Goal: Task Accomplishment & Management: Use online tool/utility

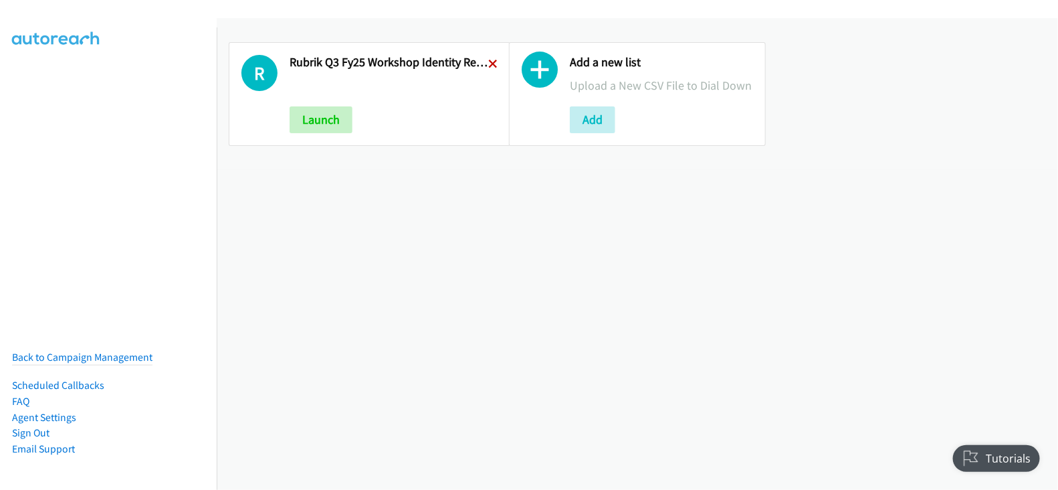
click at [490, 66] on icon at bounding box center [492, 64] width 9 height 9
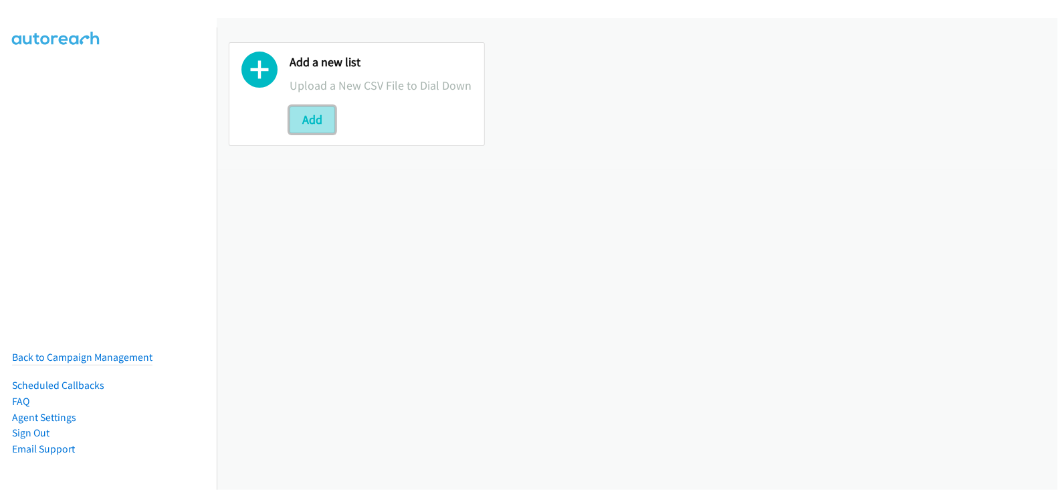
click at [328, 114] on button "Add" at bounding box center [312, 119] width 45 height 27
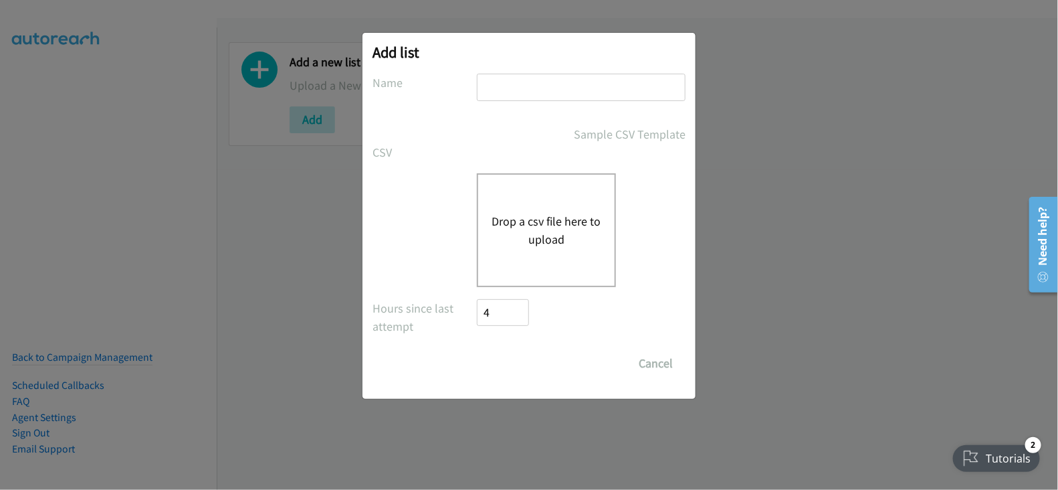
click at [521, 91] on input "text" at bounding box center [581, 87] width 209 height 27
type input "Rubrik Q3FY25 Workshop Identity Recovery 1"
click at [556, 245] on button "Drop a csv file here to upload" at bounding box center [547, 230] width 110 height 36
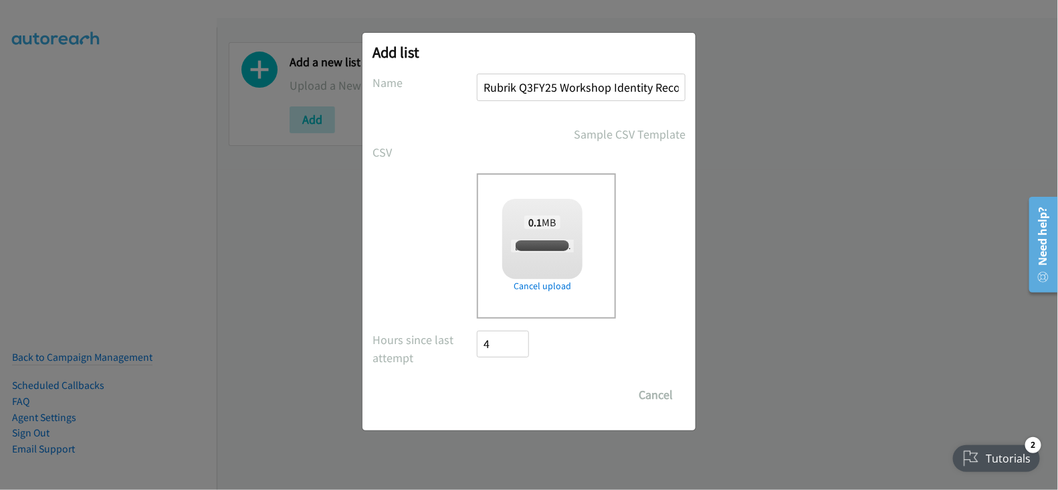
checkbox input "true"
click at [513, 393] on input "Save List" at bounding box center [512, 394] width 70 height 27
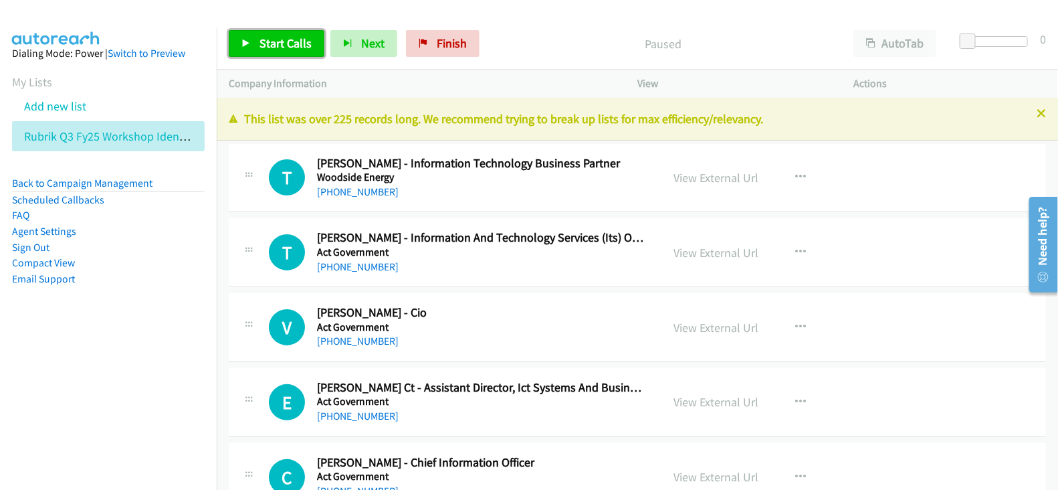
click at [272, 37] on span "Start Calls" at bounding box center [286, 42] width 52 height 15
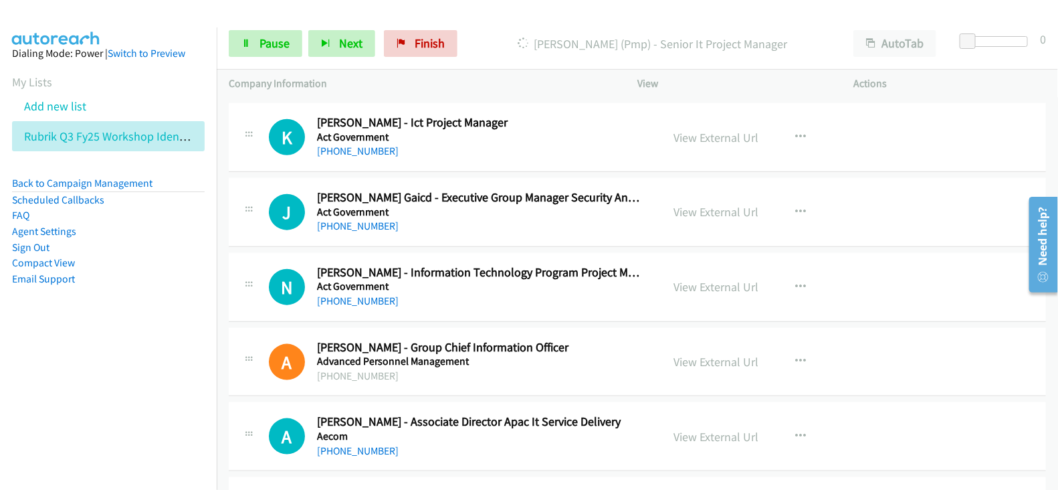
scroll to position [502, 0]
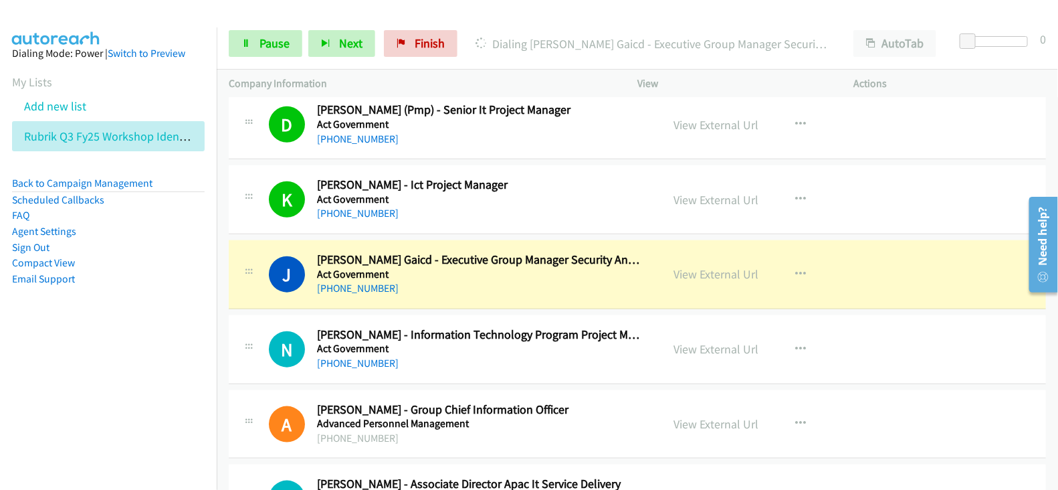
click at [334, 23] on div "Start Calls Pause Next Finish Dialing Jon Peach Gaicd - Executive Group Manager…" at bounding box center [637, 44] width 841 height 52
click at [432, 292] on div "+61 434 309 440" at bounding box center [480, 288] width 326 height 16
click at [714, 269] on link "View External Url" at bounding box center [716, 273] width 85 height 15
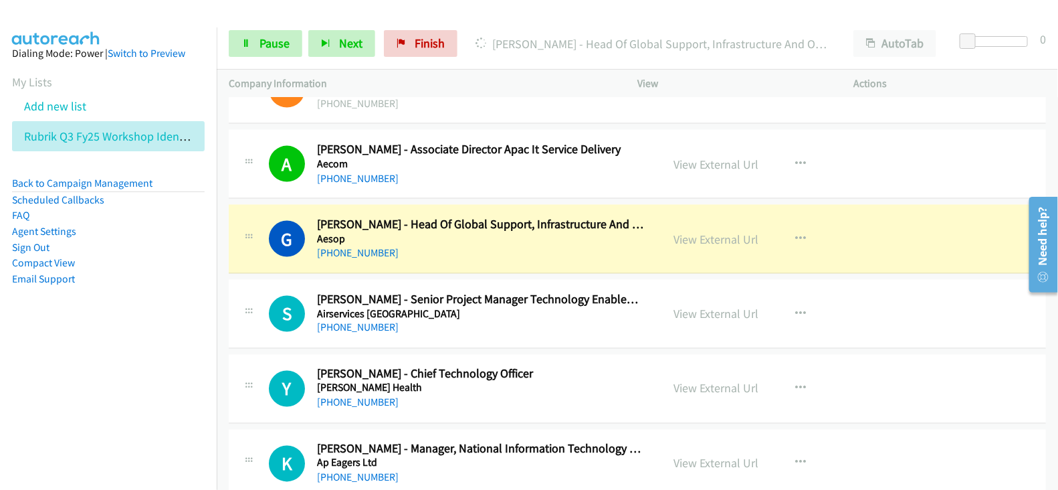
scroll to position [920, 0]
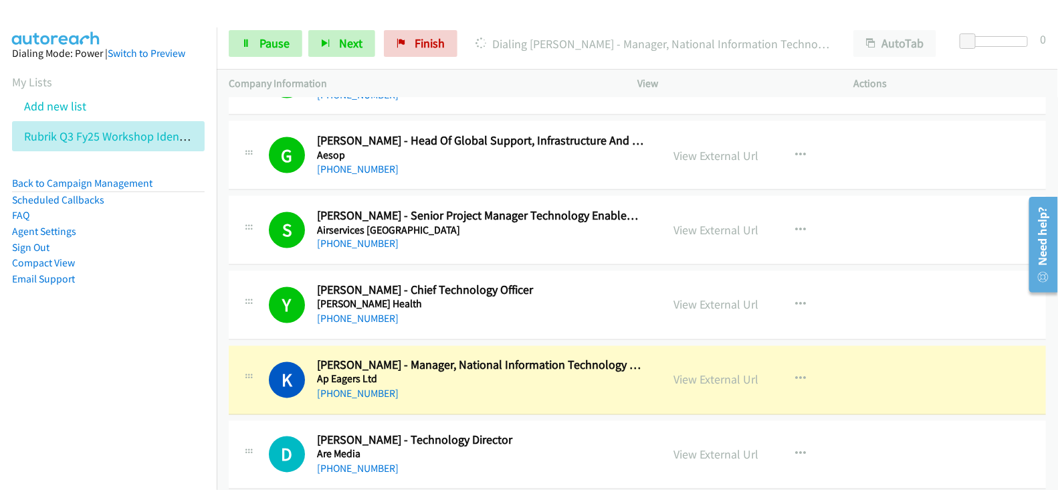
click at [137, 352] on nav "Dialing Mode: Power | Switch to Preview My Lists Add new list Rubrik Q3 Fy25 Wo…" at bounding box center [108, 272] width 217 height 490
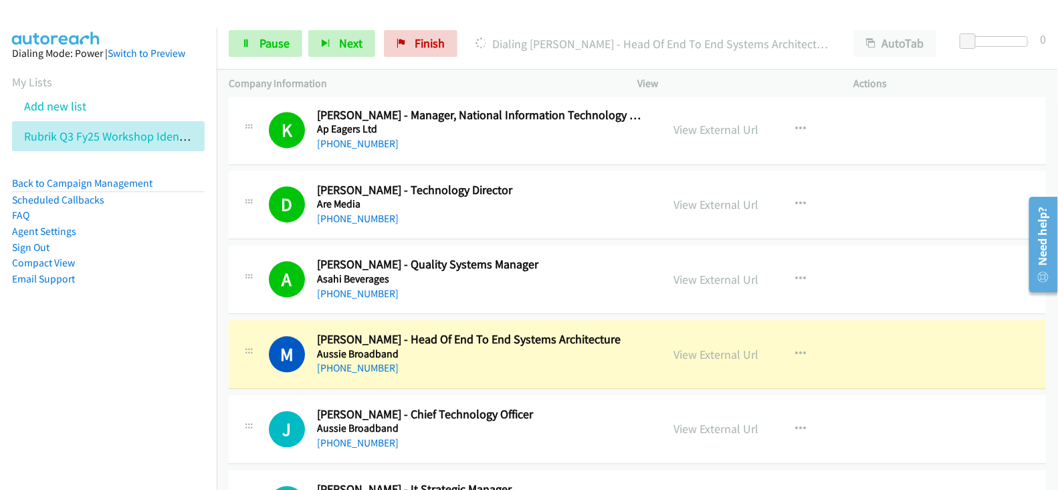
scroll to position [1254, 0]
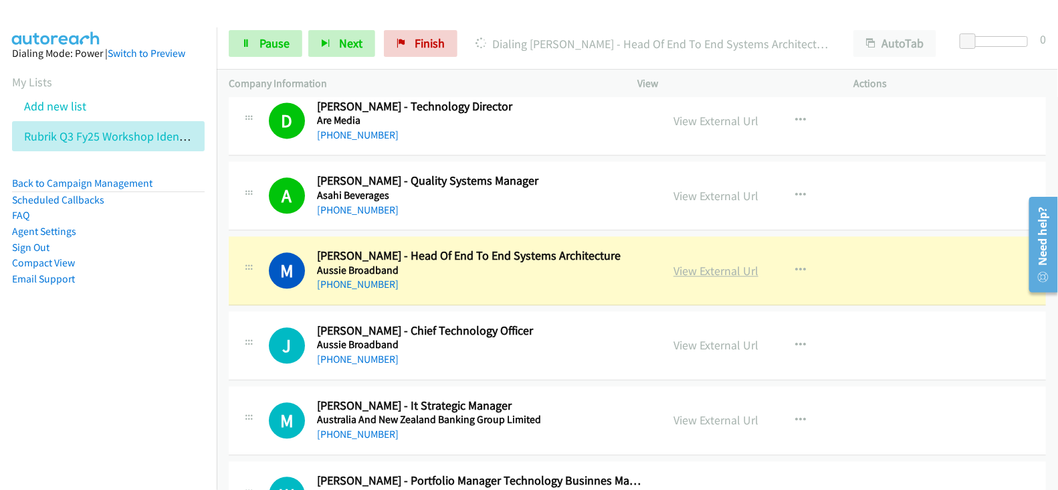
click at [718, 269] on link "View External Url" at bounding box center [716, 270] width 85 height 15
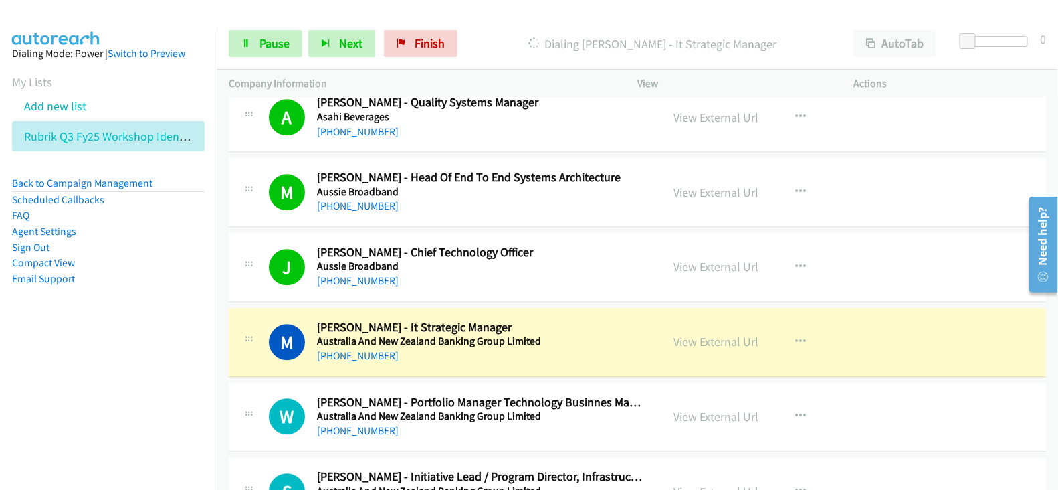
scroll to position [1421, 0]
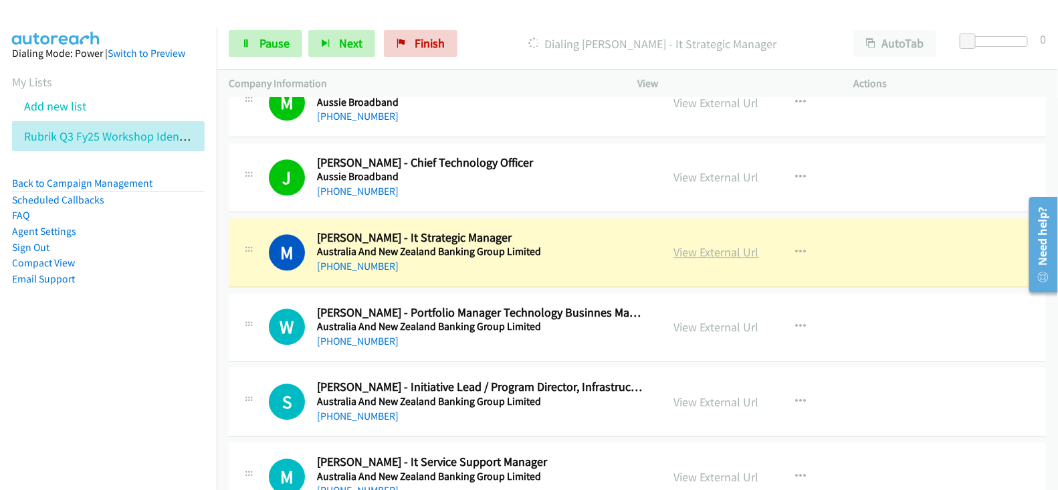
click at [717, 247] on link "View External Url" at bounding box center [716, 251] width 85 height 15
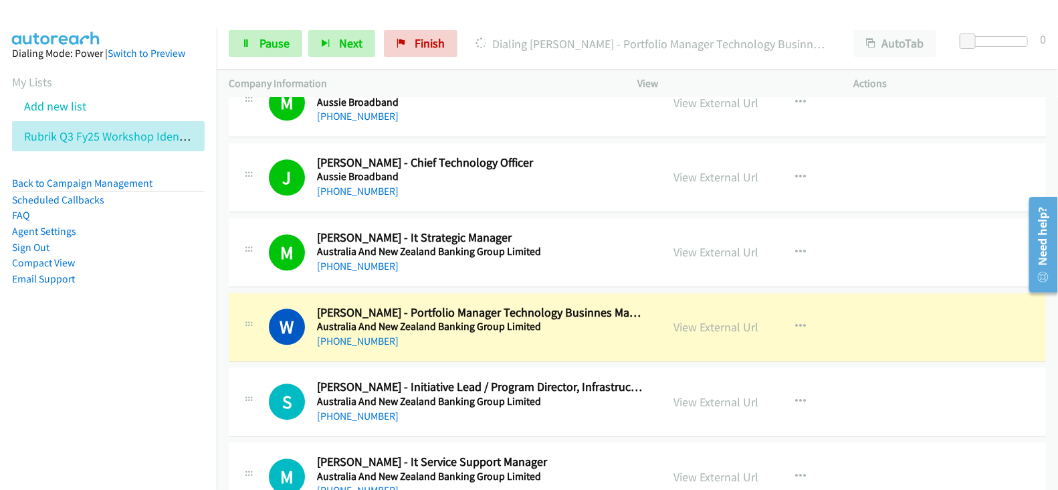
scroll to position [1505, 0]
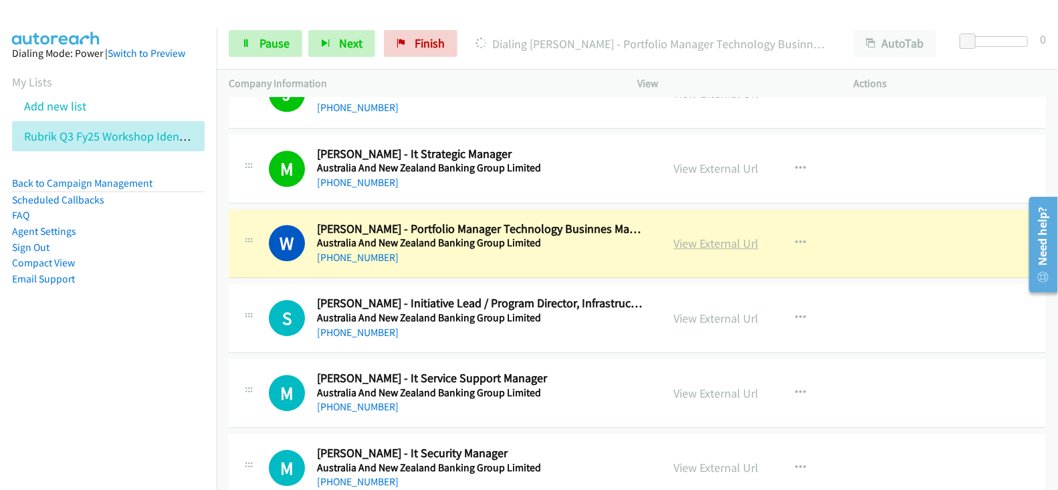
click at [702, 239] on link "View External Url" at bounding box center [716, 242] width 85 height 15
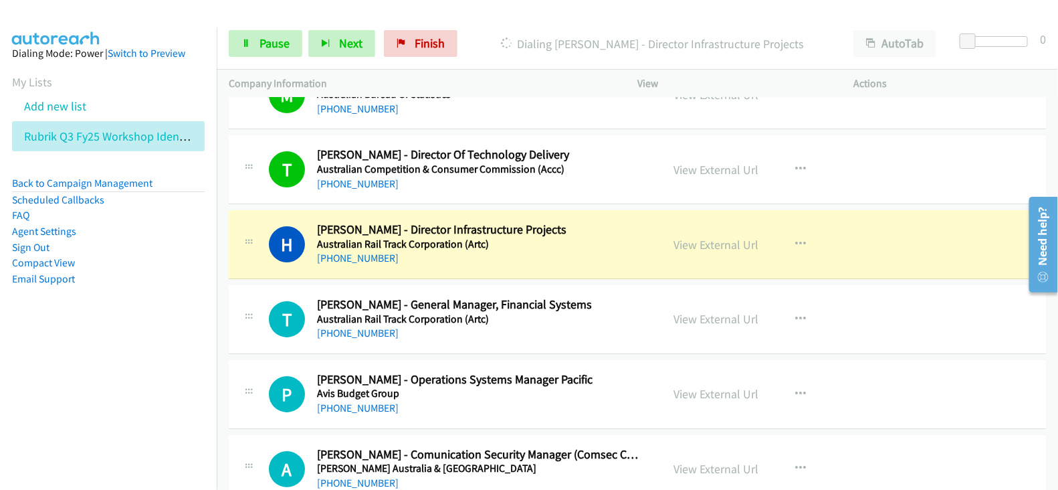
scroll to position [2007, 0]
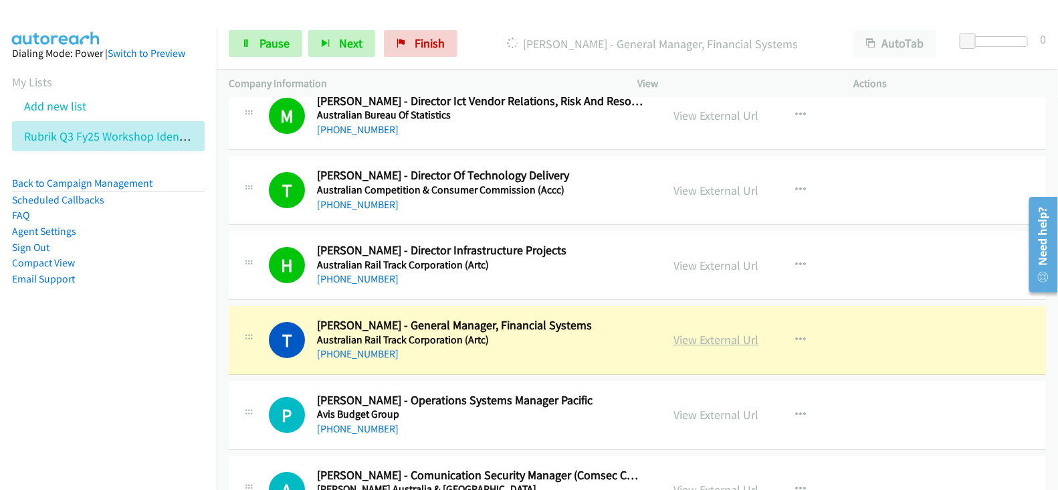
click at [736, 332] on link "View External Url" at bounding box center [716, 339] width 85 height 15
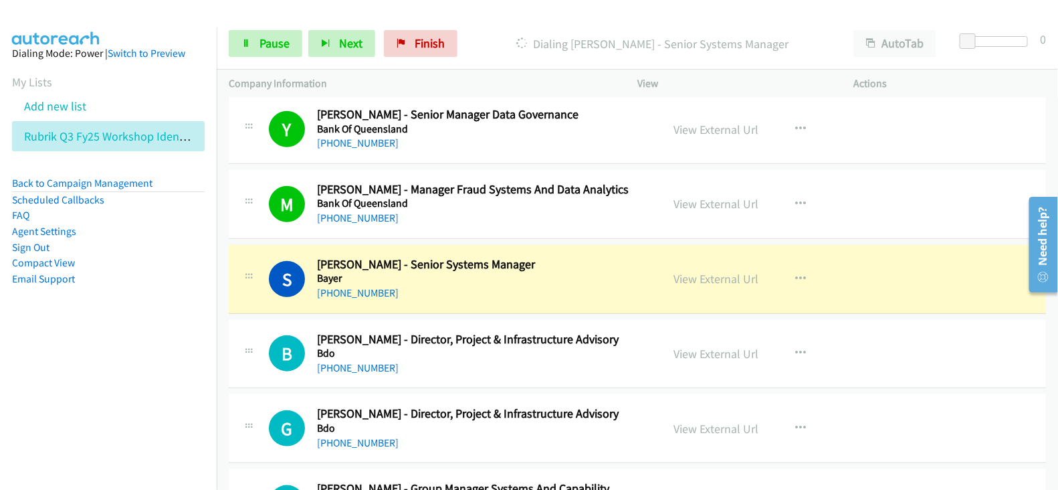
scroll to position [2675, 0]
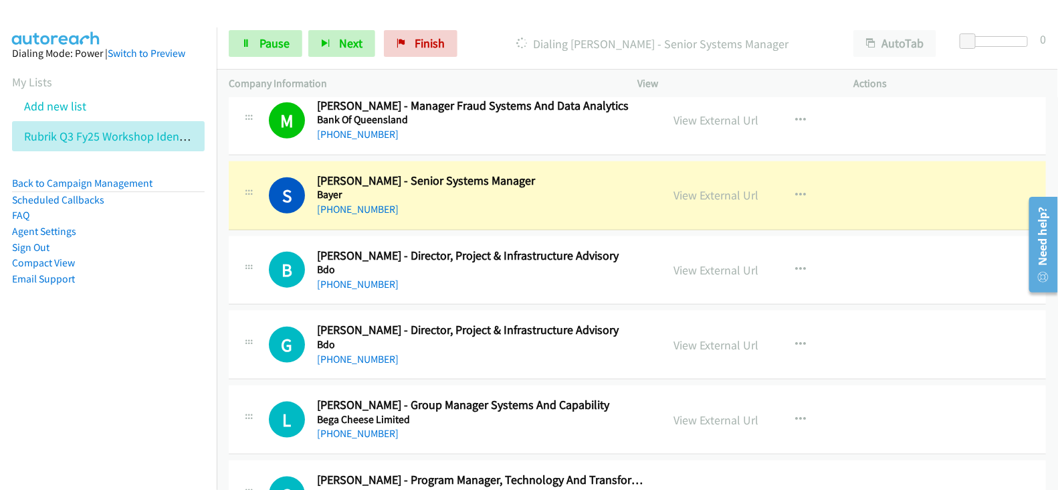
click at [55, 325] on aside "Dialing Mode: Power | Switch to Preview My Lists Add new list Rubrik Q3 Fy25 Wo…" at bounding box center [108, 187] width 217 height 320
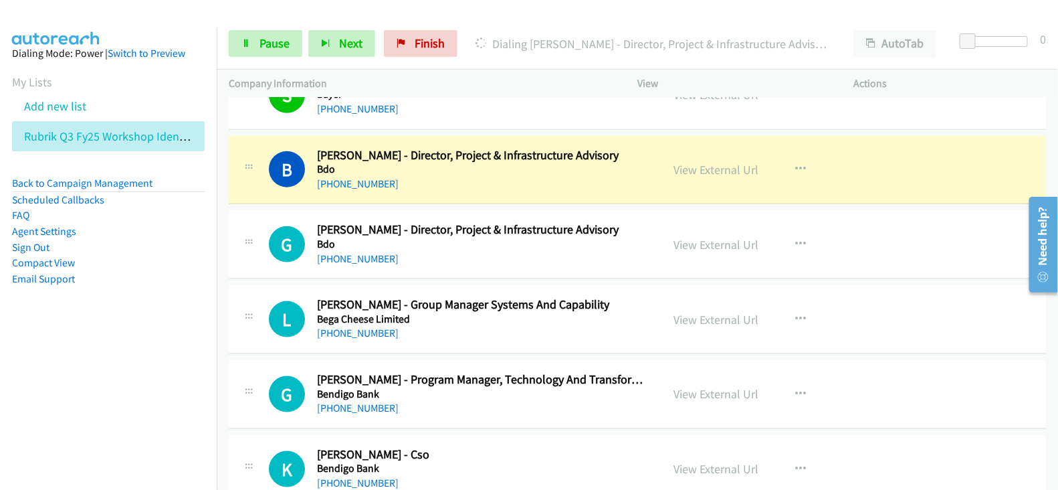
scroll to position [2843, 0]
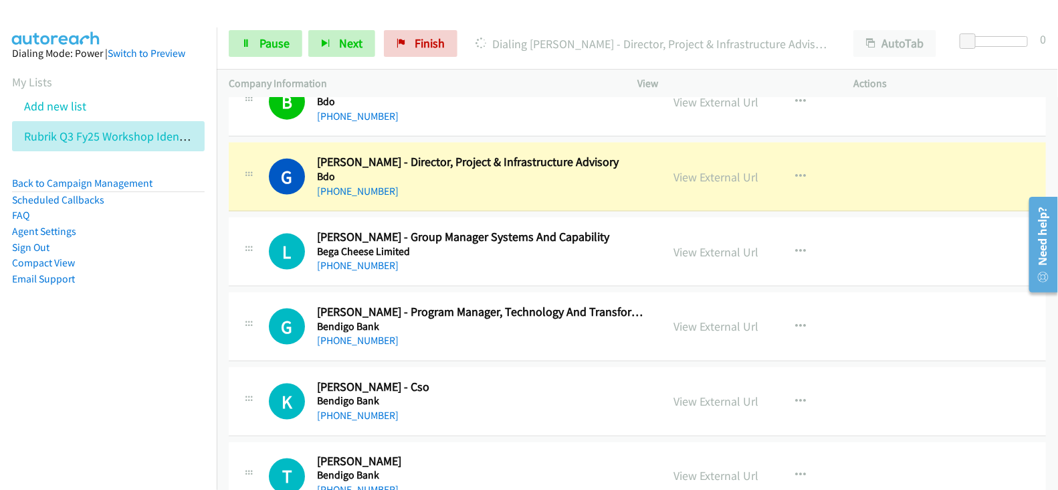
drag, startPoint x: 698, startPoint y: 165, endPoint x: 569, endPoint y: 488, distance: 348.2
click at [260, 46] on span "Pause" at bounding box center [275, 42] width 30 height 15
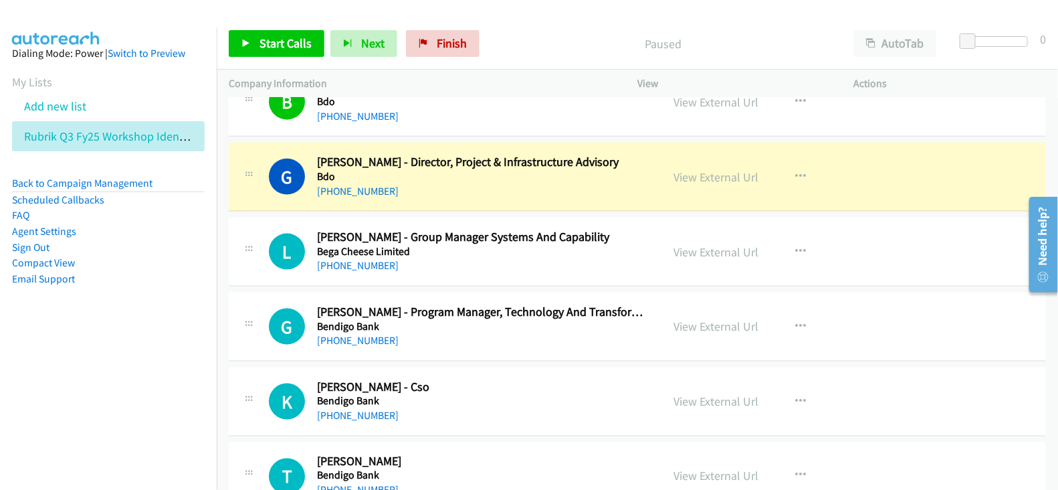
drag, startPoint x: 458, startPoint y: 177, endPoint x: 715, endPoint y: 179, distance: 256.9
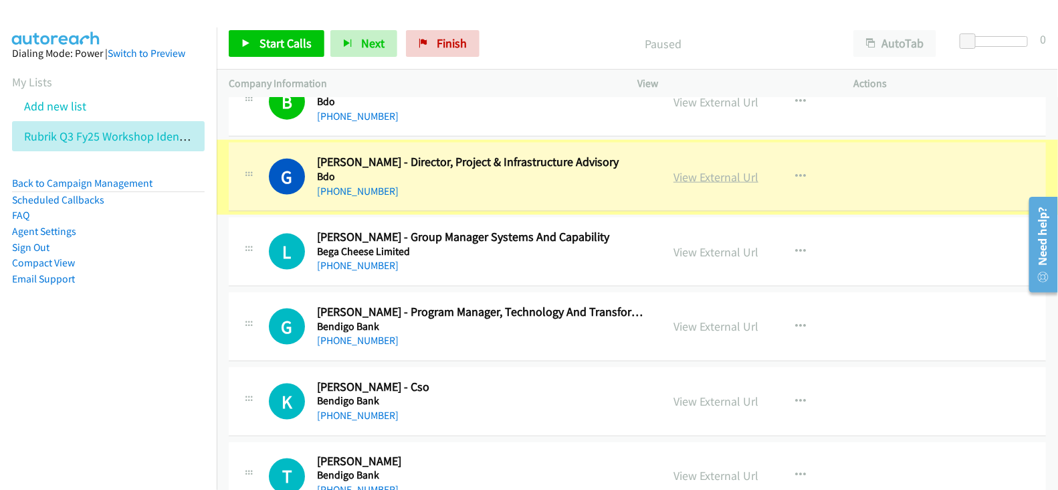
click at [714, 177] on link "View External Url" at bounding box center [716, 176] width 85 height 15
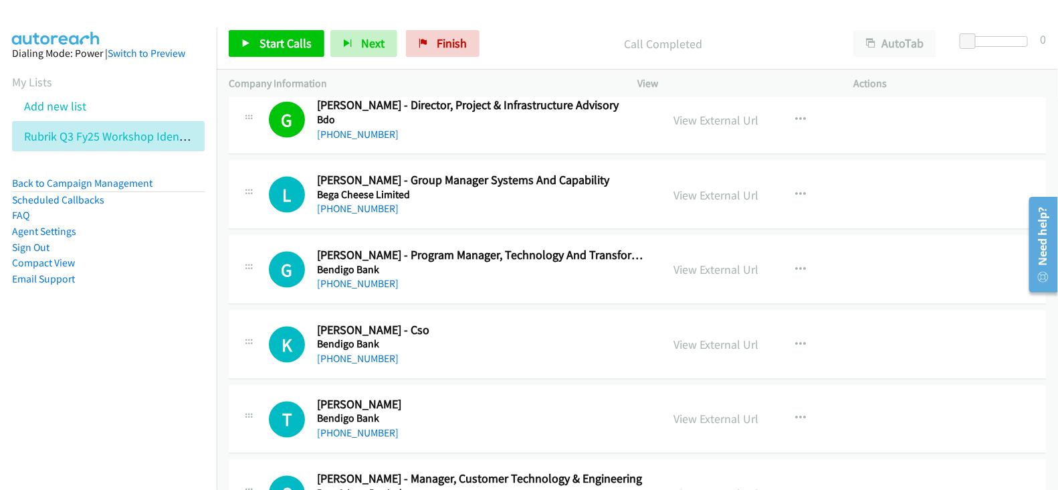
scroll to position [2927, 0]
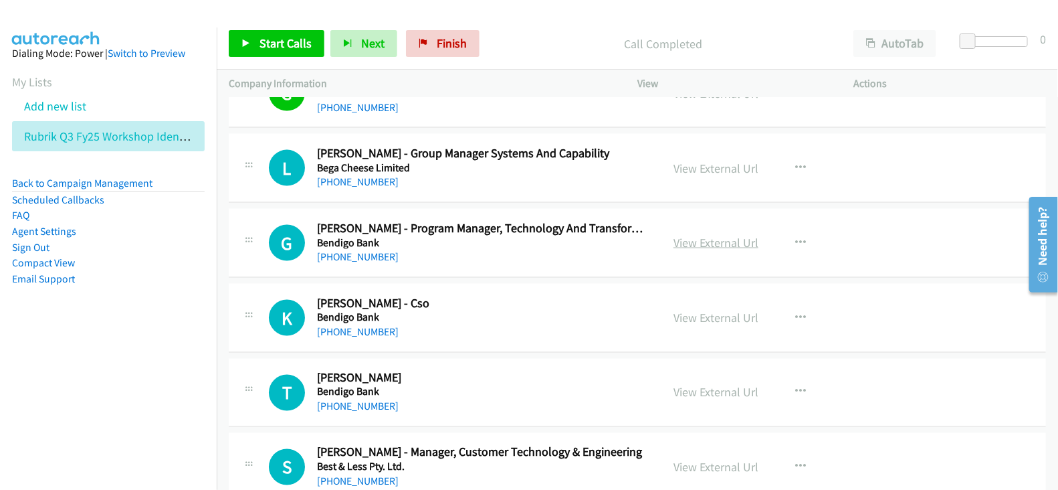
click at [696, 239] on link "View External Url" at bounding box center [716, 242] width 85 height 15
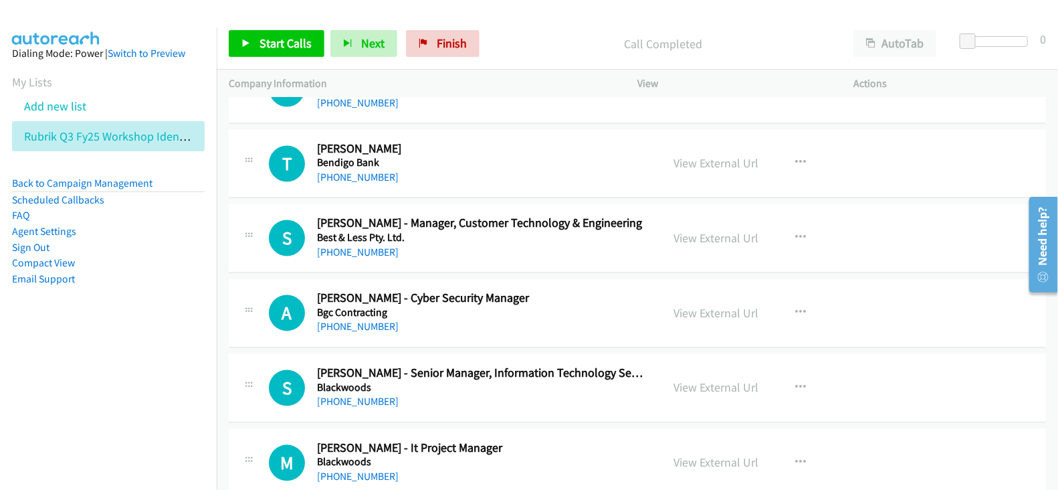
scroll to position [3177, 0]
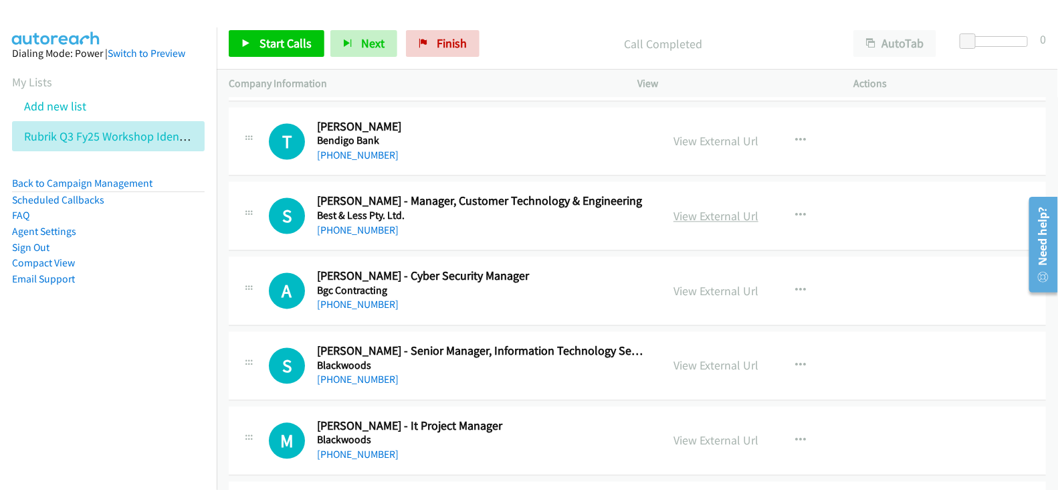
click at [714, 209] on link "View External Url" at bounding box center [716, 216] width 85 height 15
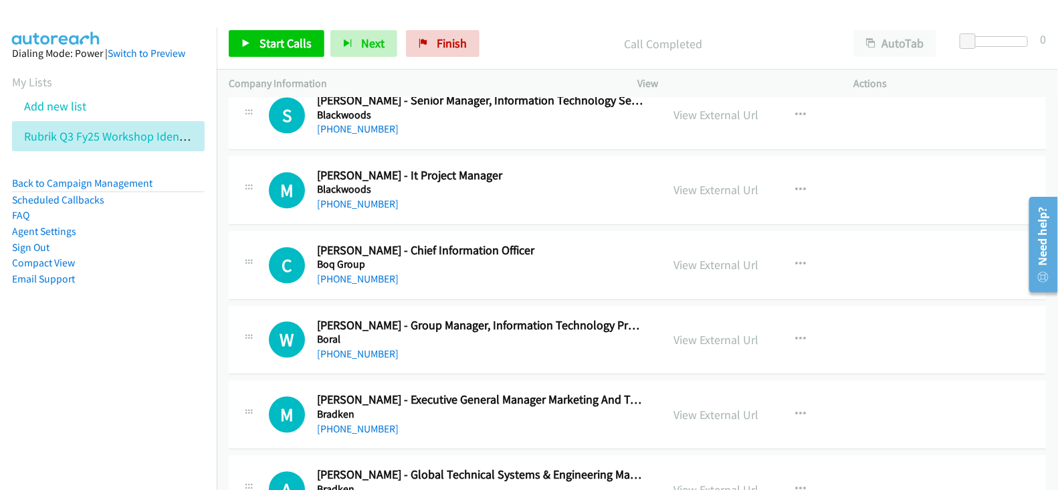
scroll to position [3512, 0]
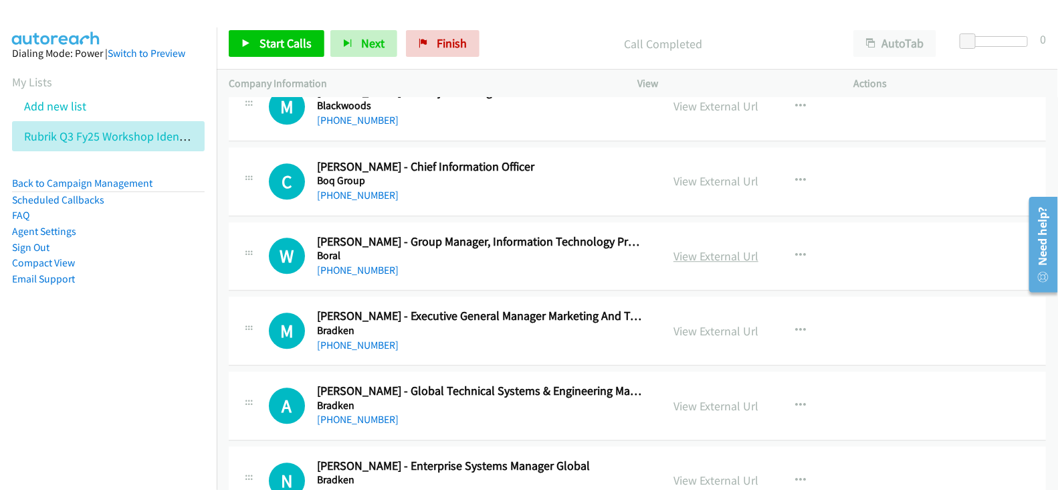
click at [707, 248] on link "View External Url" at bounding box center [716, 255] width 85 height 15
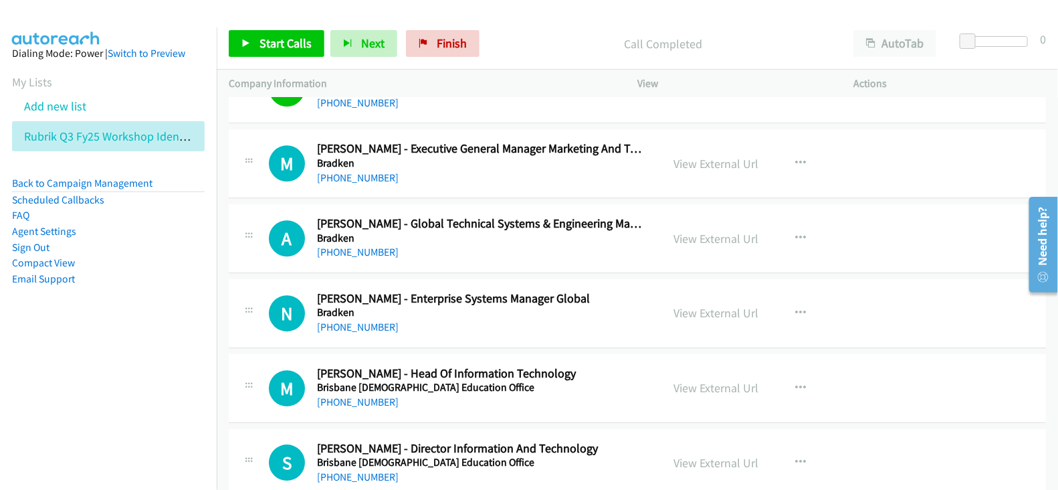
scroll to position [3763, 0]
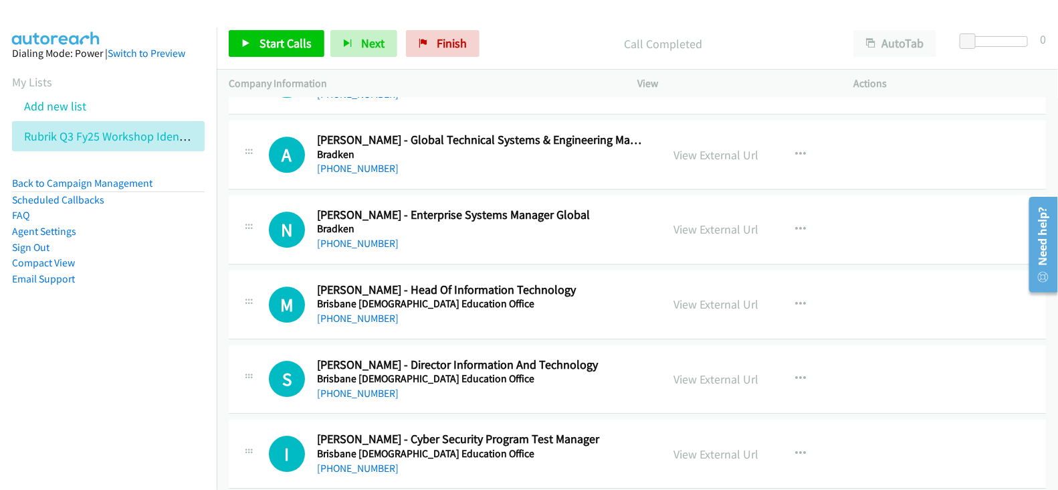
drag, startPoint x: 704, startPoint y: 217, endPoint x: 524, endPoint y: 338, distance: 217.3
click at [706, 221] on link "View External Url" at bounding box center [716, 228] width 85 height 15
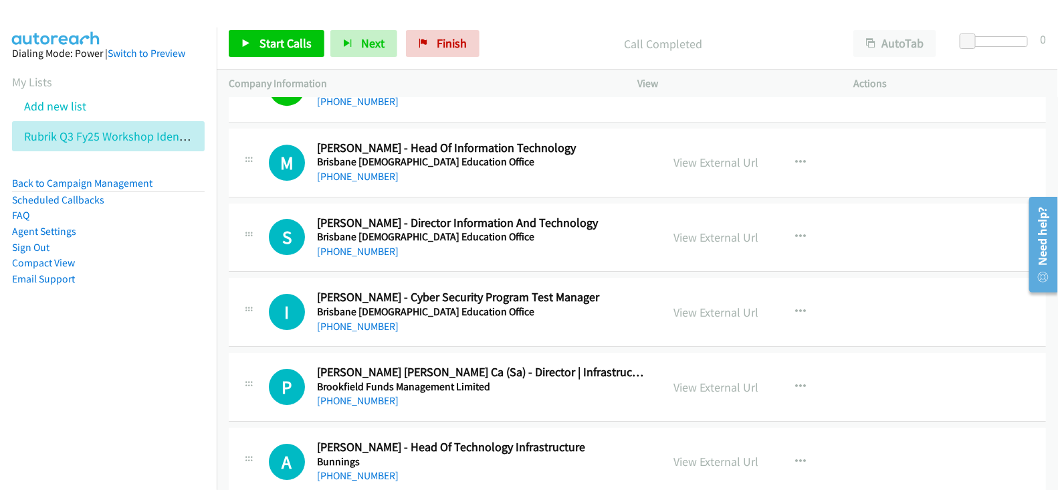
scroll to position [3930, 0]
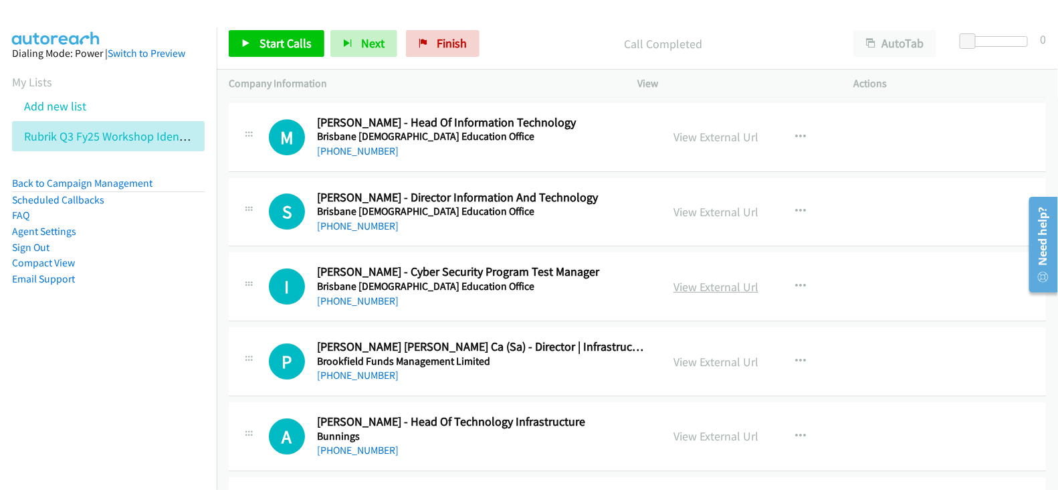
click at [716, 279] on link "View External Url" at bounding box center [716, 286] width 85 height 15
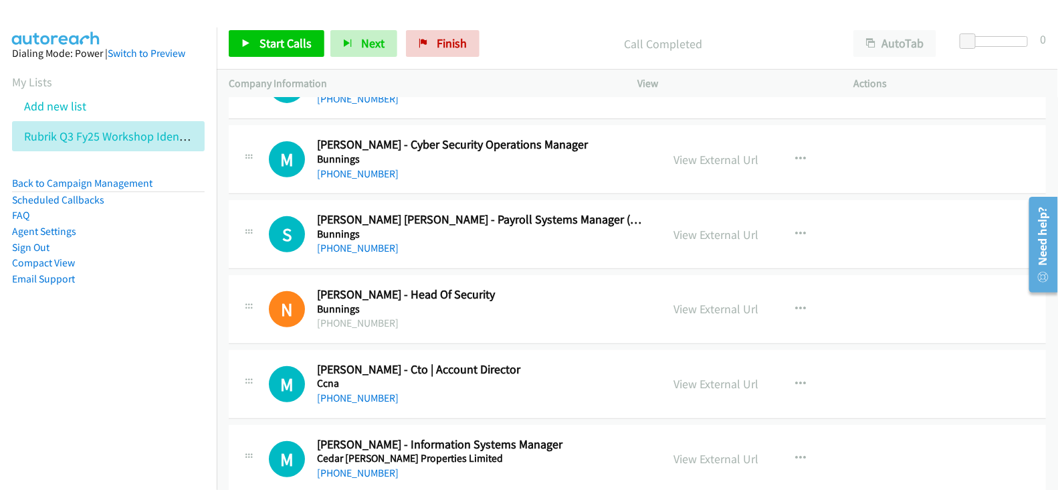
scroll to position [4515, 0]
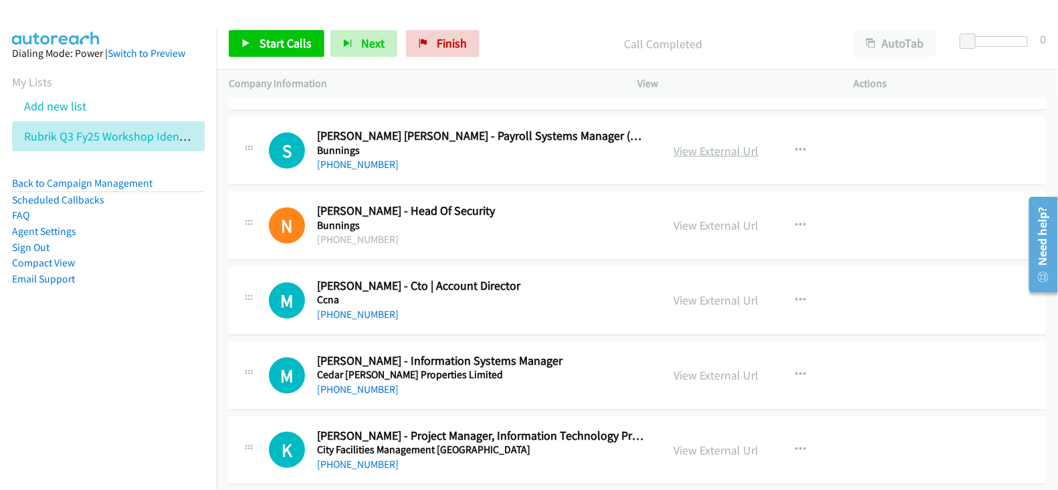
click at [712, 144] on link "View External Url" at bounding box center [716, 150] width 85 height 15
click at [686, 221] on link "View External Url" at bounding box center [716, 224] width 85 height 15
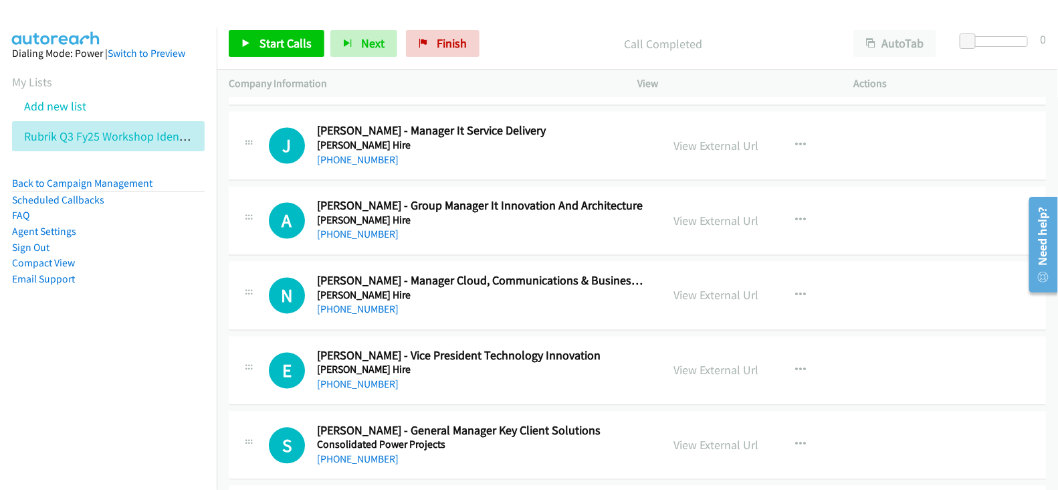
scroll to position [5351, 0]
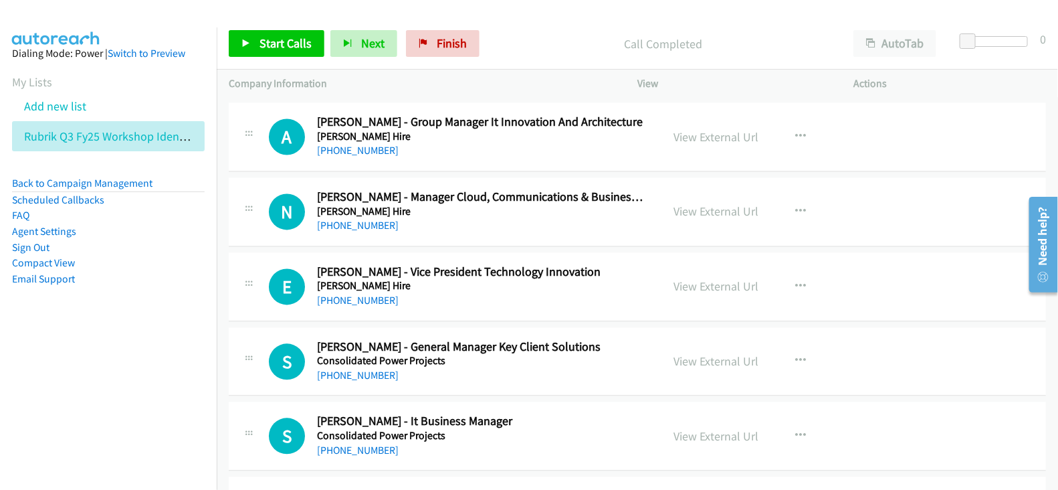
drag, startPoint x: 723, startPoint y: 197, endPoint x: 532, endPoint y: 412, distance: 287.6
click at [716, 206] on link "View External Url" at bounding box center [716, 211] width 85 height 15
click at [716, 279] on link "View External Url" at bounding box center [716, 286] width 85 height 15
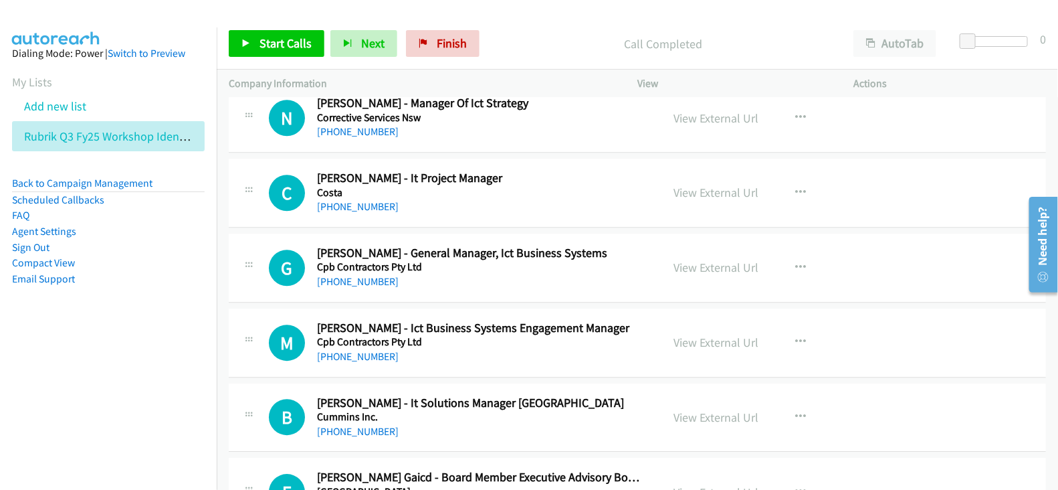
scroll to position [5769, 0]
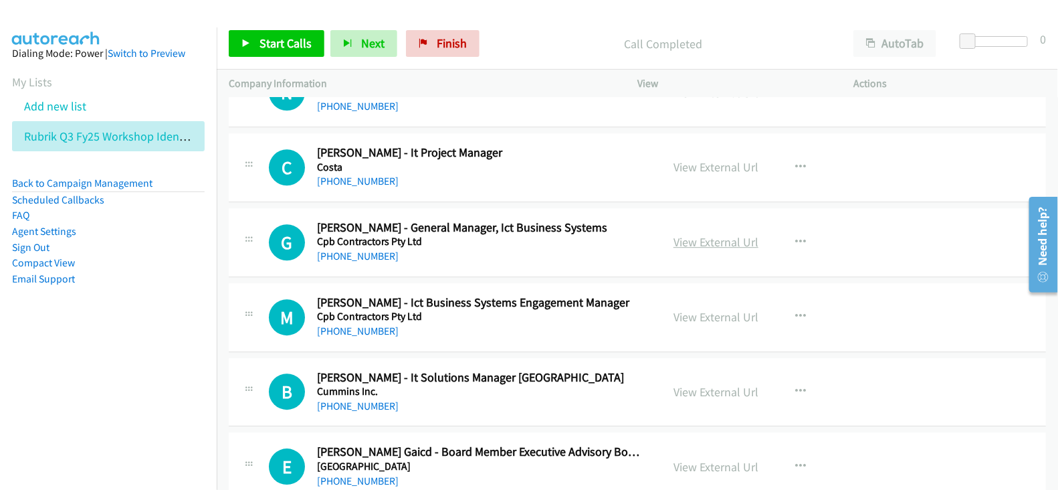
click at [713, 234] on link "View External Url" at bounding box center [716, 241] width 85 height 15
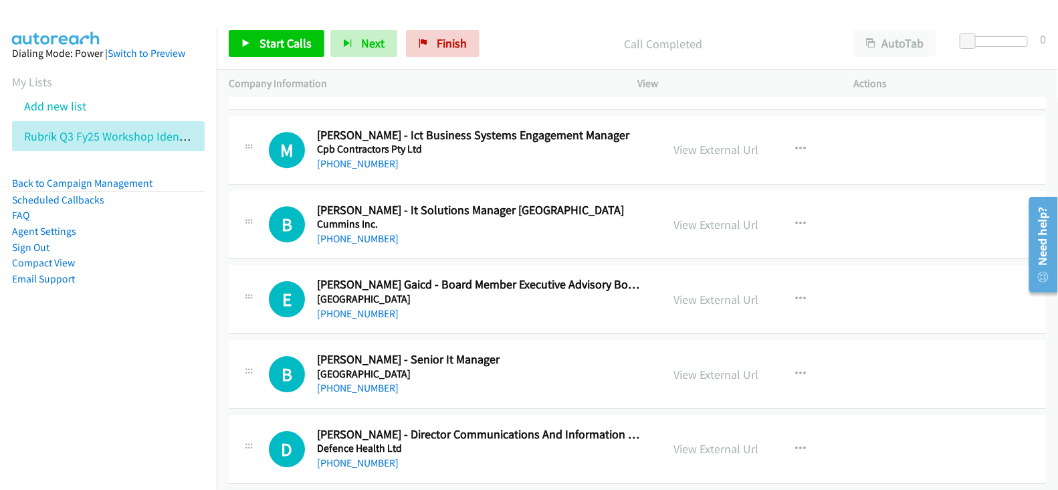
scroll to position [6020, 0]
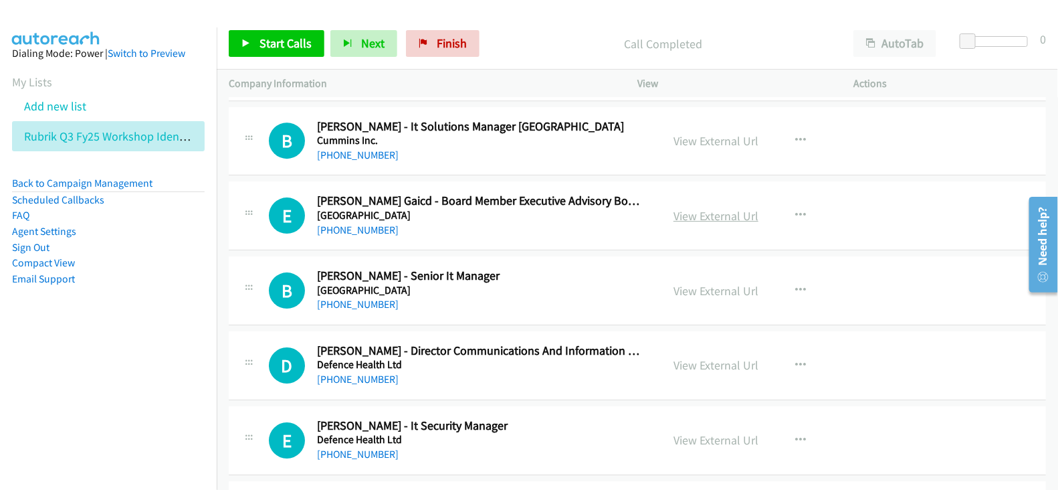
click at [693, 208] on link "View External Url" at bounding box center [716, 215] width 85 height 15
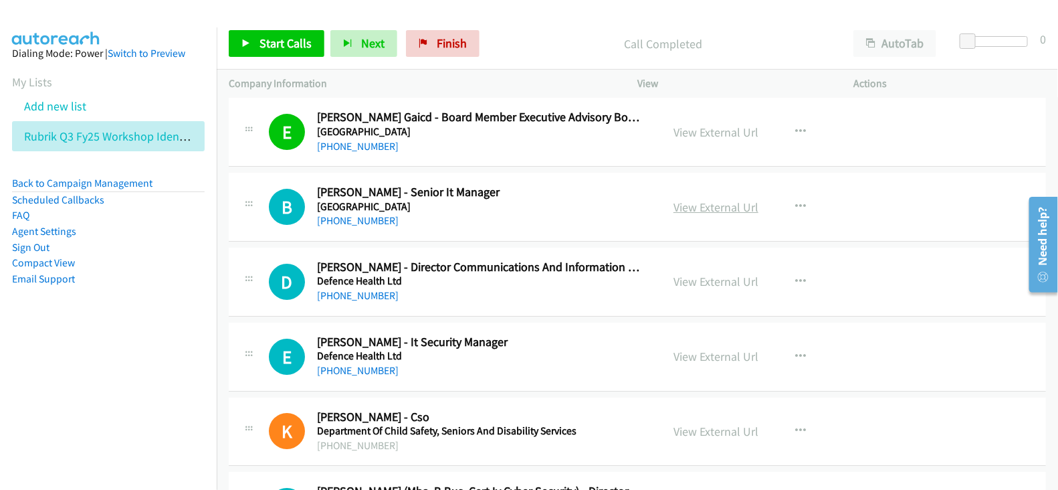
click at [706, 200] on link "View External Url" at bounding box center [716, 206] width 85 height 15
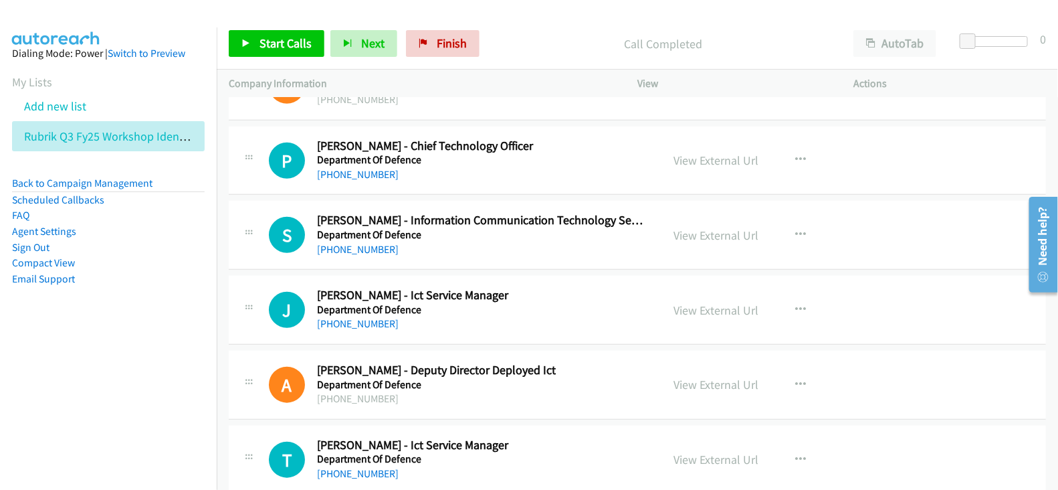
scroll to position [6773, 0]
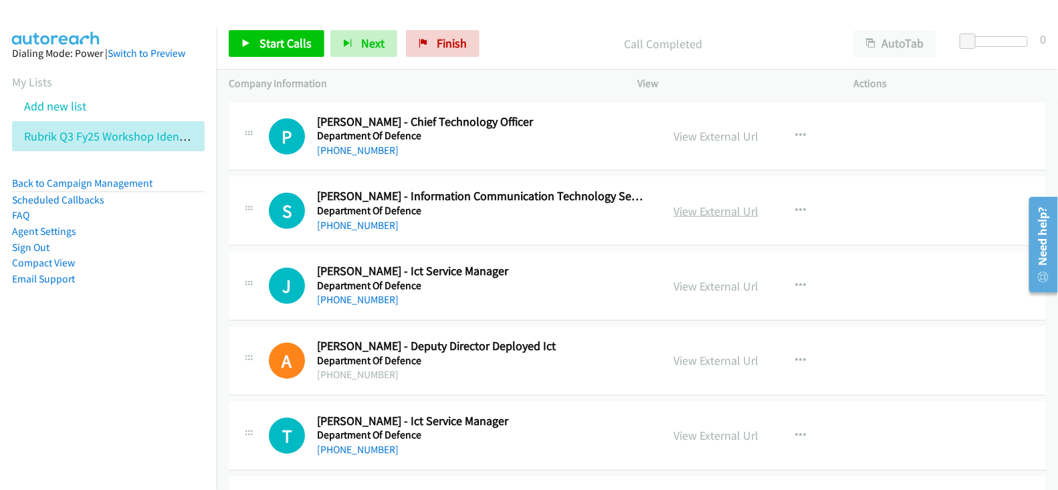
click at [696, 203] on link "View External Url" at bounding box center [716, 210] width 85 height 15
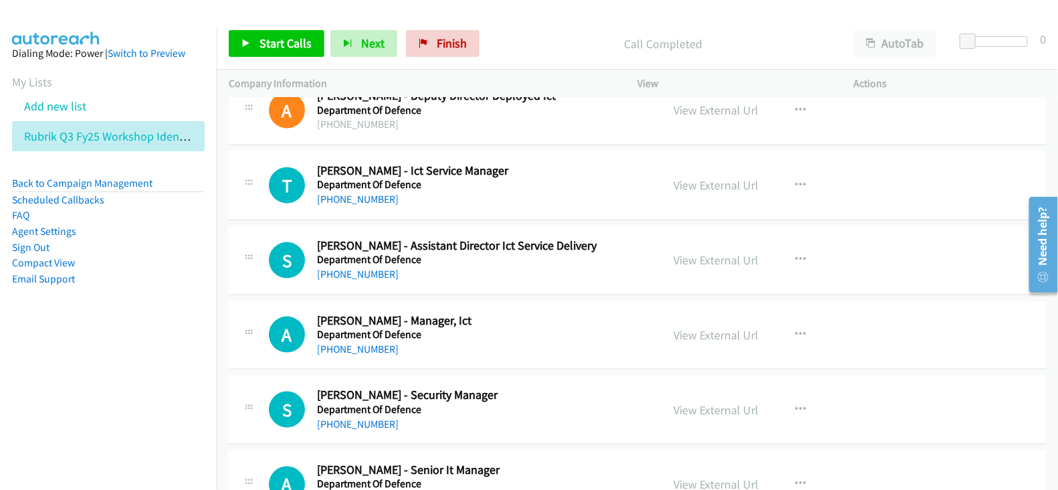
scroll to position [7024, 0]
click at [680, 252] on link "View External Url" at bounding box center [716, 259] width 85 height 15
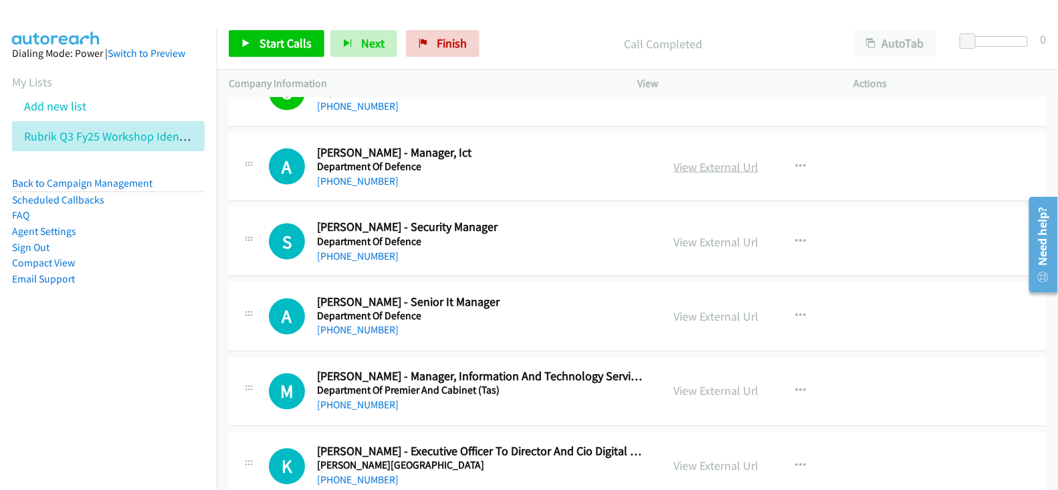
click at [717, 159] on link "View External Url" at bounding box center [716, 166] width 85 height 15
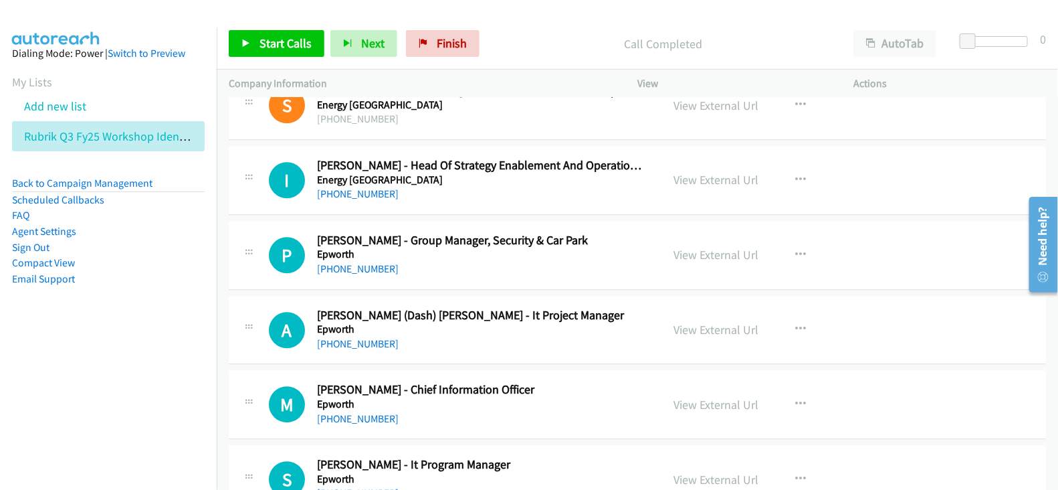
scroll to position [7860, 0]
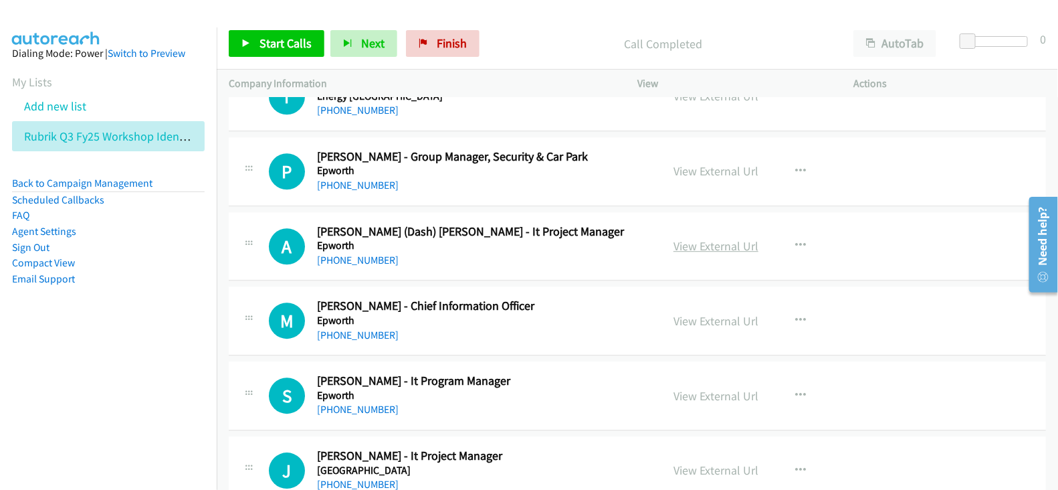
click at [714, 238] on link "View External Url" at bounding box center [716, 245] width 85 height 15
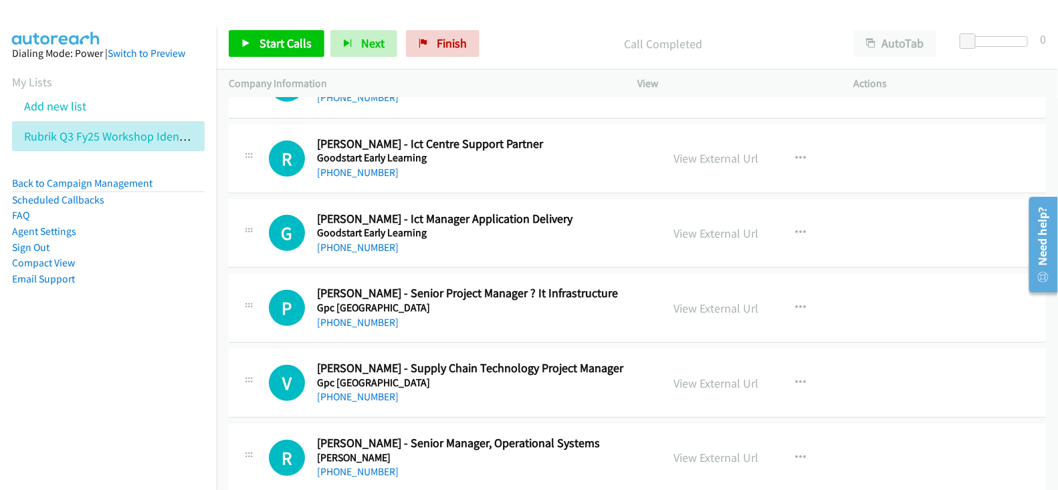
scroll to position [8862, 0]
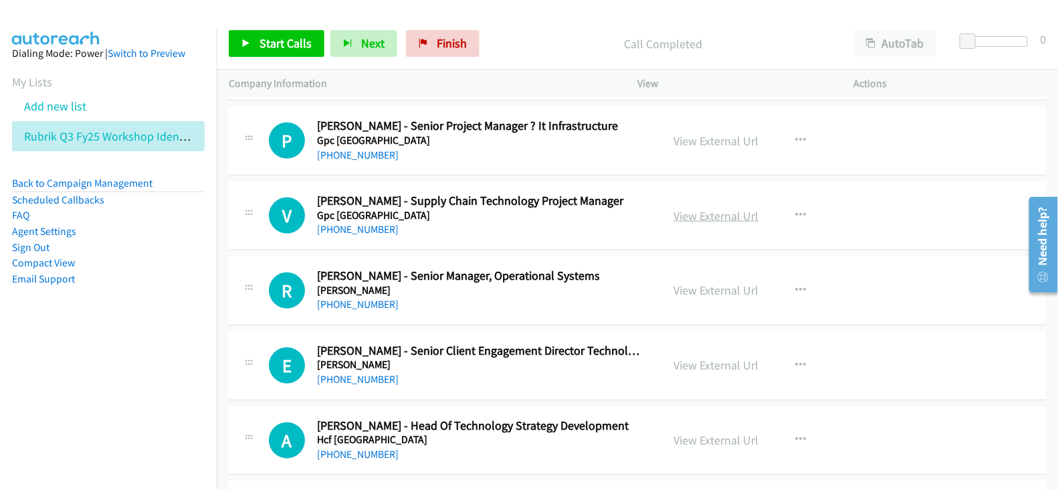
click at [719, 208] on link "View External Url" at bounding box center [716, 215] width 85 height 15
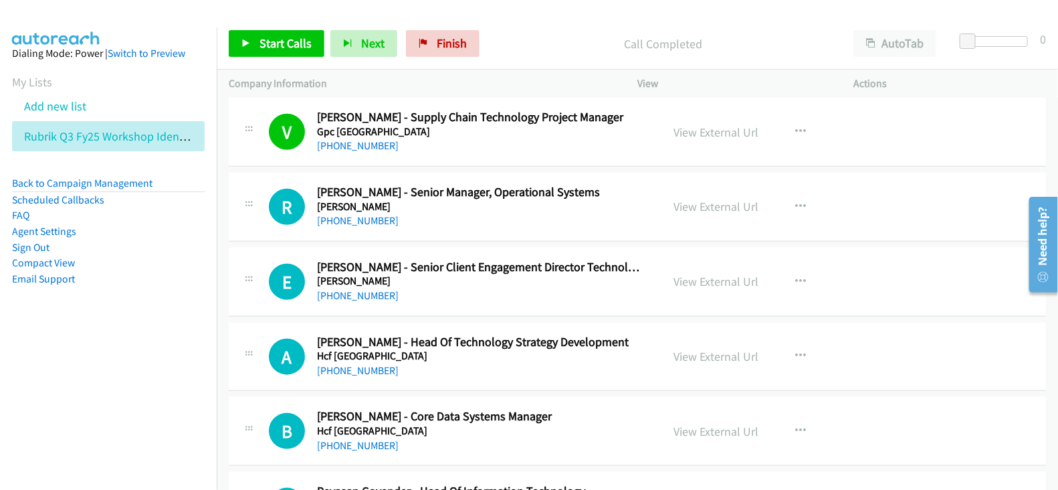
scroll to position [9030, 0]
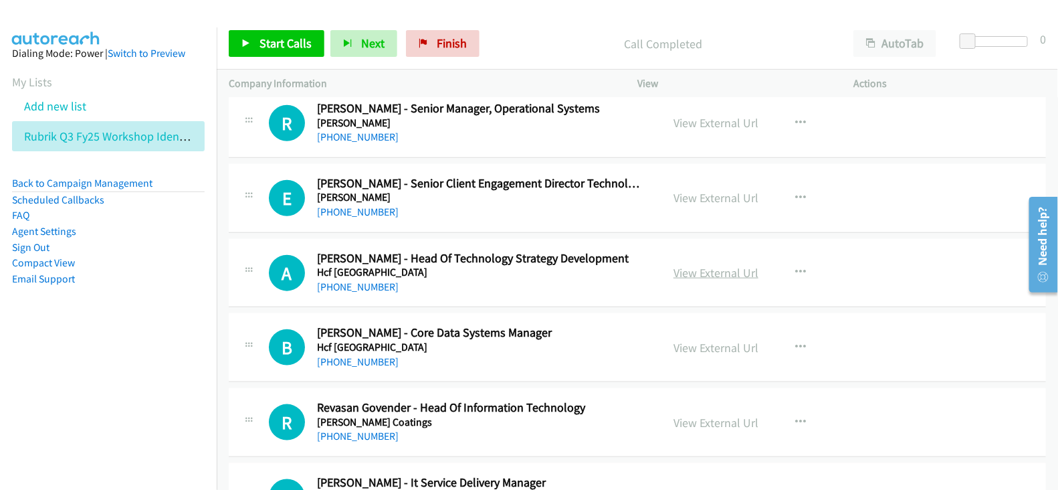
click at [699, 265] on link "View External Url" at bounding box center [716, 272] width 85 height 15
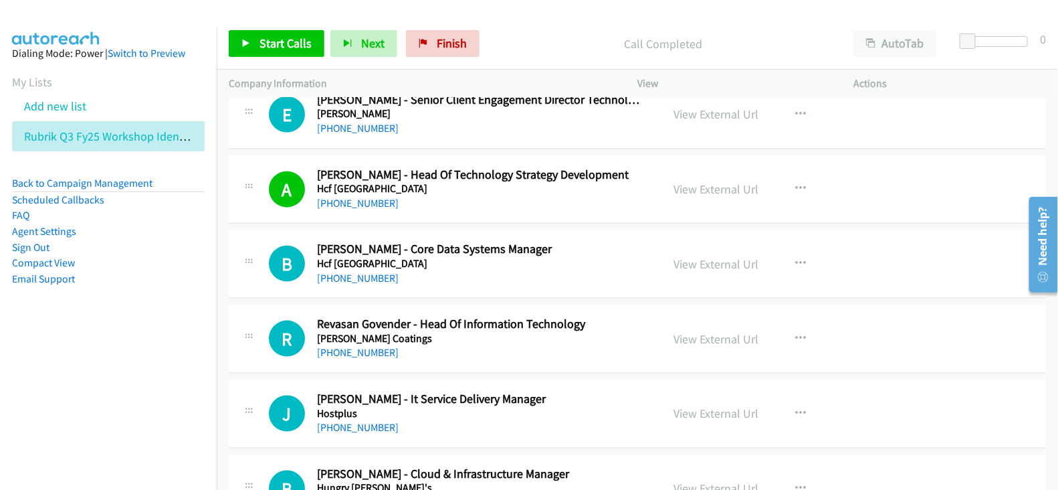
scroll to position [9197, 0]
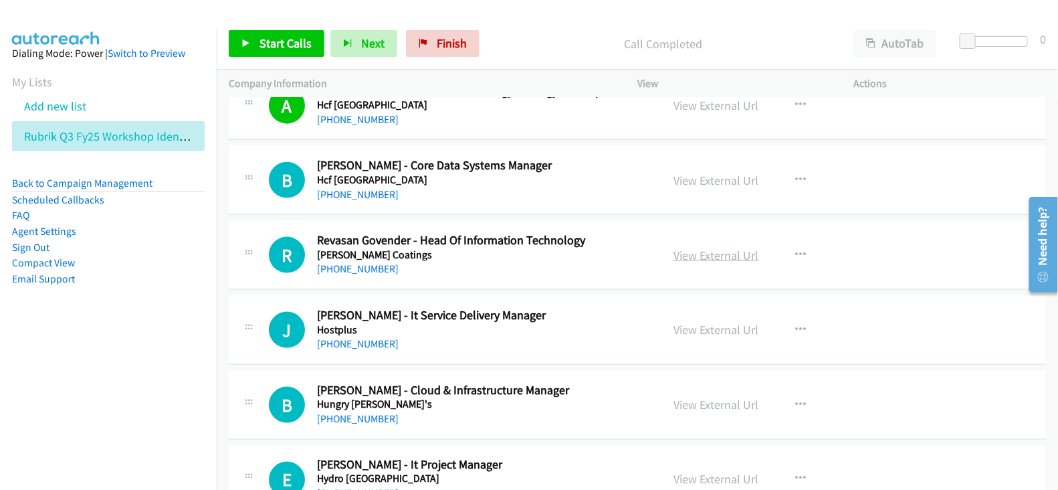
click at [709, 247] on link "View External Url" at bounding box center [716, 254] width 85 height 15
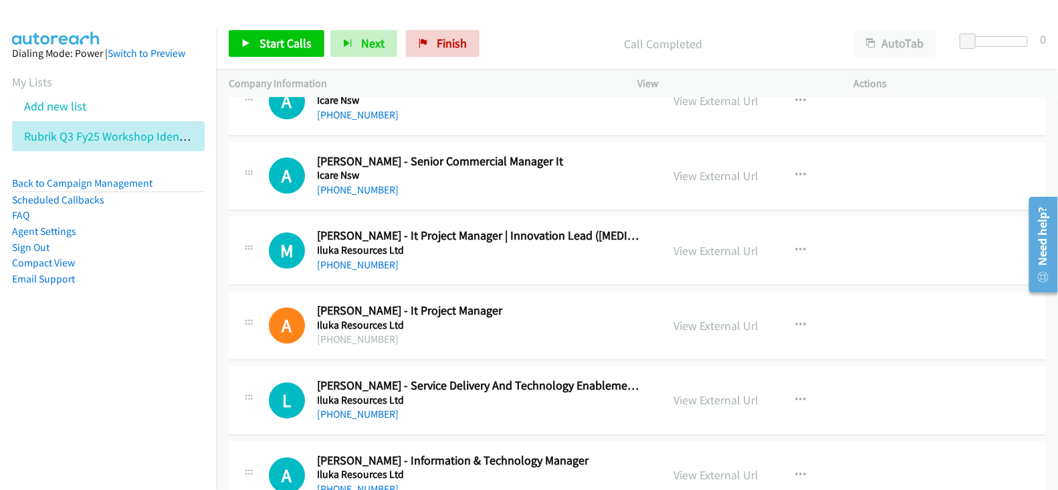
scroll to position [10033, 0]
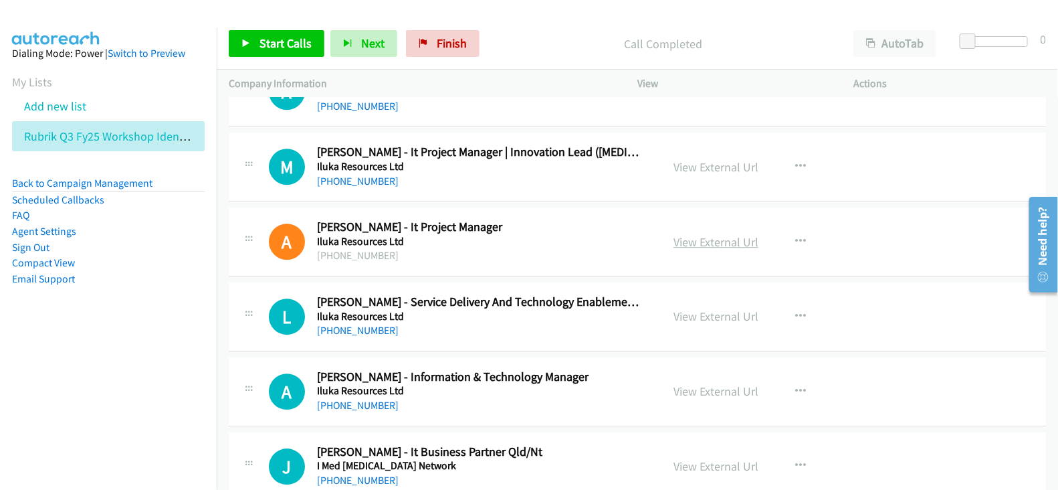
click at [701, 234] on link "View External Url" at bounding box center [716, 241] width 85 height 15
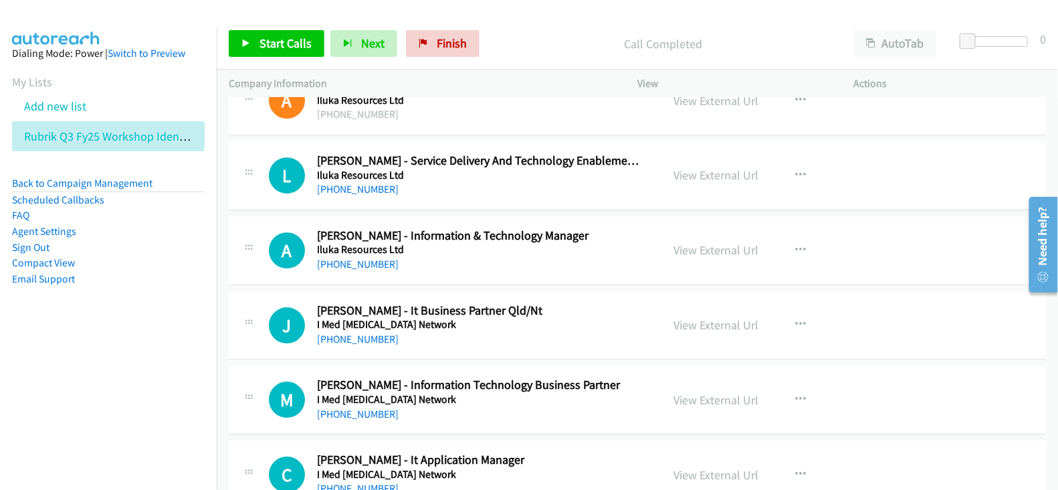
scroll to position [10200, 0]
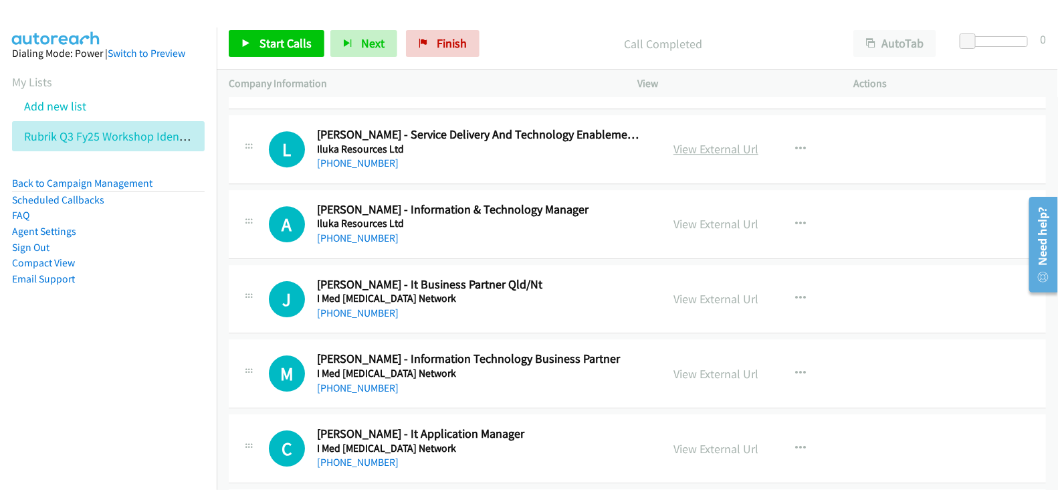
click at [705, 141] on link "View External Url" at bounding box center [716, 148] width 85 height 15
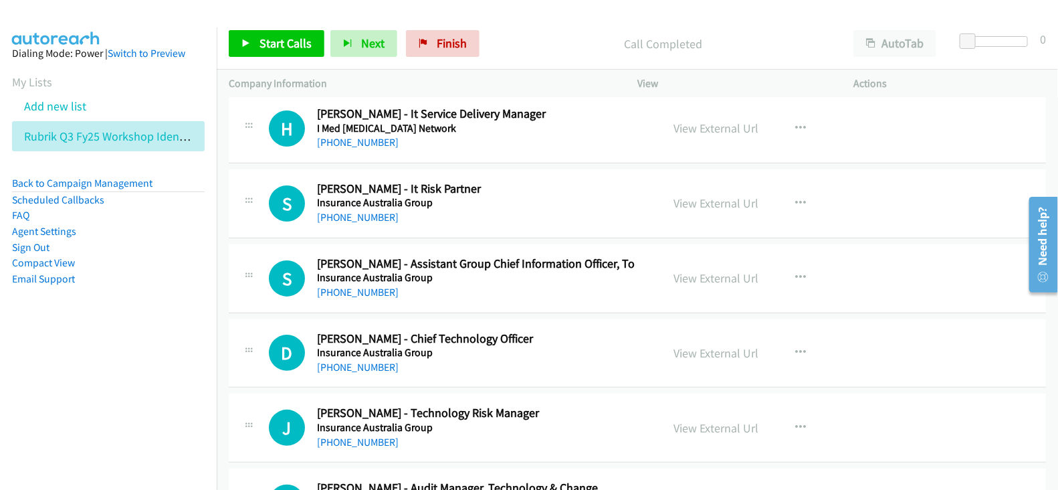
scroll to position [10618, 0]
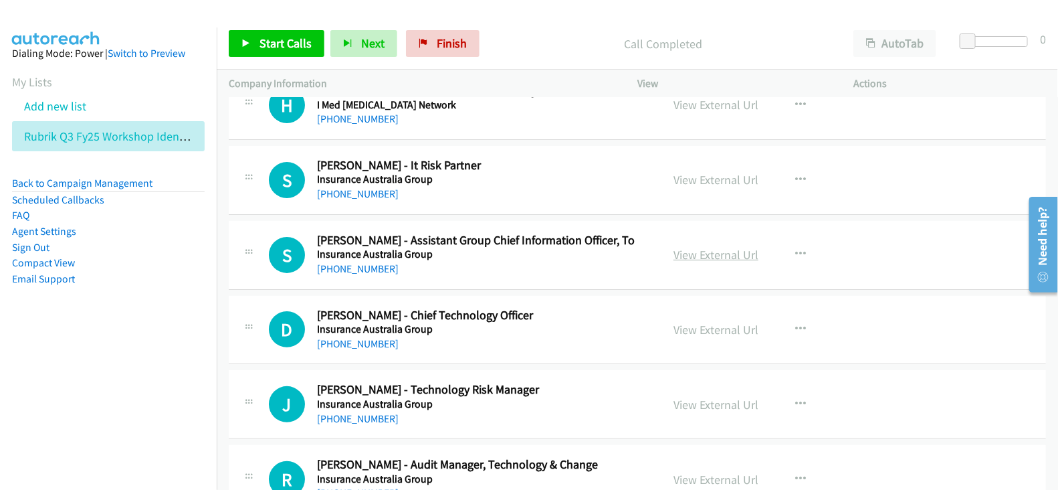
click at [698, 247] on link "View External Url" at bounding box center [716, 254] width 85 height 15
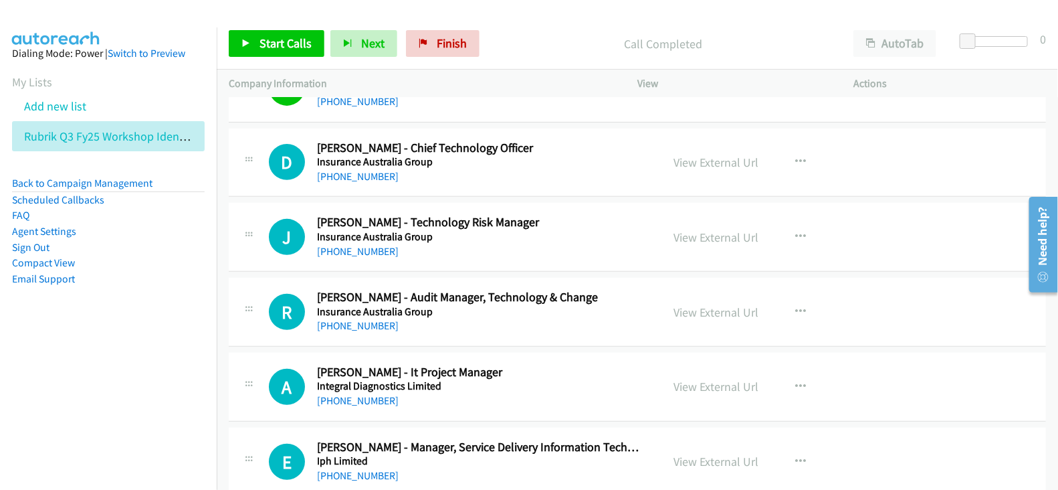
scroll to position [10869, 0]
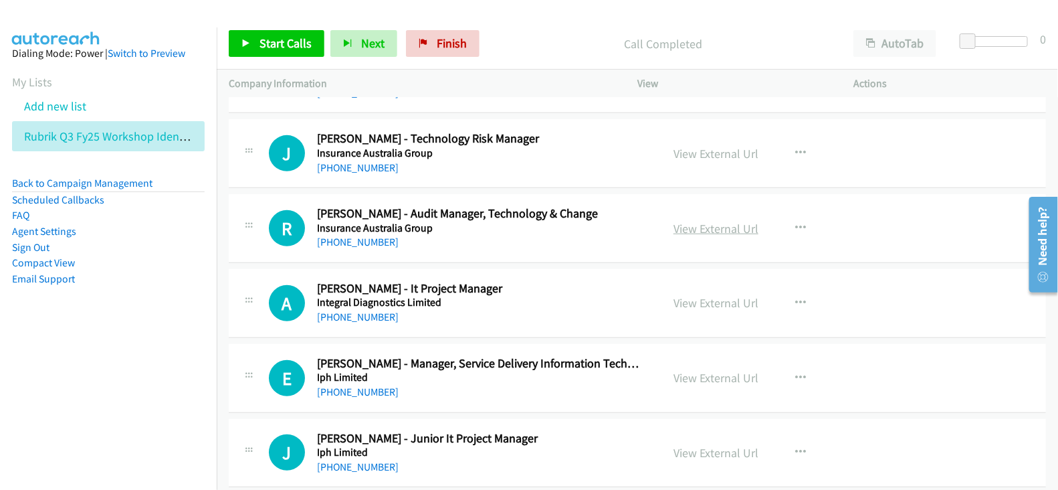
click at [716, 221] on link "View External Url" at bounding box center [716, 228] width 85 height 15
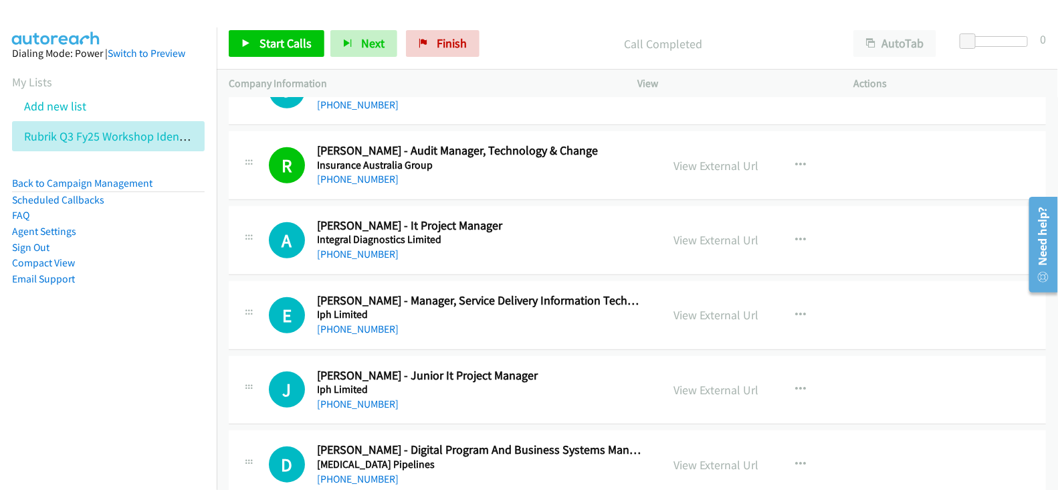
scroll to position [10953, 0]
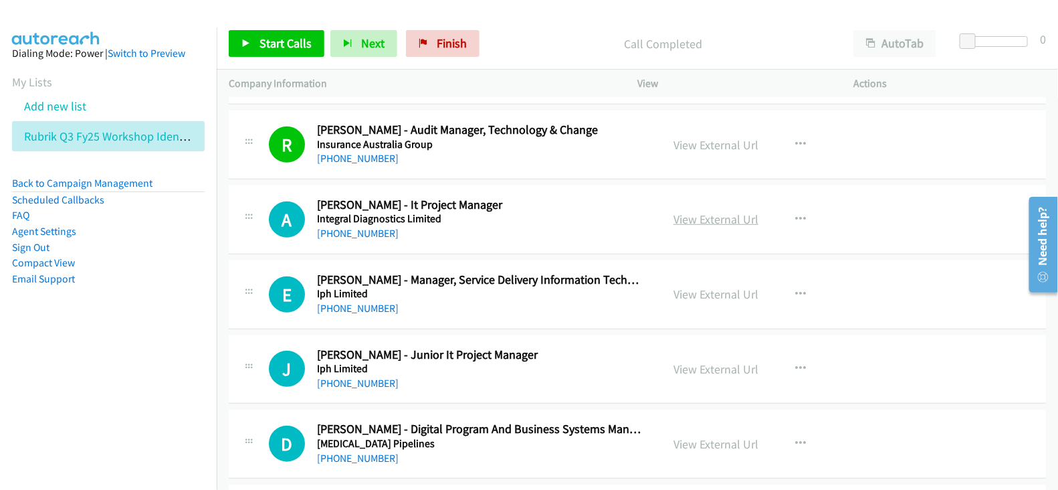
click at [715, 211] on link "View External Url" at bounding box center [716, 218] width 85 height 15
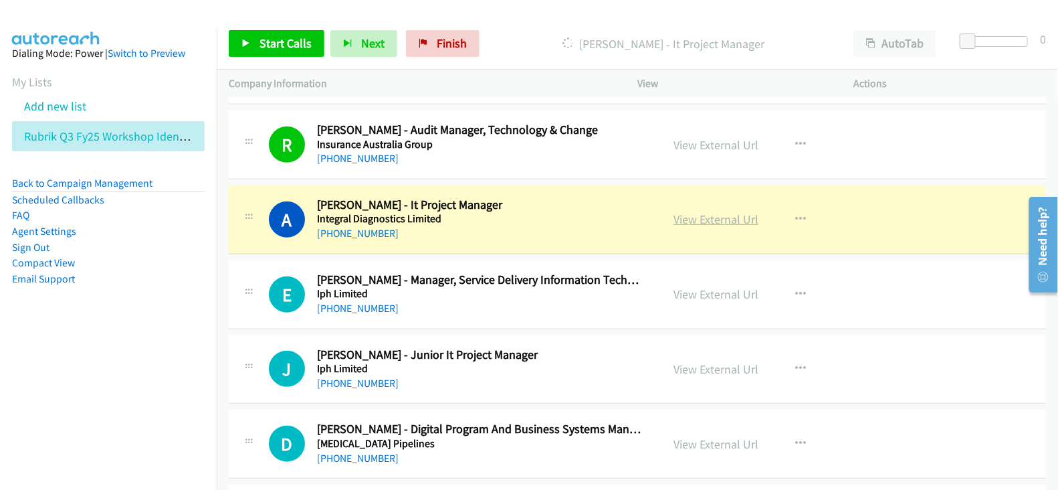
click at [691, 211] on link "View External Url" at bounding box center [716, 218] width 85 height 15
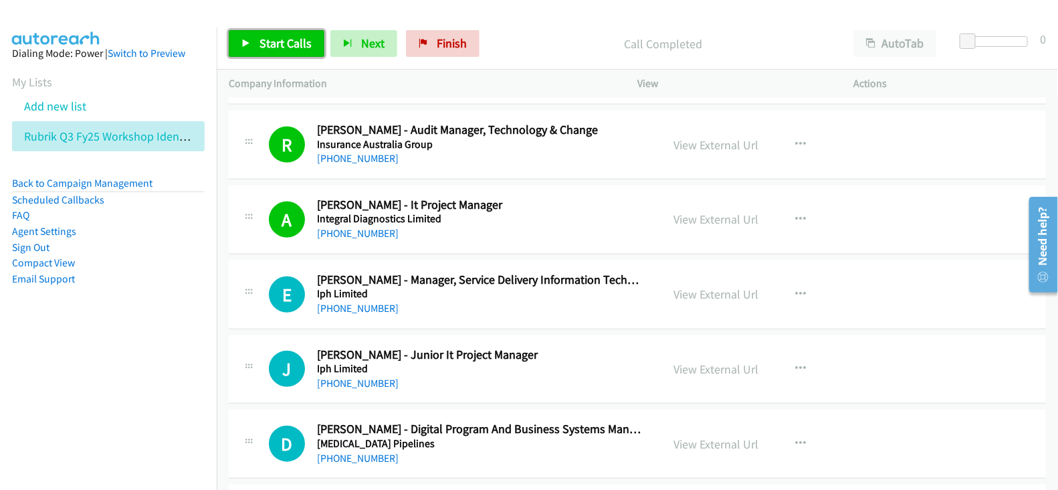
click at [287, 54] on link "Start Calls" at bounding box center [277, 43] width 96 height 27
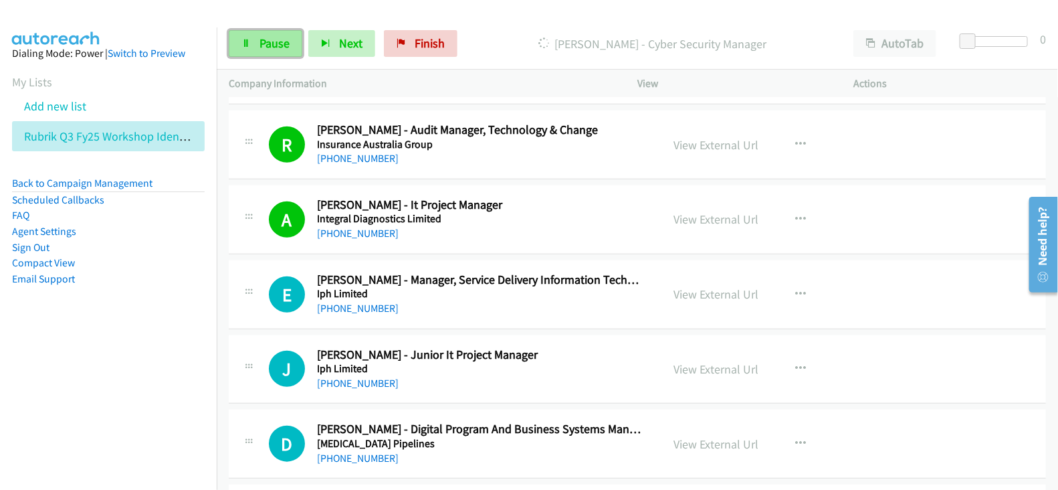
click at [284, 37] on span "Pause" at bounding box center [275, 42] width 30 height 15
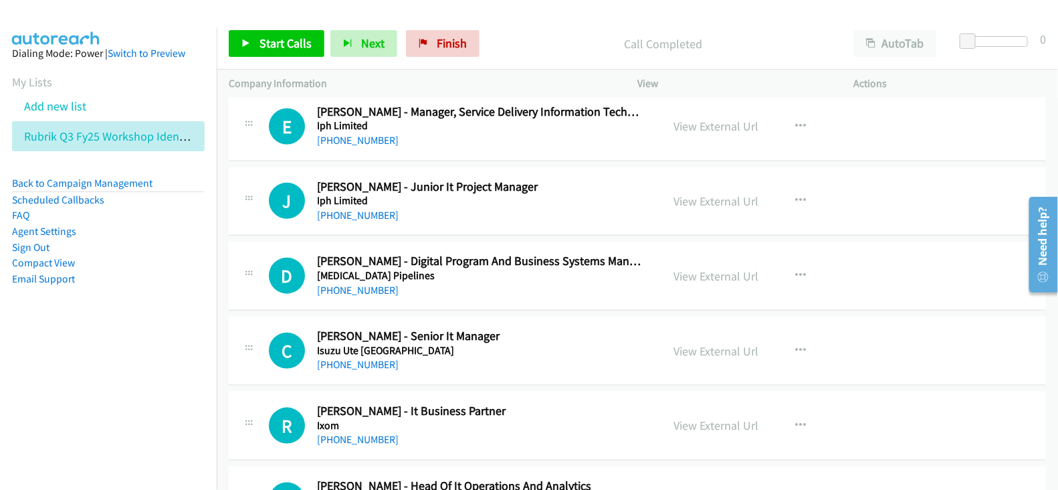
scroll to position [11037, 0]
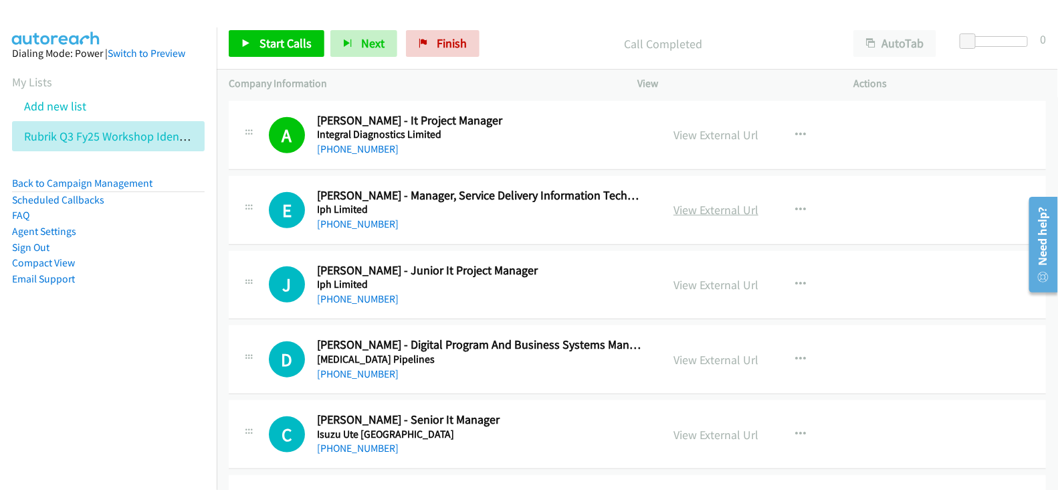
click at [700, 202] on link "View External Url" at bounding box center [716, 209] width 85 height 15
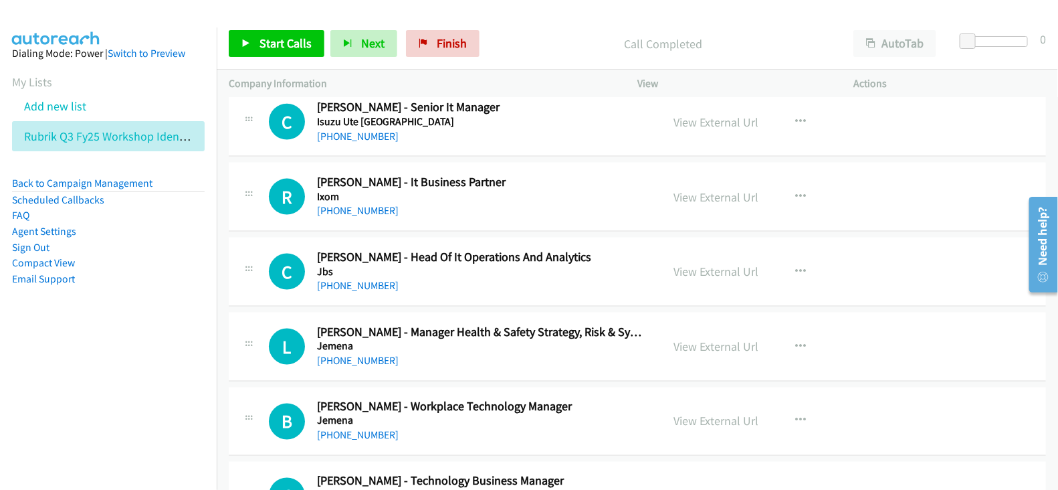
scroll to position [11372, 0]
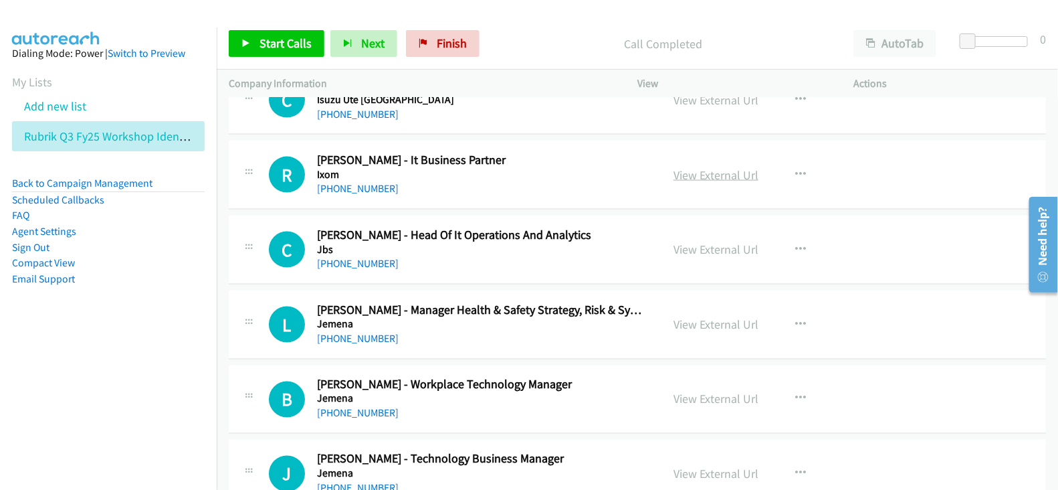
click at [686, 167] on link "View External Url" at bounding box center [716, 174] width 85 height 15
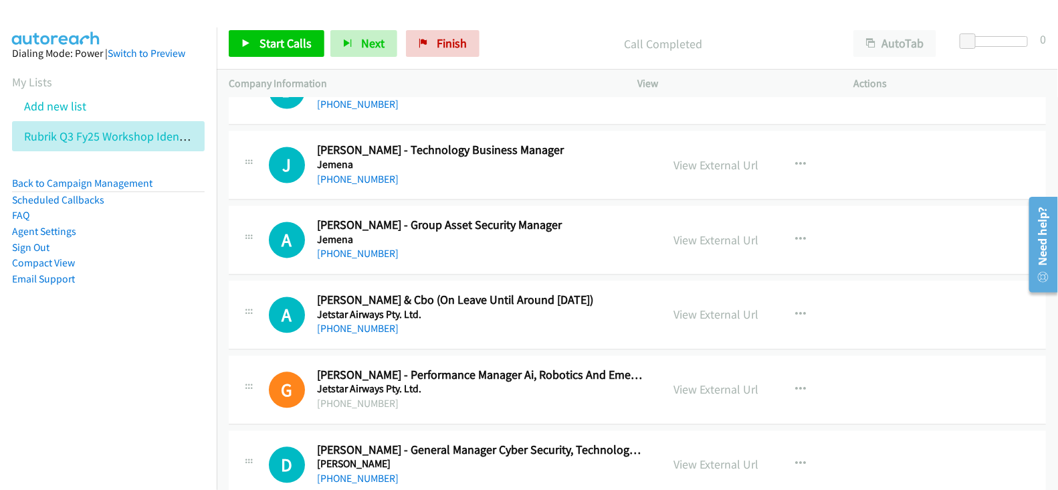
scroll to position [11706, 0]
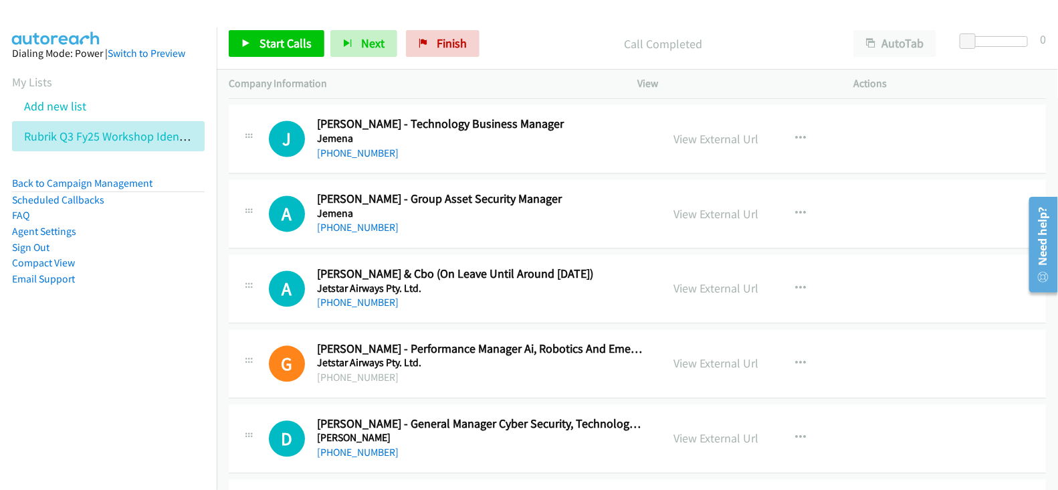
drag, startPoint x: 720, startPoint y: 281, endPoint x: 441, endPoint y: 171, distance: 299.1
click at [719, 281] on link "View External Url" at bounding box center [716, 288] width 85 height 15
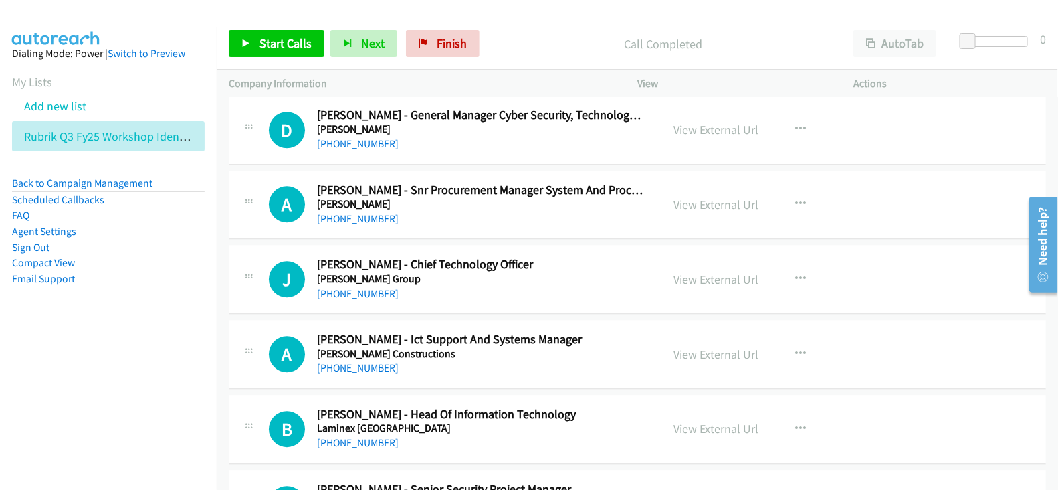
scroll to position [12041, 0]
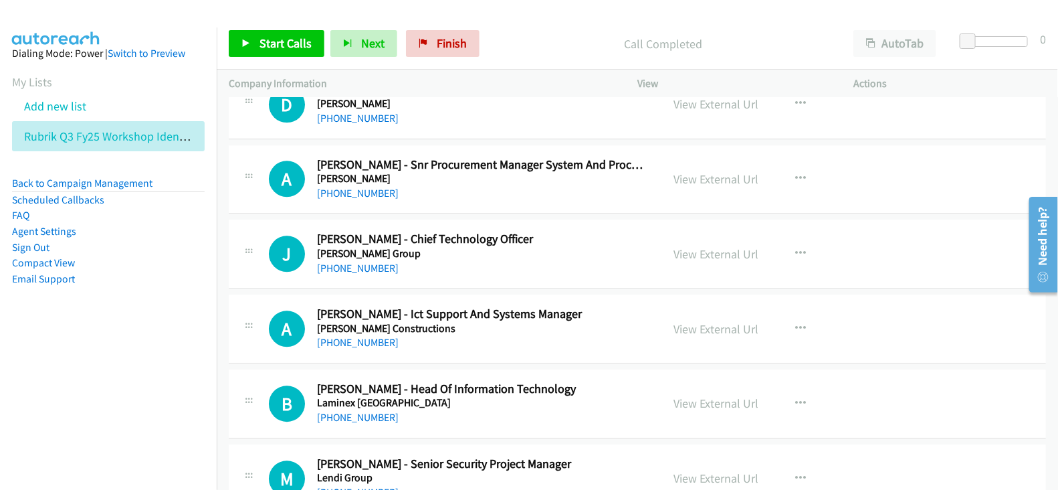
click at [722, 170] on div "View External Url" at bounding box center [716, 179] width 85 height 18
click at [720, 171] on link "View External Url" at bounding box center [716, 178] width 85 height 15
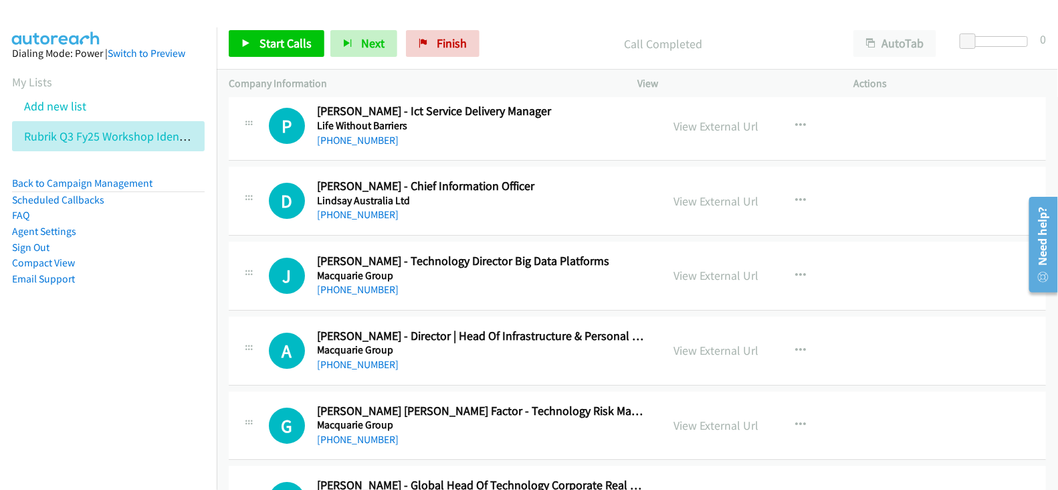
scroll to position [12626, 0]
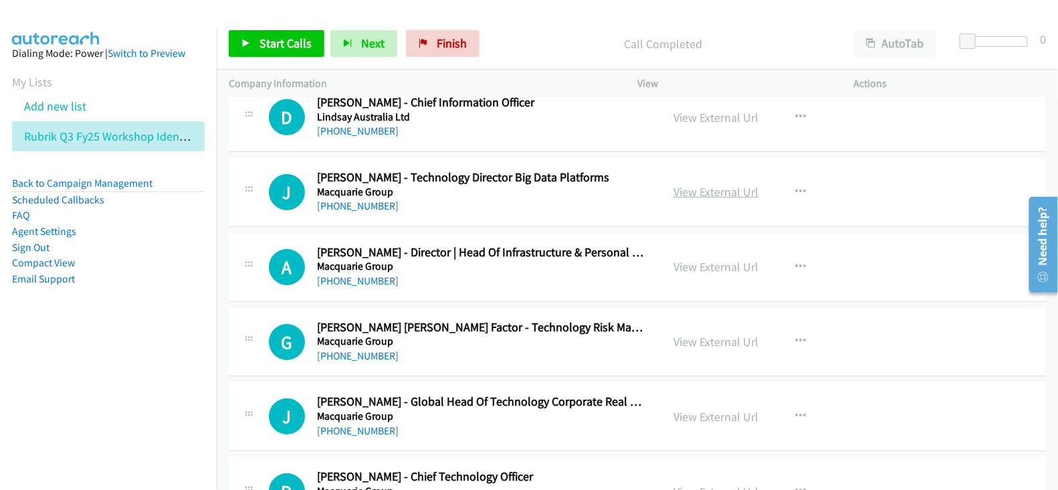
click at [708, 184] on link "View External Url" at bounding box center [716, 191] width 85 height 15
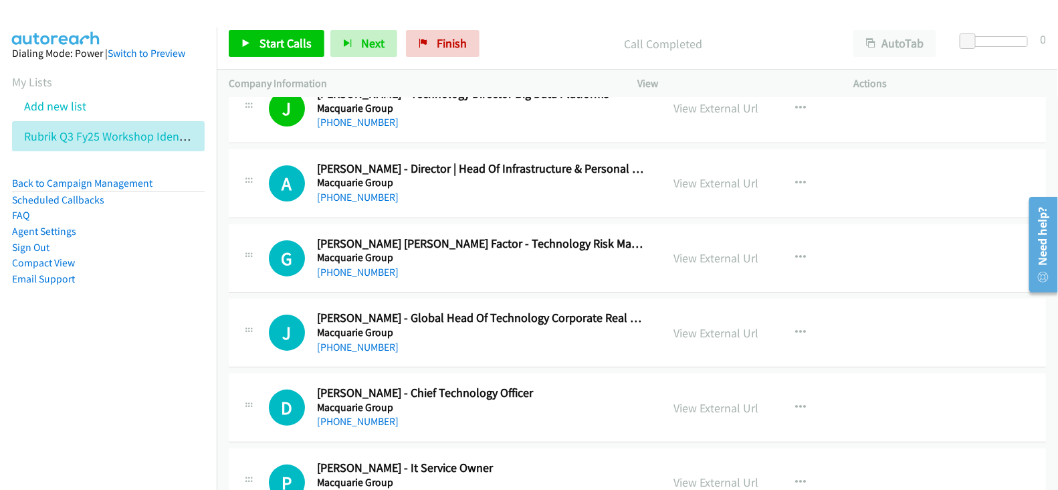
scroll to position [12793, 0]
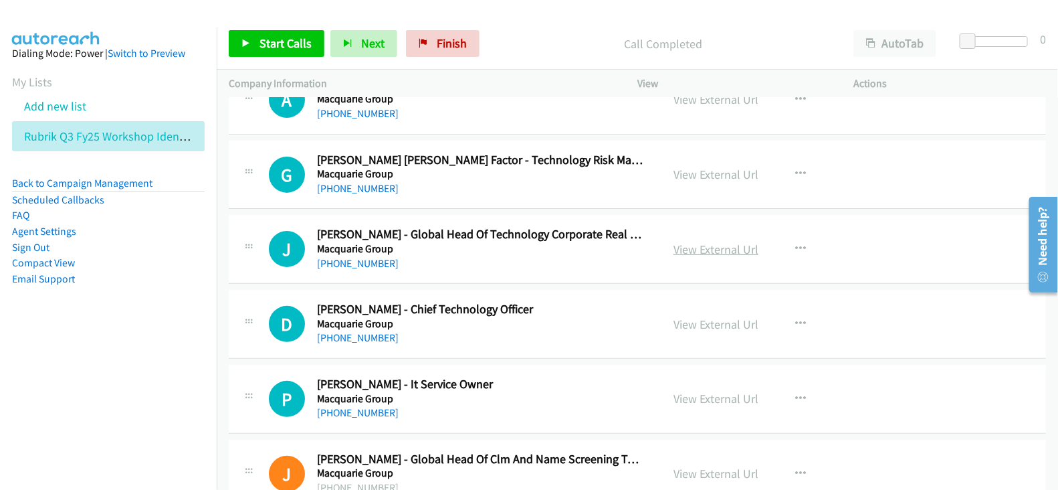
click at [699, 241] on link "View External Url" at bounding box center [716, 248] width 85 height 15
click at [686, 316] on link "View External Url" at bounding box center [716, 323] width 85 height 15
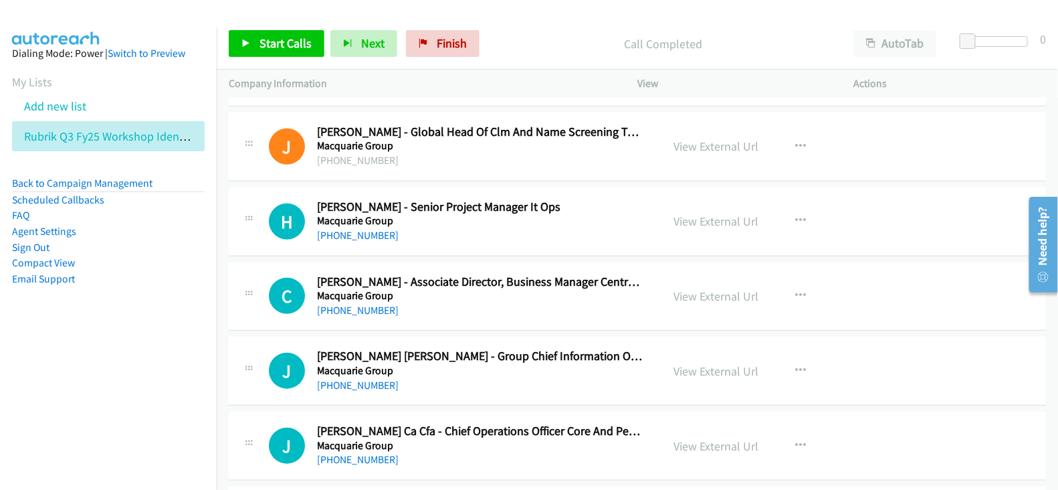
scroll to position [13127, 0]
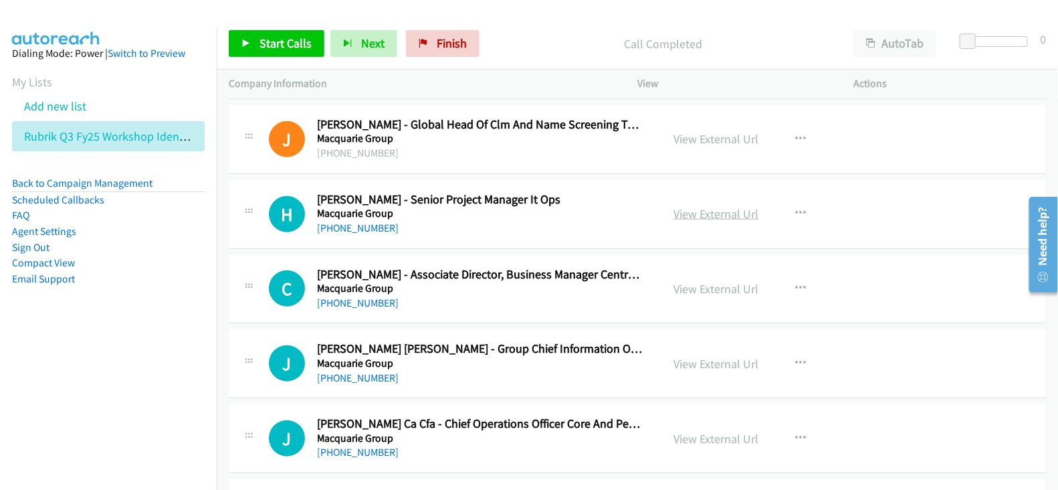
click at [700, 206] on link "View External Url" at bounding box center [716, 213] width 85 height 15
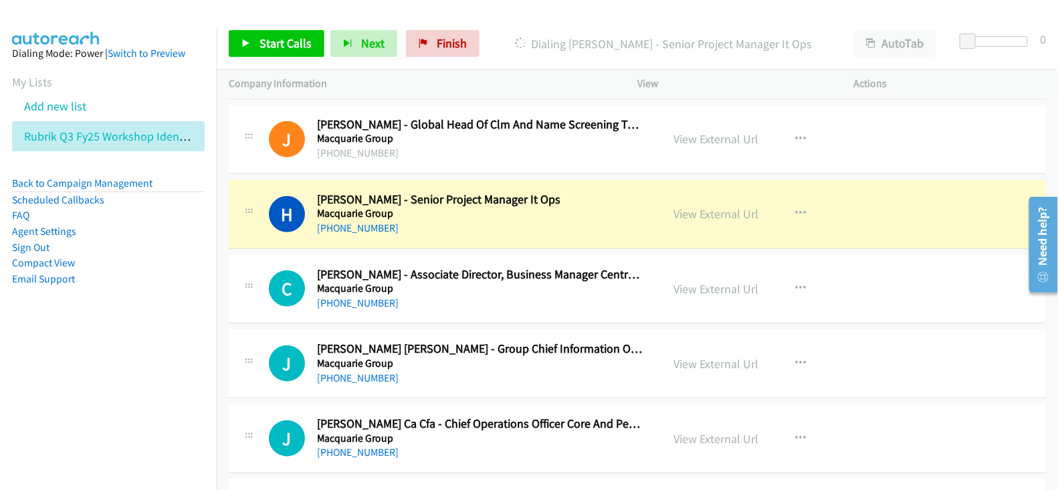
scroll to position [13211, 0]
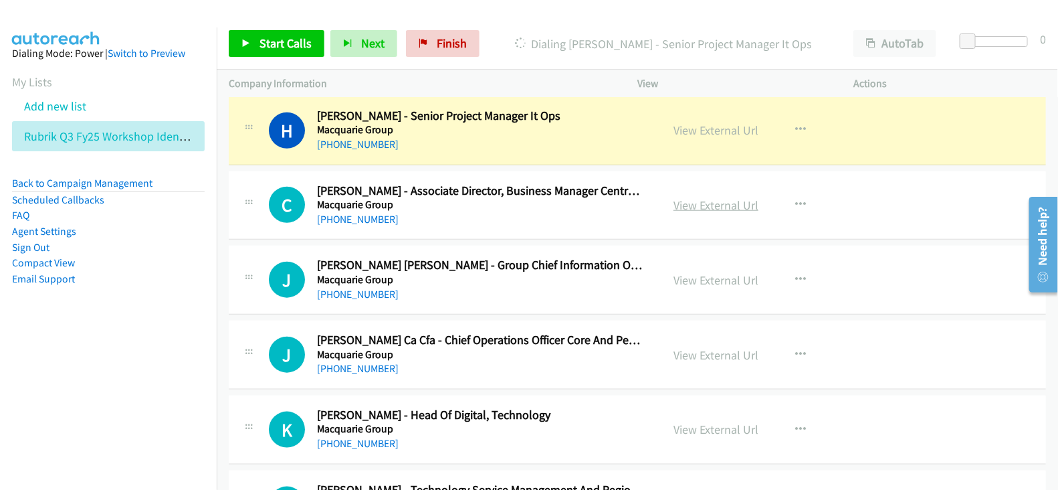
click at [726, 197] on link "View External Url" at bounding box center [716, 204] width 85 height 15
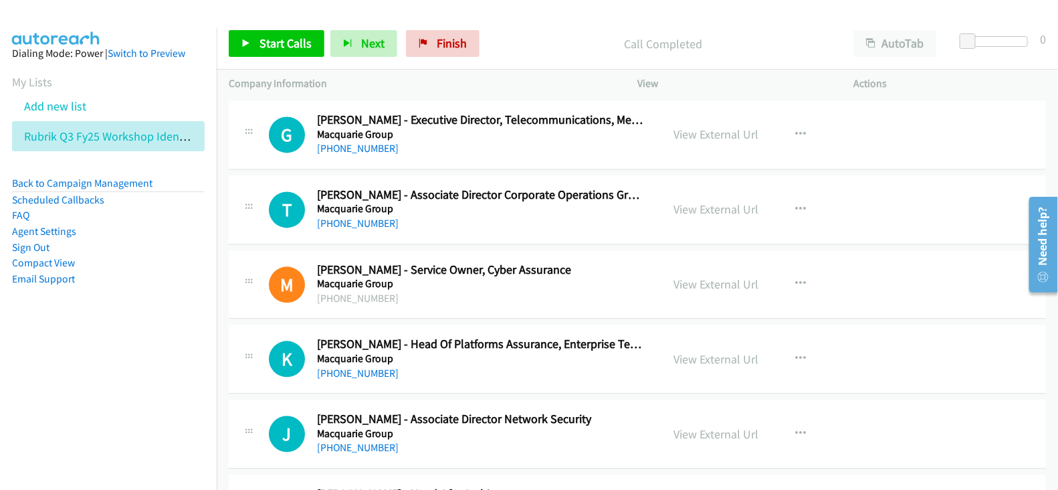
scroll to position [13964, 0]
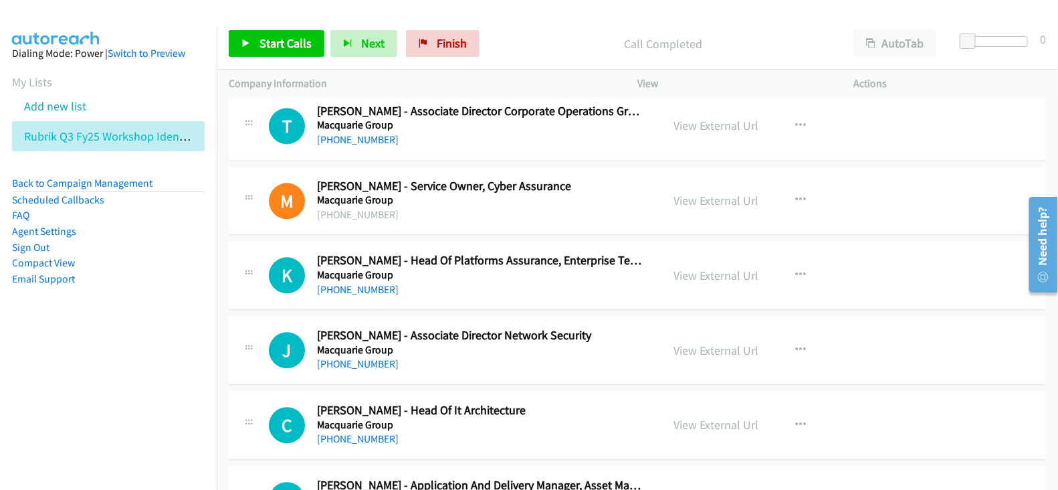
drag, startPoint x: 718, startPoint y: 172, endPoint x: 720, endPoint y: 165, distance: 7.0
click at [696, 193] on link "View External Url" at bounding box center [716, 200] width 85 height 15
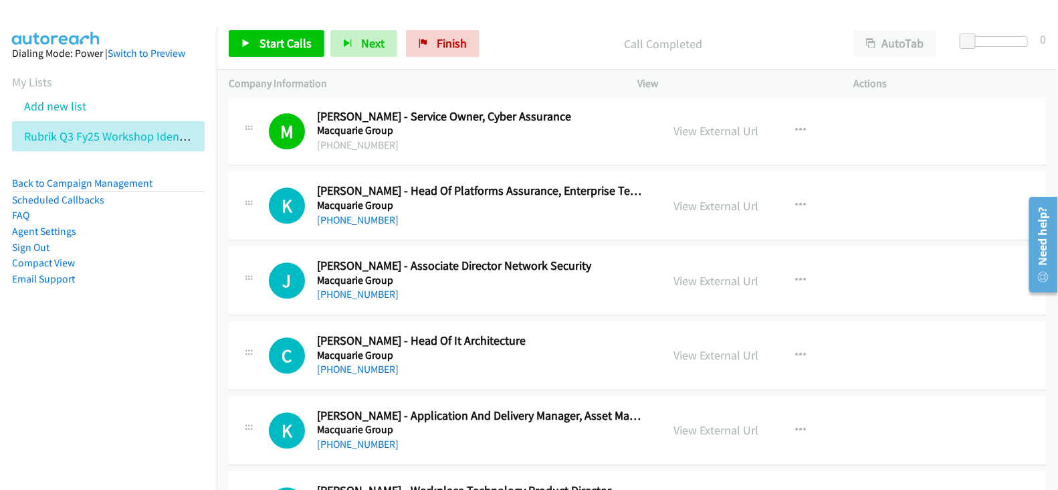
scroll to position [14047, 0]
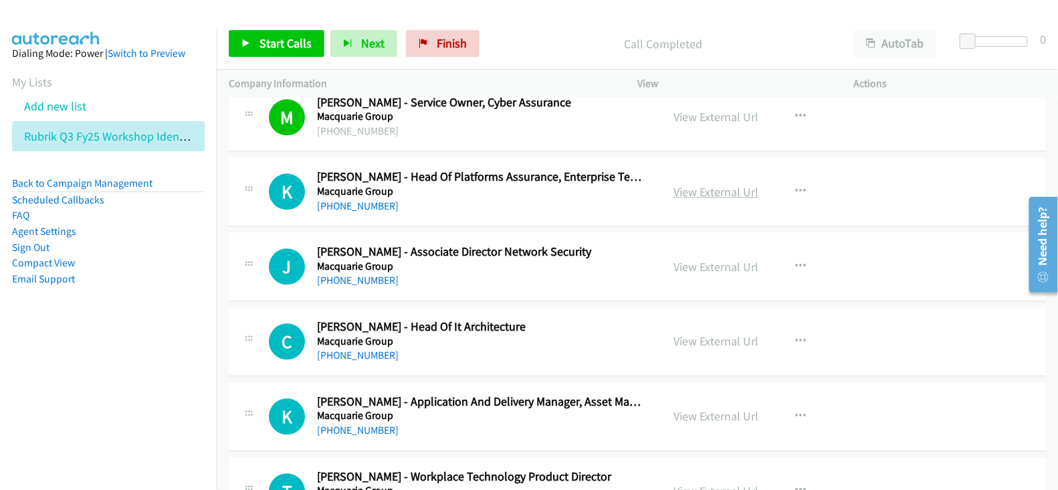
click at [707, 184] on link "View External Url" at bounding box center [716, 191] width 85 height 15
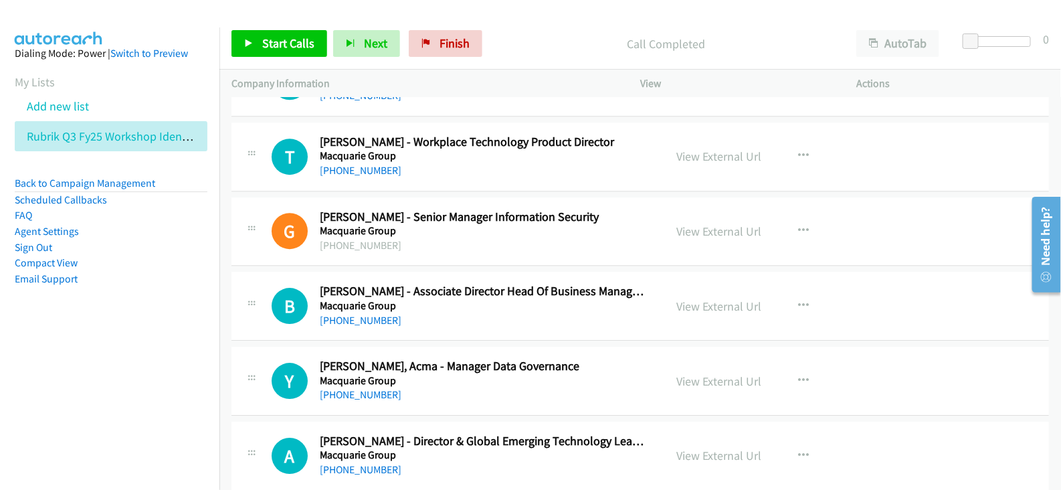
scroll to position [14465, 0]
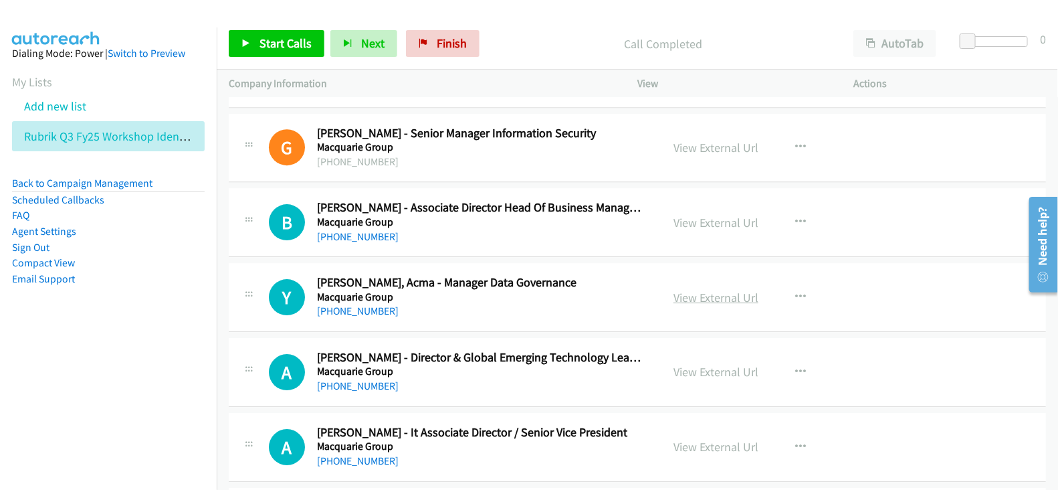
click at [702, 290] on link "View External Url" at bounding box center [716, 297] width 85 height 15
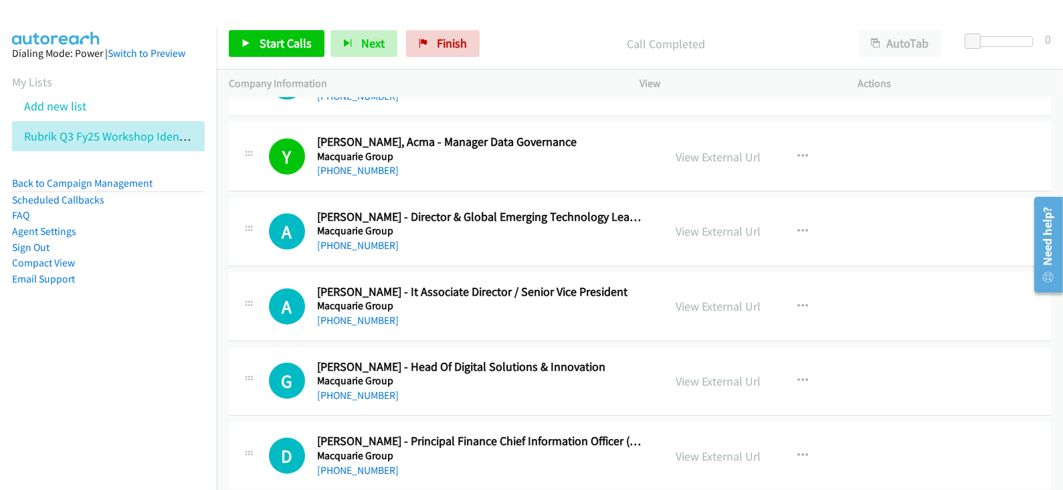
scroll to position [14633, 0]
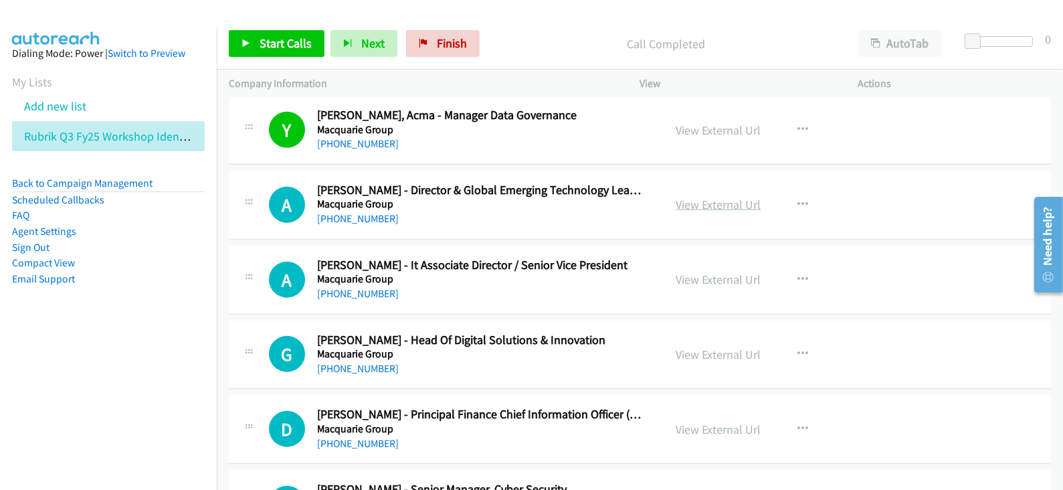
click at [702, 197] on link "View External Url" at bounding box center [718, 204] width 85 height 15
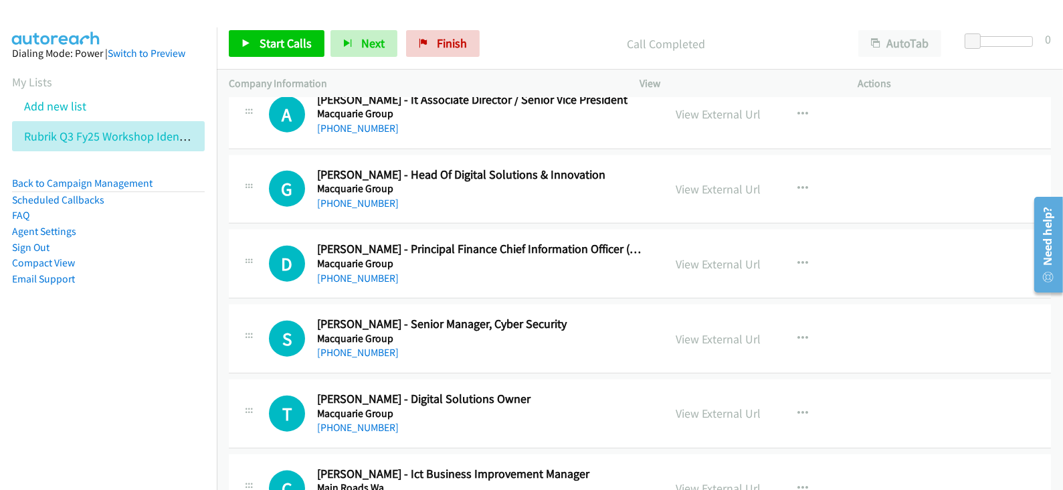
scroll to position [14800, 0]
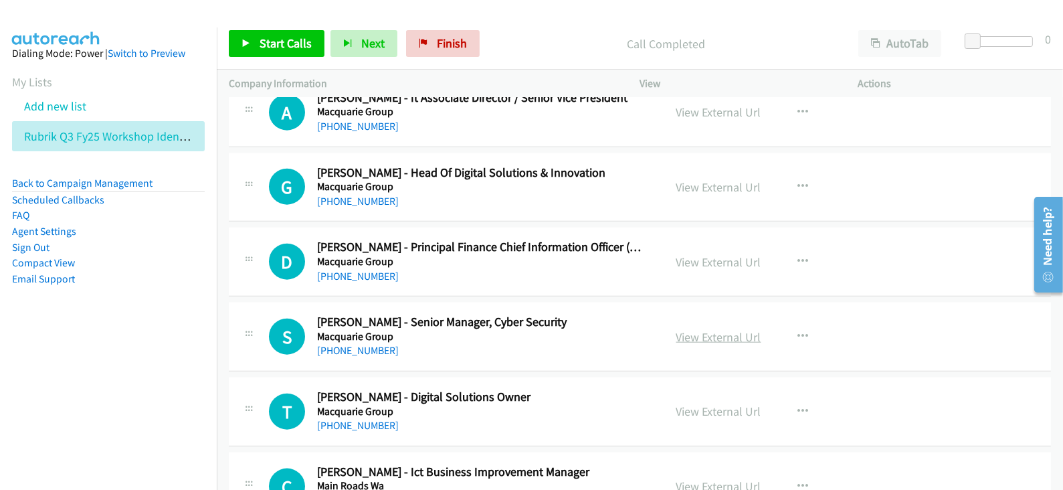
click at [696, 329] on link "View External Url" at bounding box center [718, 336] width 85 height 15
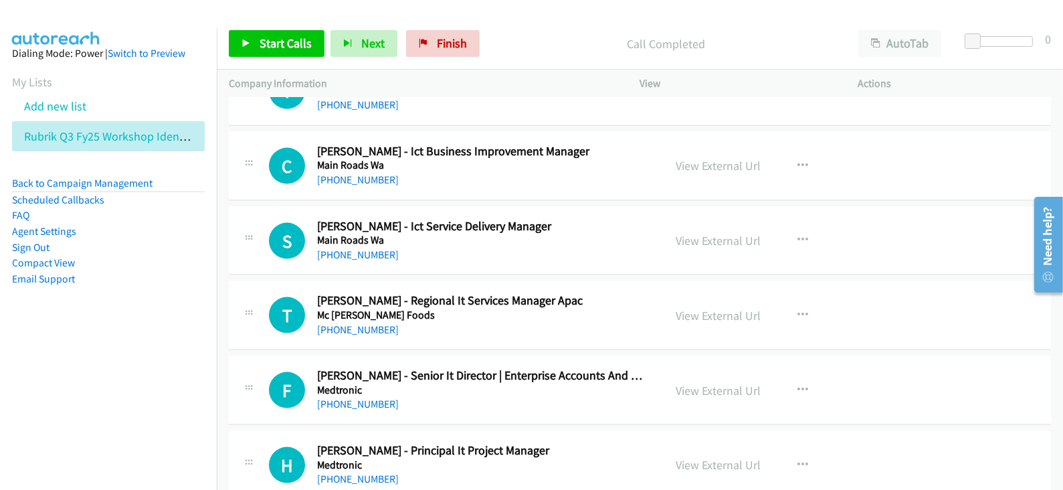
scroll to position [15134, 0]
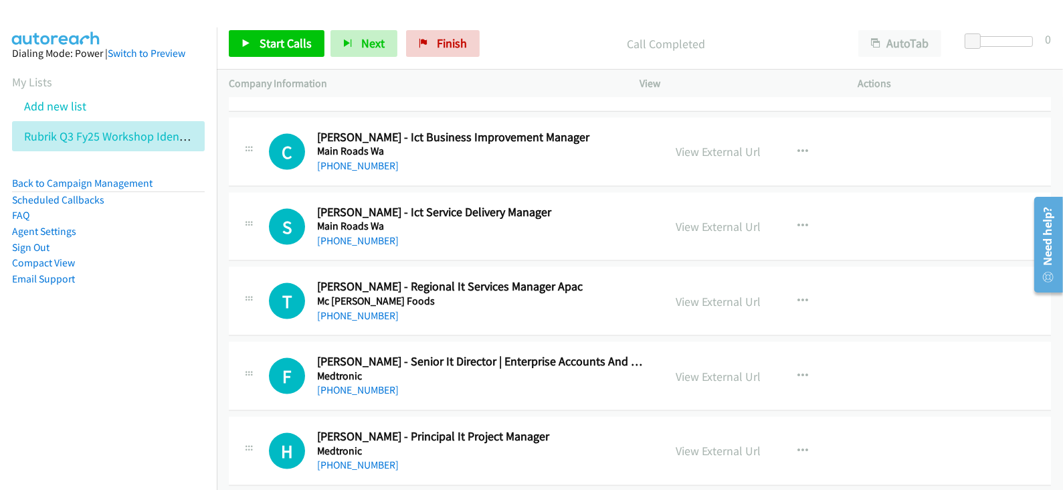
drag, startPoint x: 713, startPoint y: 276, endPoint x: 702, endPoint y: 17, distance: 258.4
click at [712, 294] on link "View External Url" at bounding box center [718, 301] width 85 height 15
click at [437, 40] on span "Finish" at bounding box center [452, 42] width 30 height 15
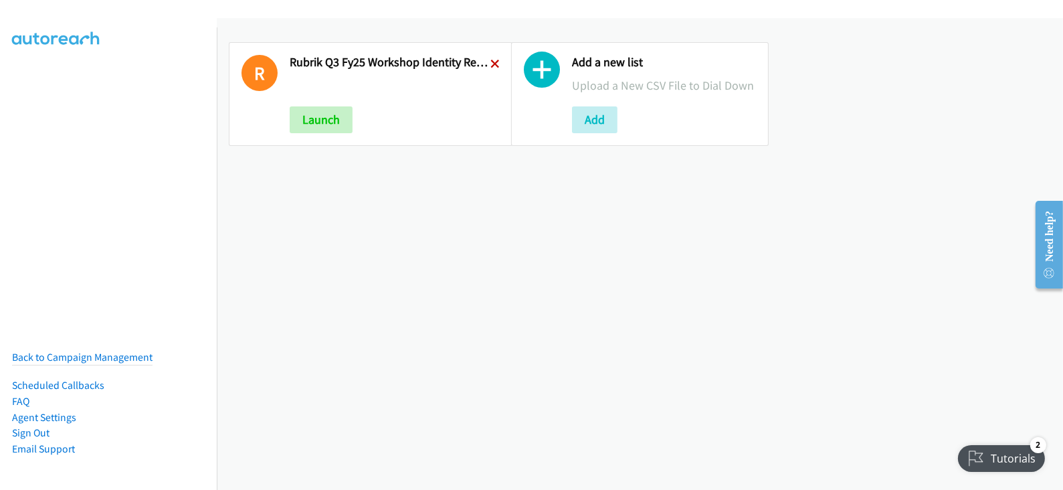
click at [485, 58] on div "R Rubrik Q3 Fy25 Workshop Identity Recovery 1 Launch" at bounding box center [371, 94] width 284 height 104
click at [490, 61] on icon at bounding box center [494, 64] width 9 height 9
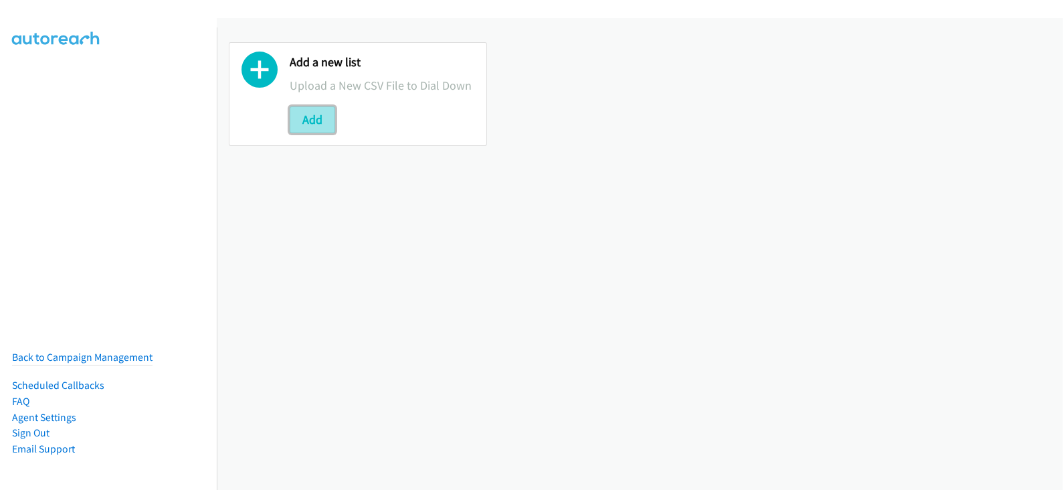
drag, startPoint x: 313, startPoint y: 112, endPoint x: 318, endPoint y: 95, distance: 18.0
click at [314, 112] on button "Add" at bounding box center [312, 119] width 45 height 27
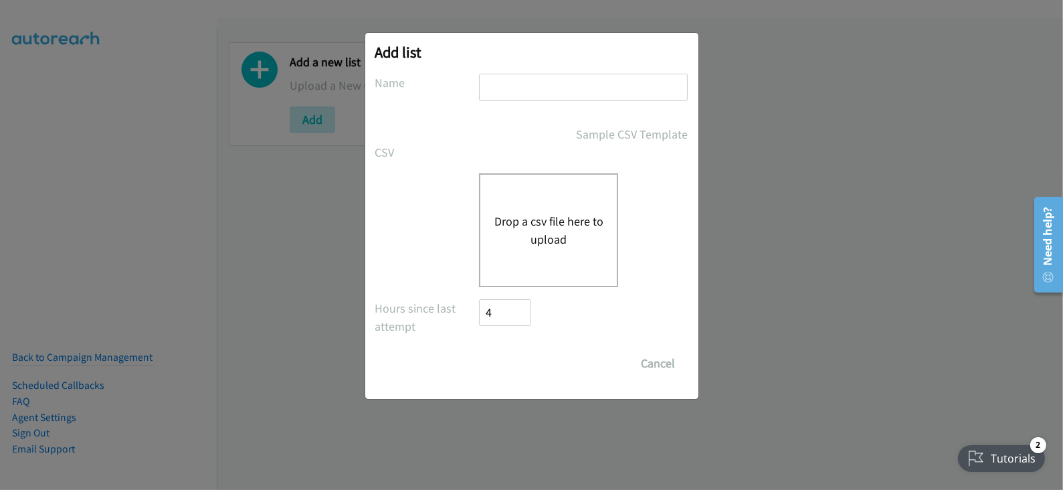
click at [563, 93] on input "text" at bounding box center [583, 87] width 209 height 27
type input "Rubrik Q3FY25 Workshop Identity Recovery 1"
click at [585, 256] on div "Drop a csv file here to upload" at bounding box center [548, 230] width 139 height 114
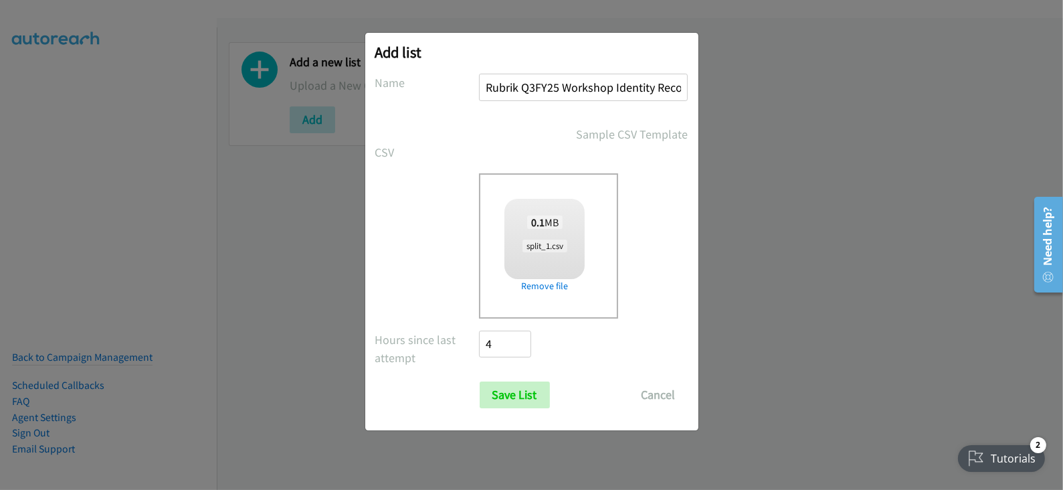
checkbox input "true"
click at [505, 393] on input "Save List" at bounding box center [515, 394] width 70 height 27
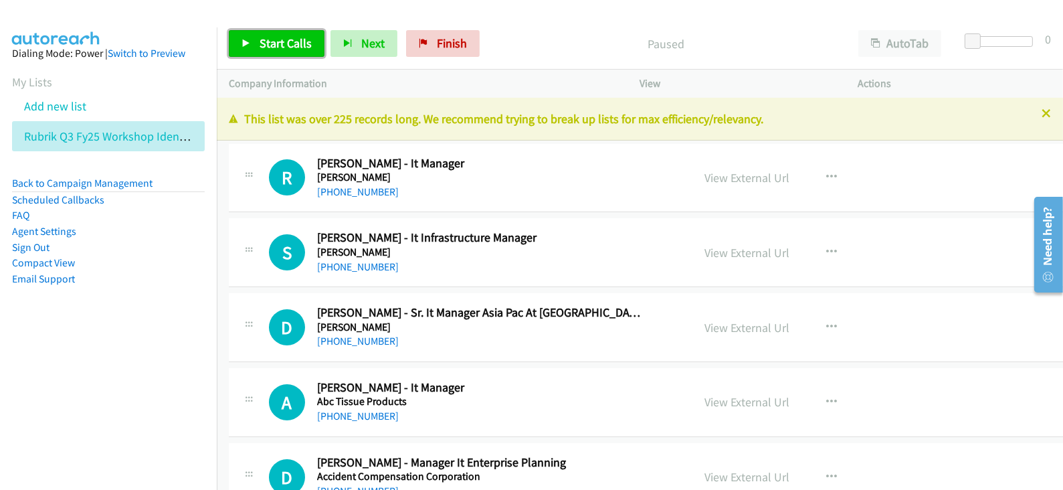
click at [288, 44] on span "Start Calls" at bounding box center [286, 42] width 52 height 15
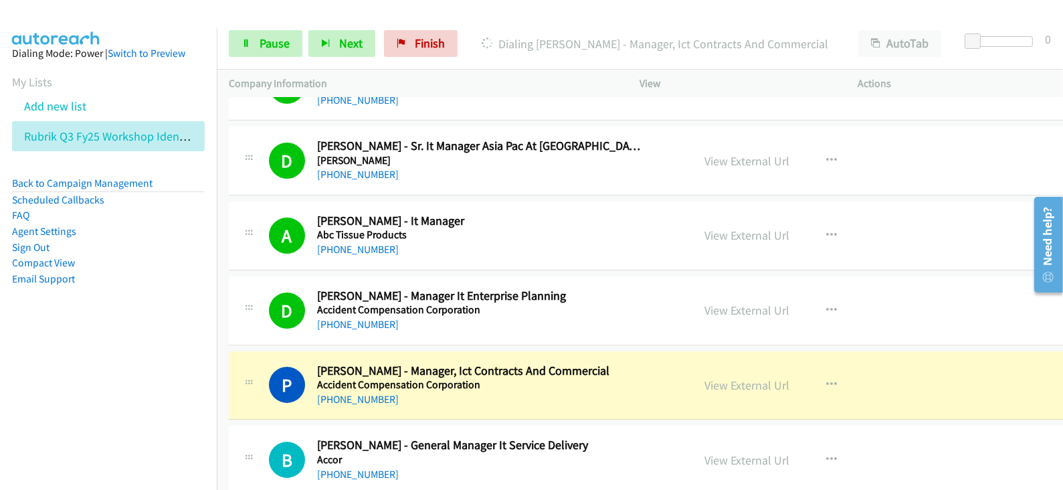
scroll to position [251, 0]
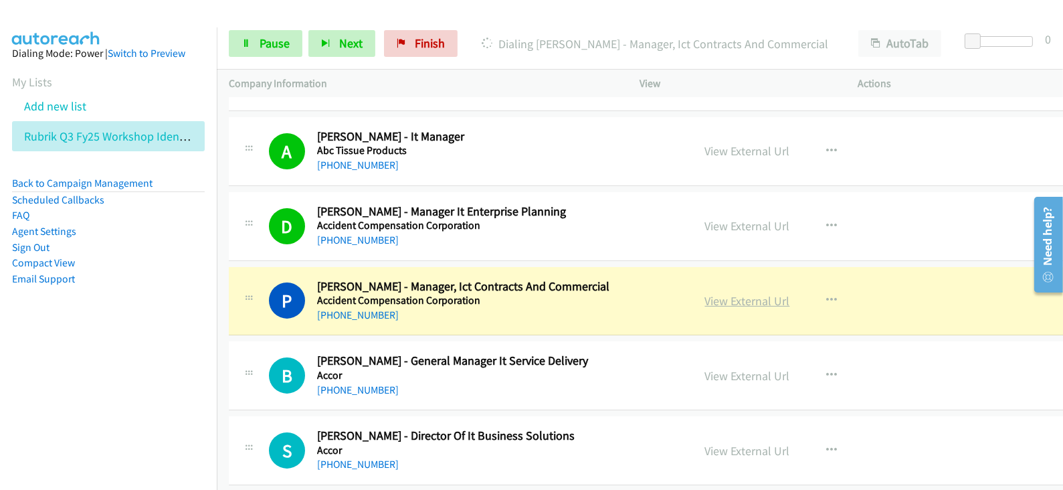
click at [733, 303] on link "View External Url" at bounding box center [747, 300] width 85 height 15
click at [273, 27] on div "Start Calls Pause Next Finish Dialing [PERSON_NAME] - Manager, Ict Contracts An…" at bounding box center [640, 44] width 846 height 52
click at [271, 30] on link "Pause" at bounding box center [266, 43] width 74 height 27
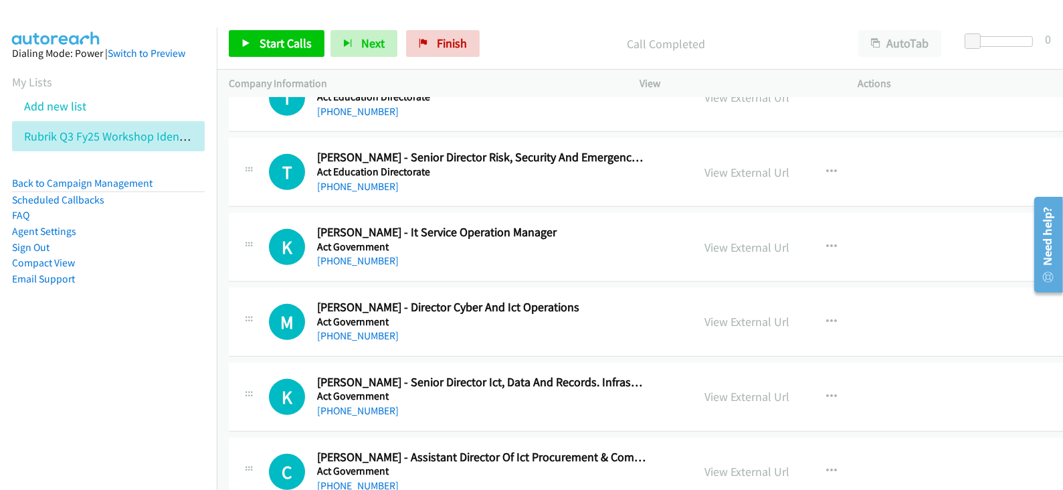
scroll to position [836, 0]
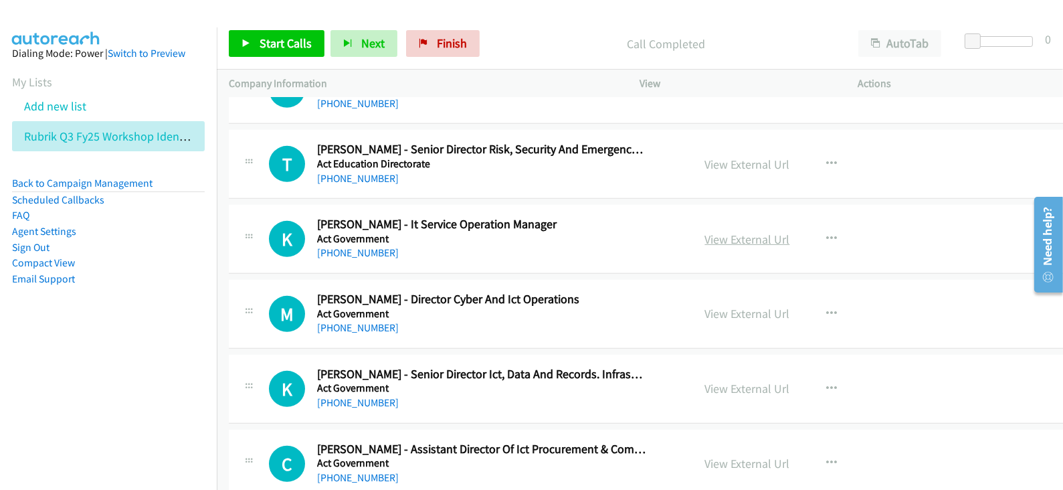
click at [718, 241] on link "View External Url" at bounding box center [747, 238] width 85 height 15
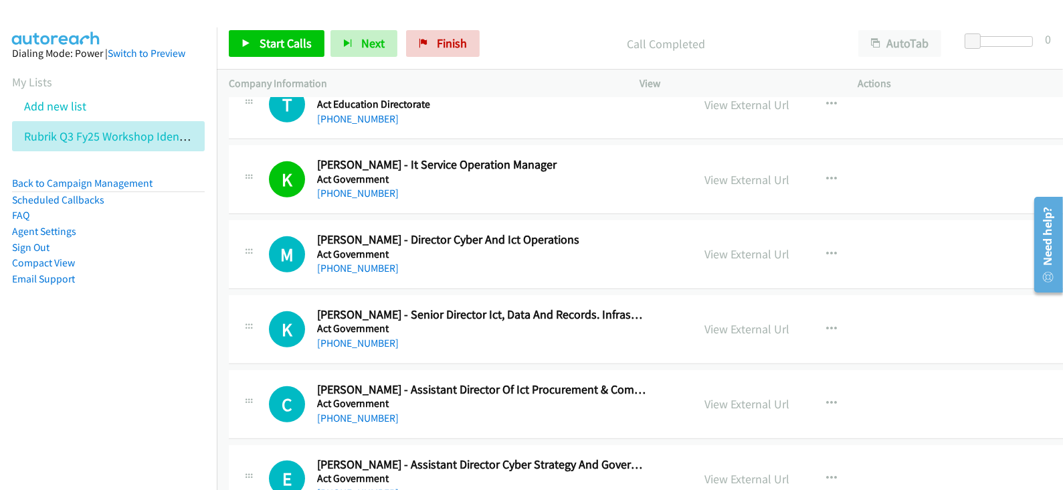
scroll to position [920, 0]
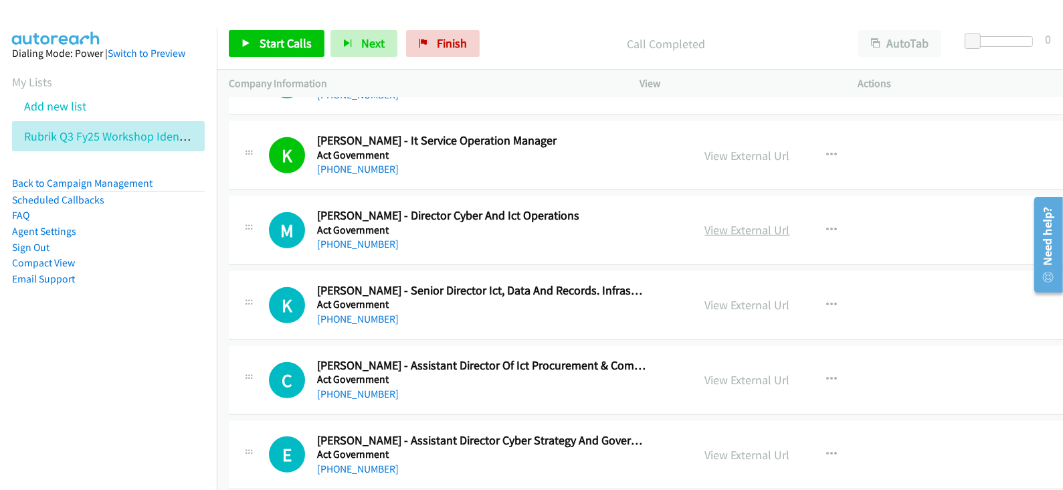
click at [722, 228] on link "View External Url" at bounding box center [747, 229] width 85 height 15
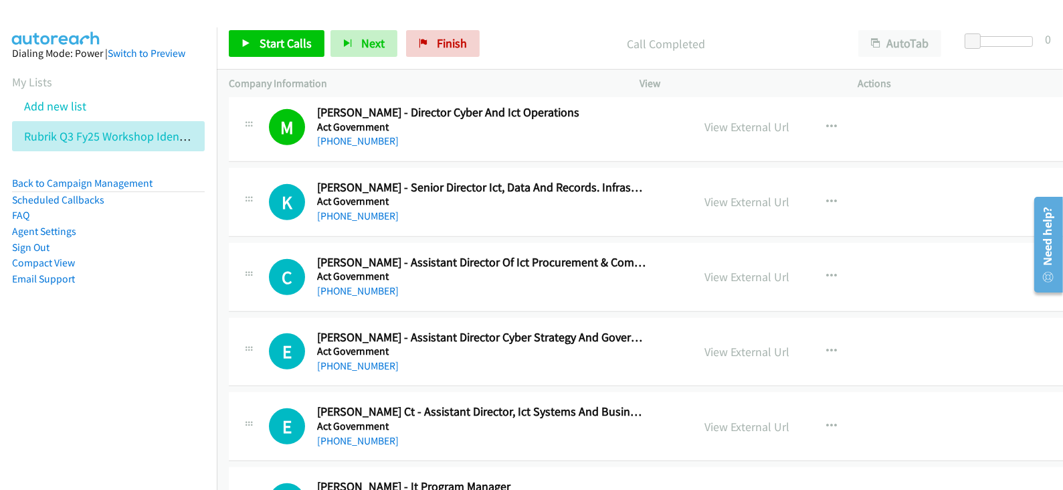
scroll to position [1086, 0]
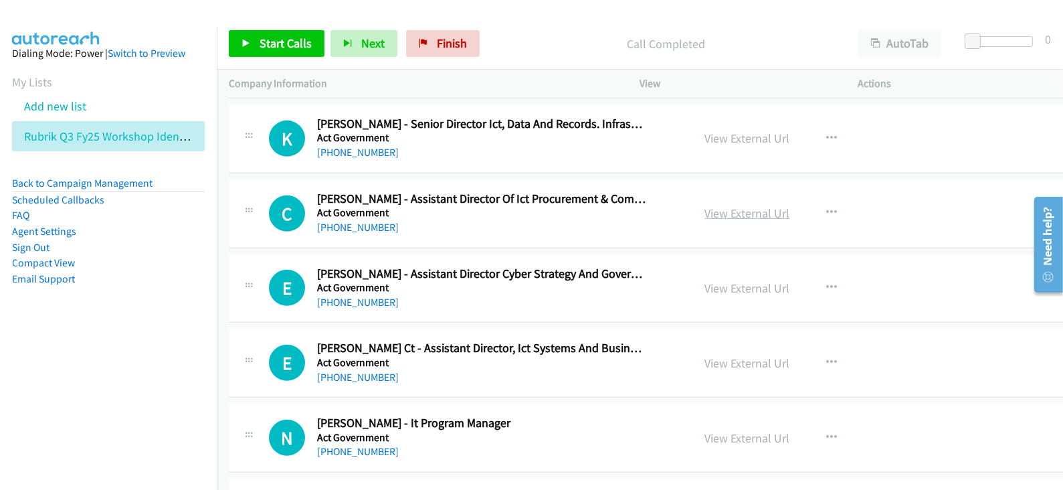
click at [725, 207] on link "View External Url" at bounding box center [747, 212] width 85 height 15
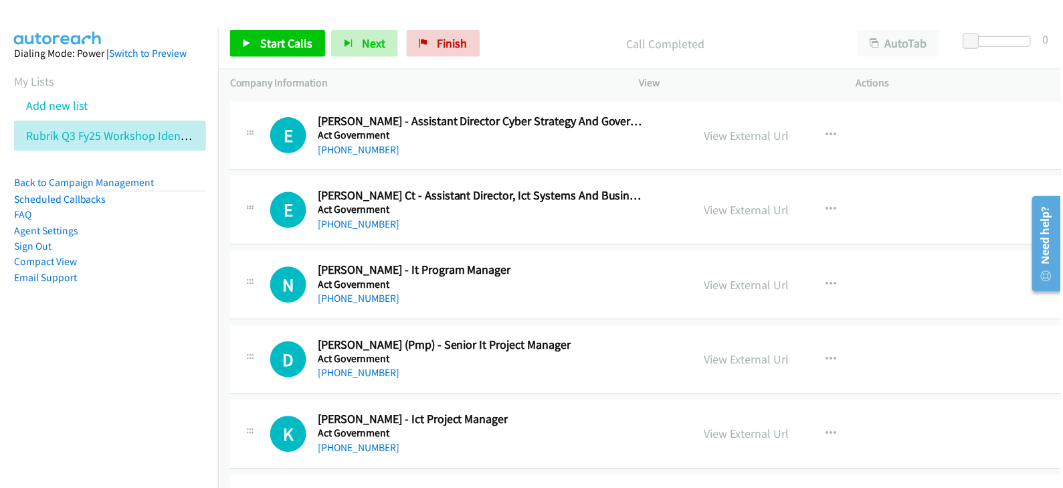
scroll to position [1254, 0]
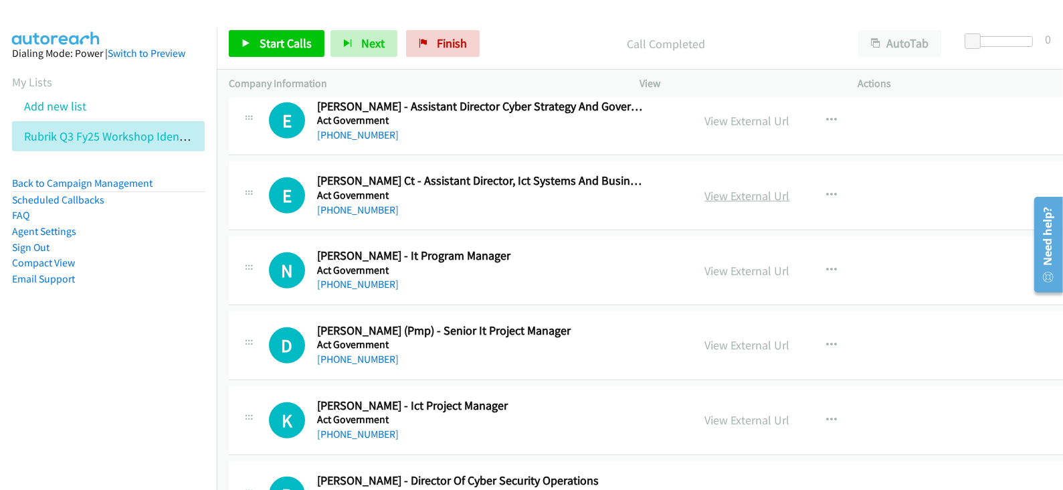
click at [716, 194] on link "View External Url" at bounding box center [747, 195] width 85 height 15
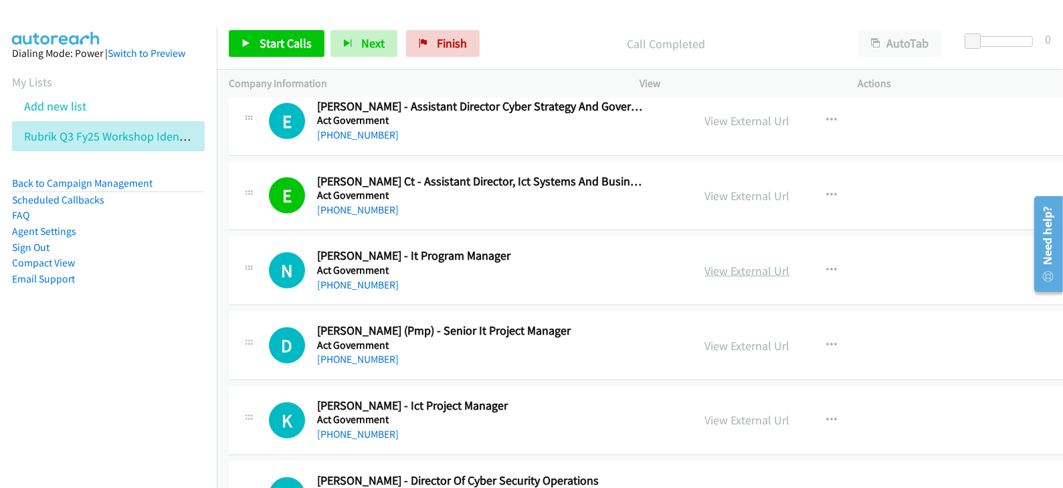
click at [732, 265] on link "View External Url" at bounding box center [747, 270] width 85 height 15
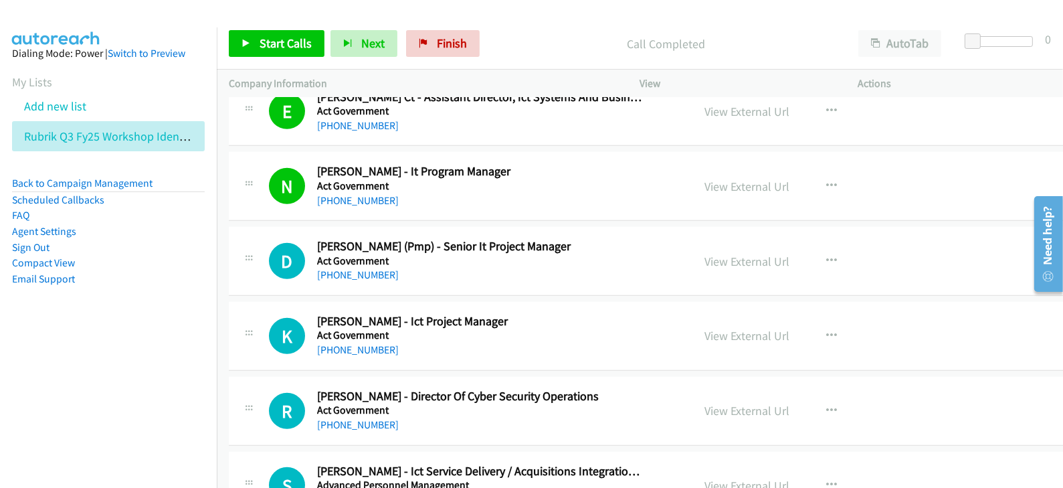
scroll to position [1421, 0]
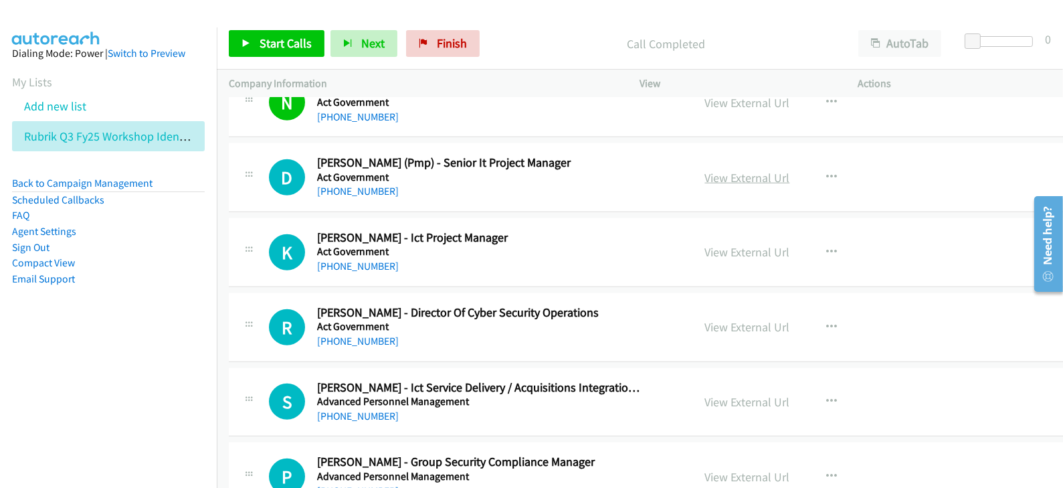
click at [709, 176] on link "View External Url" at bounding box center [747, 177] width 85 height 15
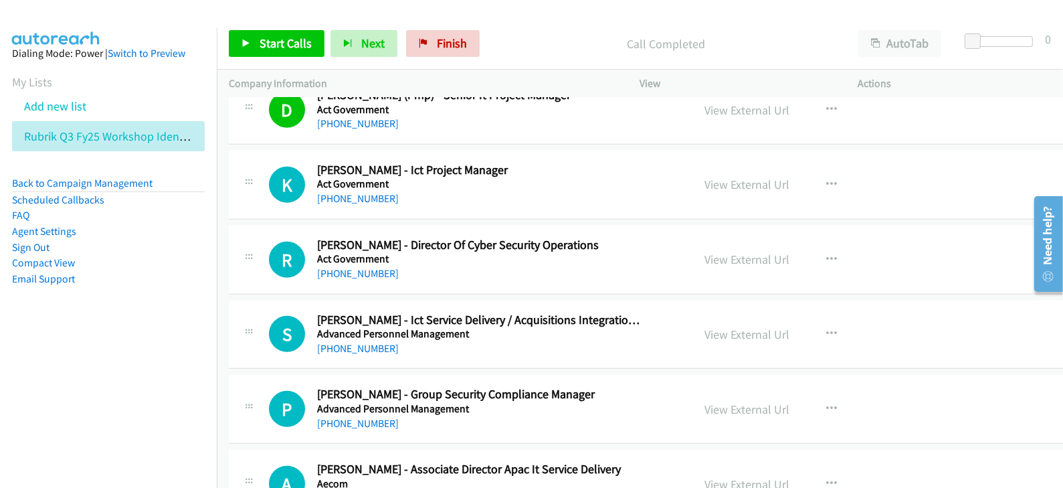
scroll to position [1505, 0]
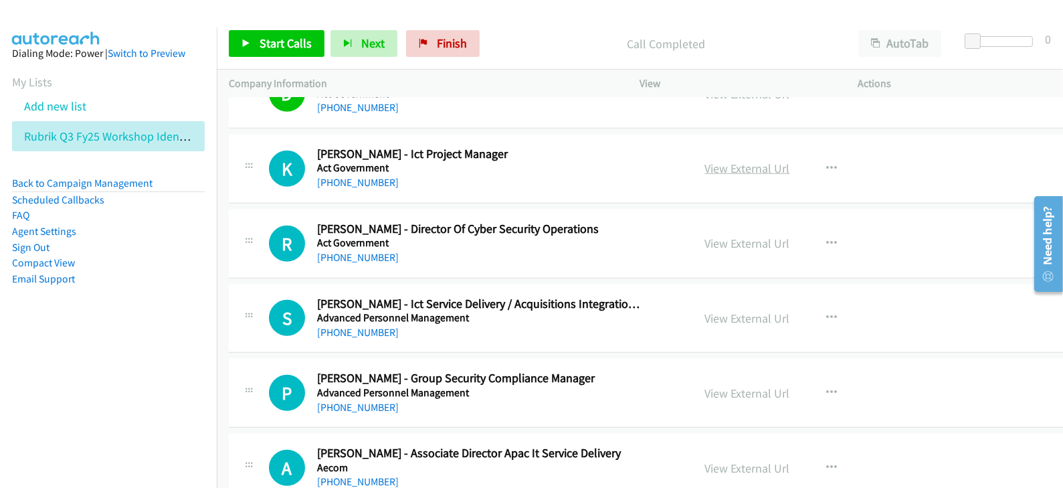
click at [726, 165] on link "View External Url" at bounding box center [747, 168] width 85 height 15
click at [724, 241] on link "View External Url" at bounding box center [747, 242] width 85 height 15
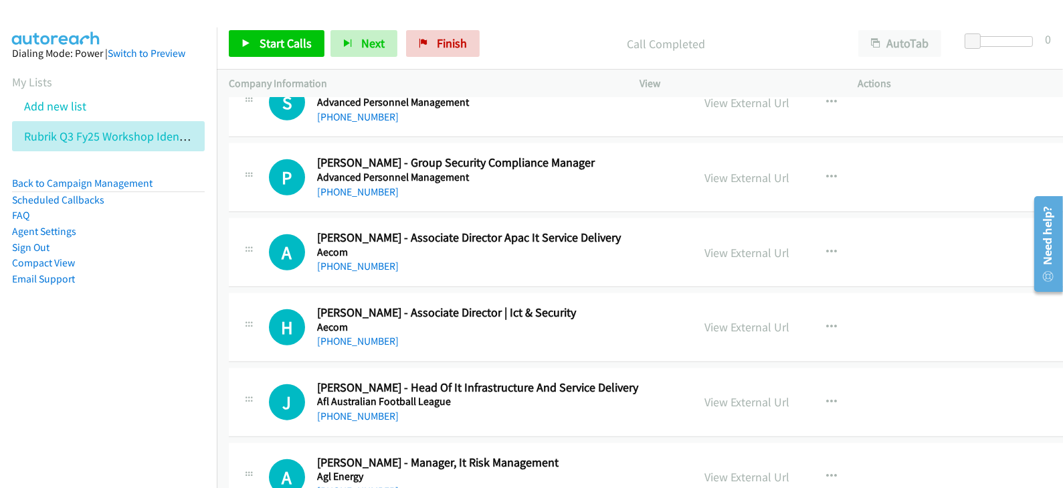
scroll to position [1756, 0]
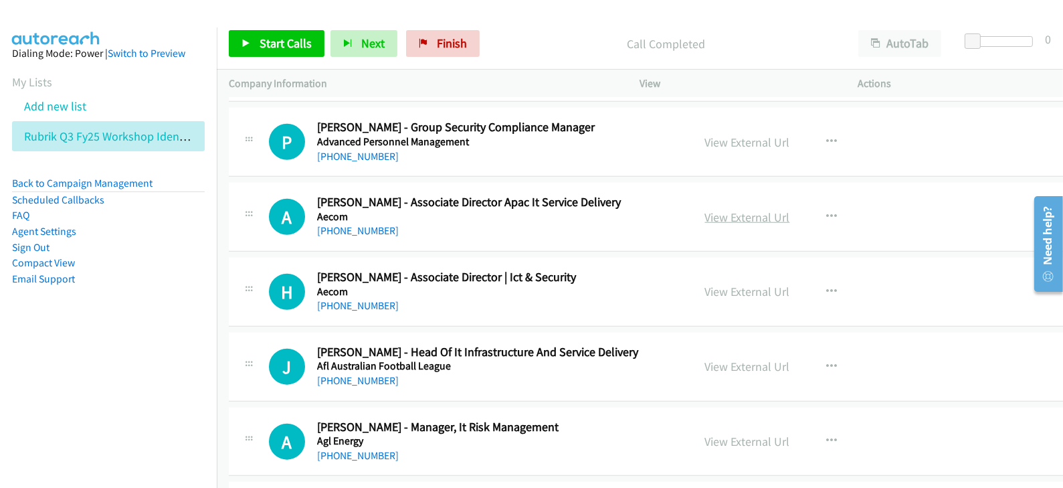
click at [734, 213] on link "View External Url" at bounding box center [747, 216] width 85 height 15
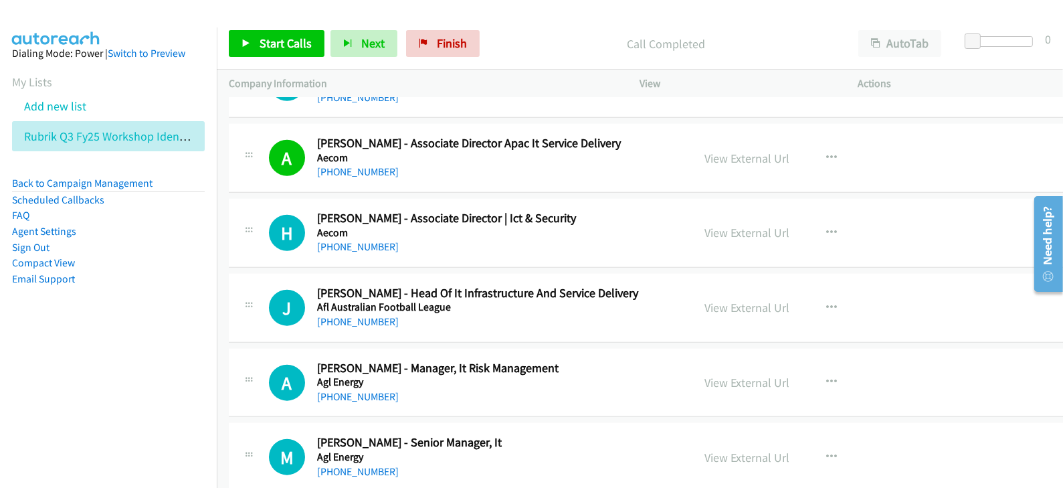
scroll to position [1840, 0]
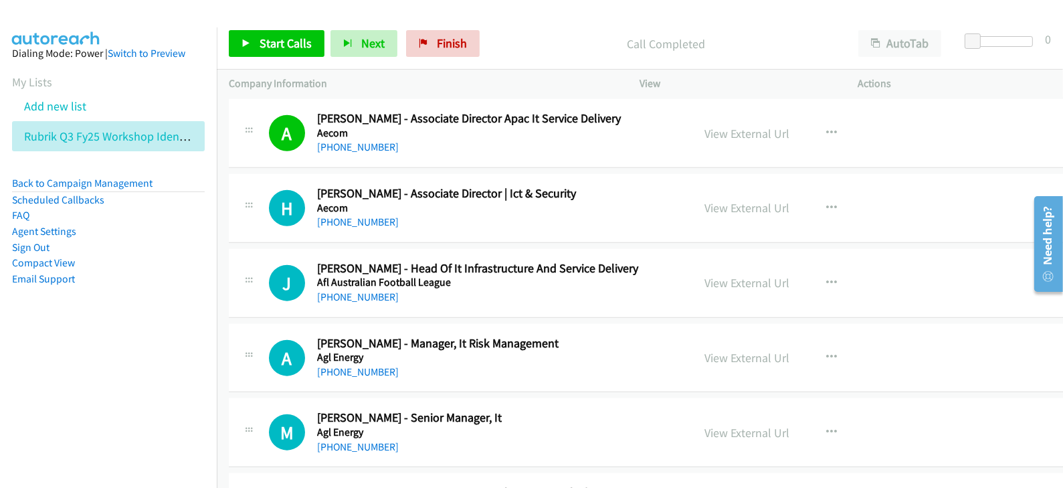
drag, startPoint x: 742, startPoint y: 279, endPoint x: 722, endPoint y: 3, distance: 277.0
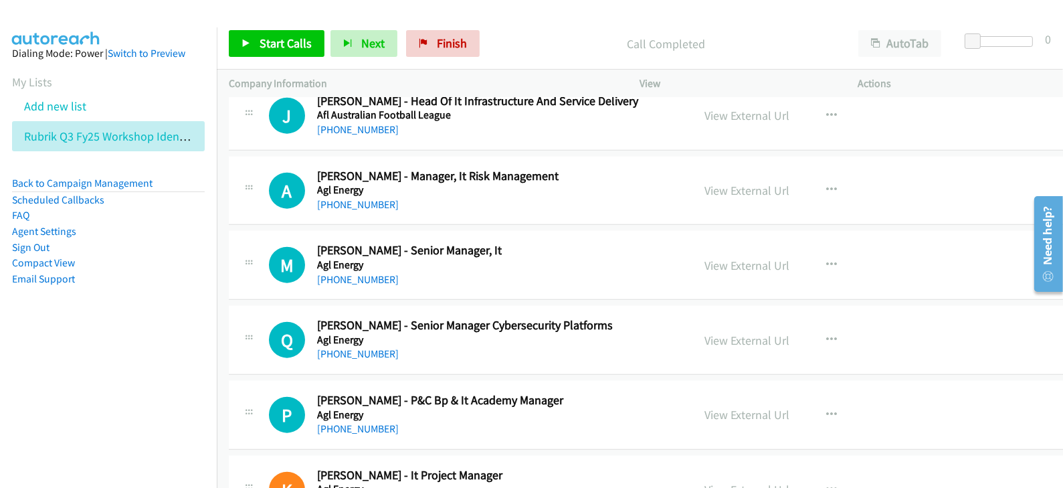
scroll to position [2173, 0]
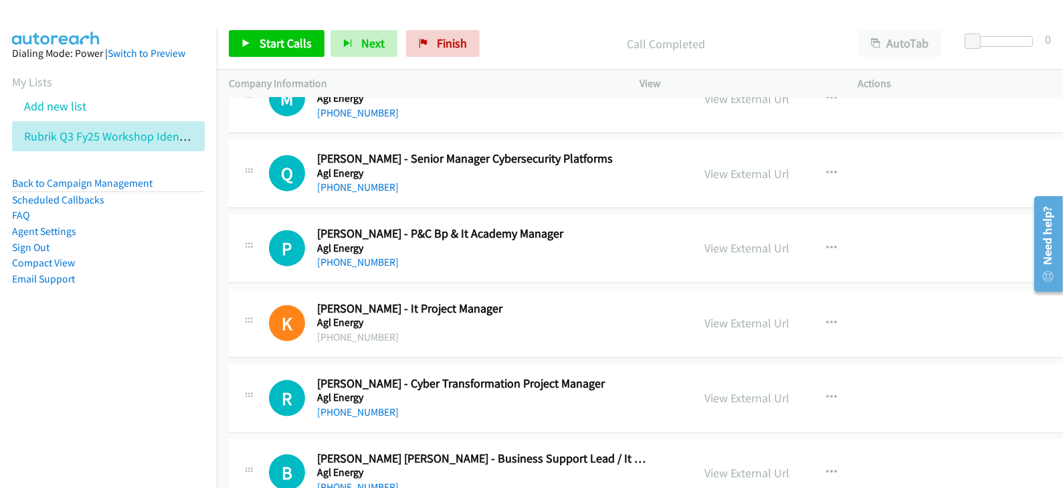
click at [711, 180] on div "View External Url View External Url Schedule/Manage Callback Start Calls Here R…" at bounding box center [815, 173] width 244 height 44
drag, startPoint x: 714, startPoint y: 175, endPoint x: 635, endPoint y: 449, distance: 284.7
click at [716, 171] on link "View External Url" at bounding box center [747, 173] width 85 height 15
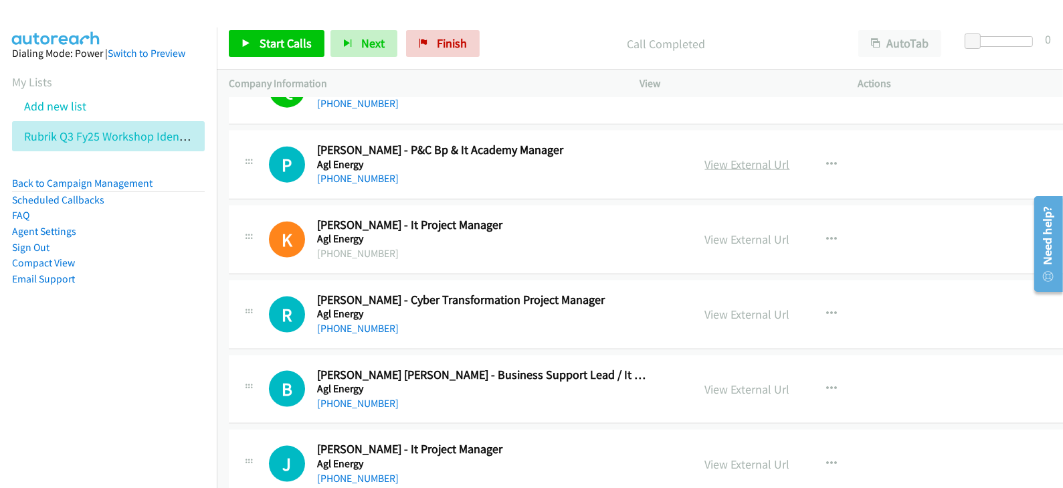
click at [705, 163] on link "View External Url" at bounding box center [747, 164] width 85 height 15
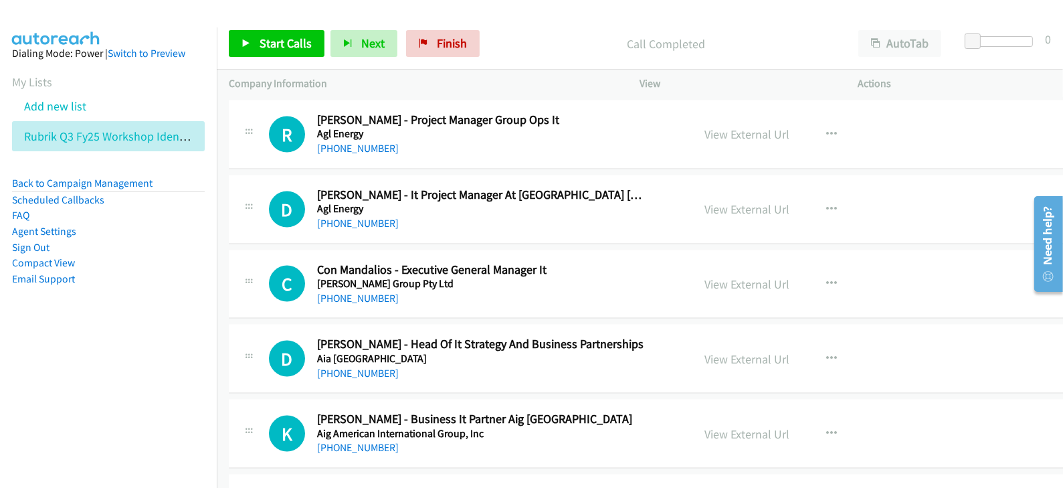
scroll to position [2759, 0]
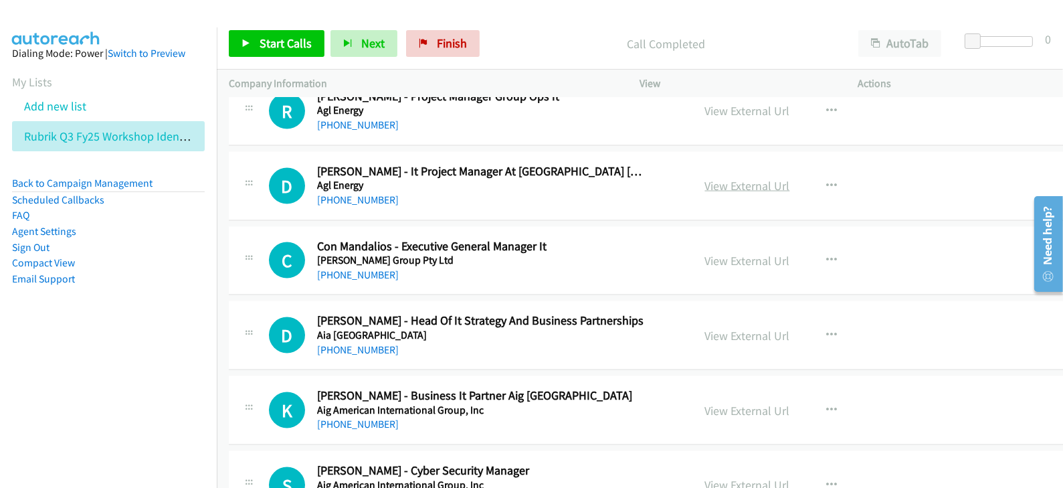
click at [705, 181] on link "View External Url" at bounding box center [747, 185] width 85 height 15
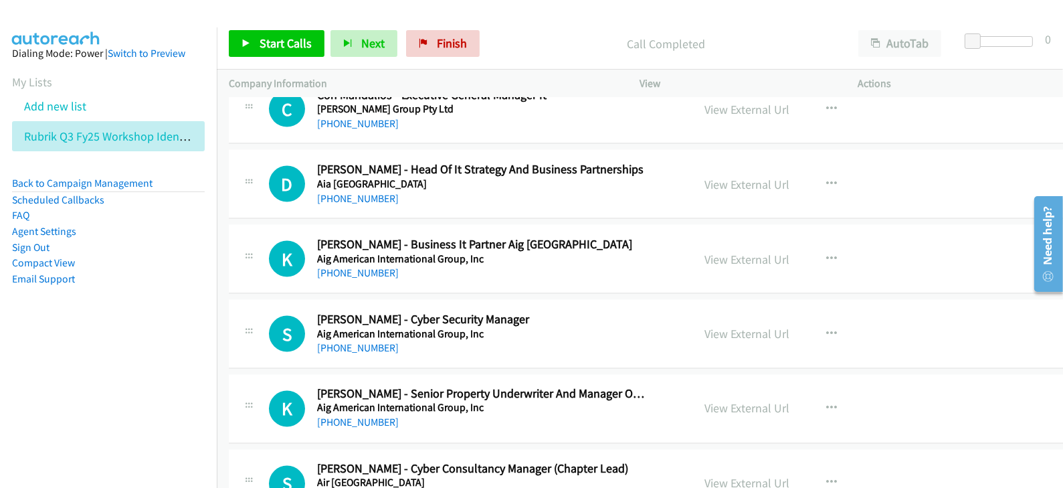
scroll to position [2927, 0]
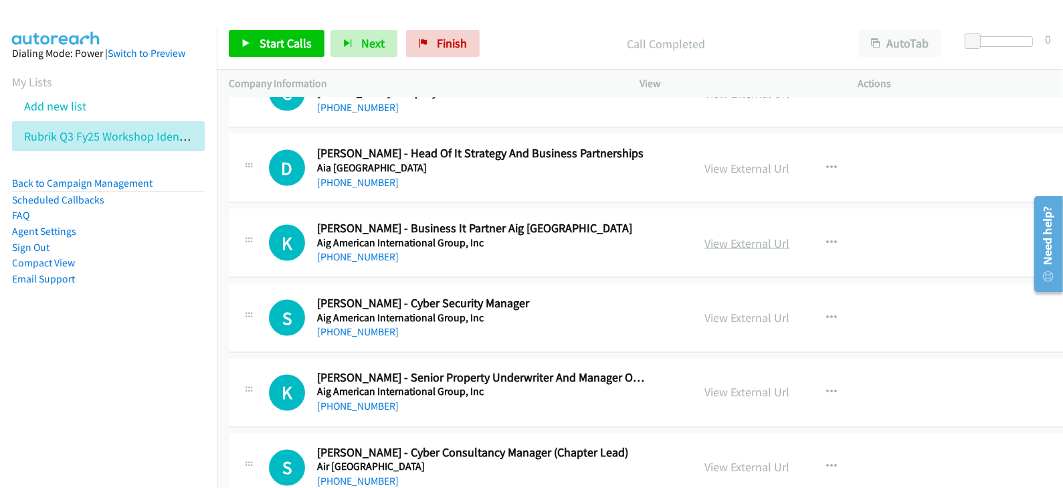
click at [705, 235] on link "View External Url" at bounding box center [747, 242] width 85 height 15
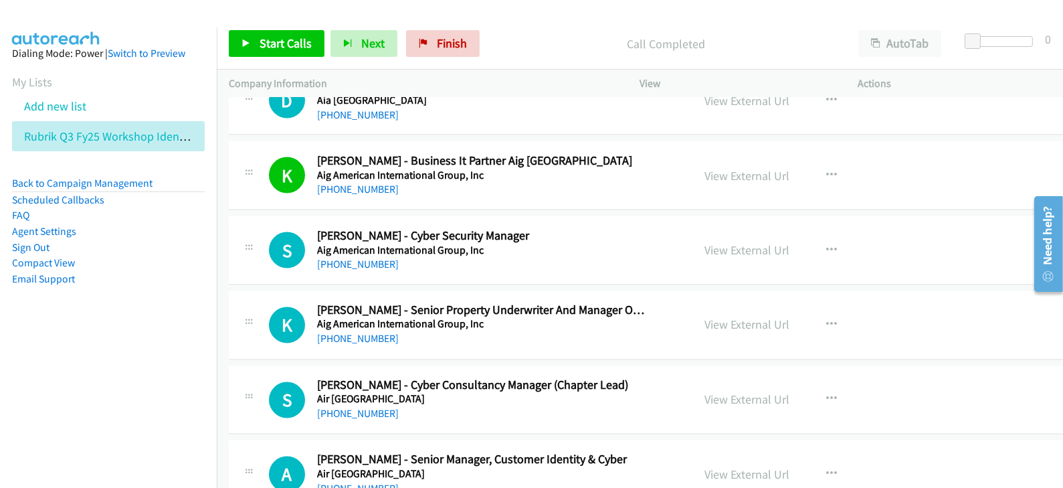
scroll to position [3010, 0]
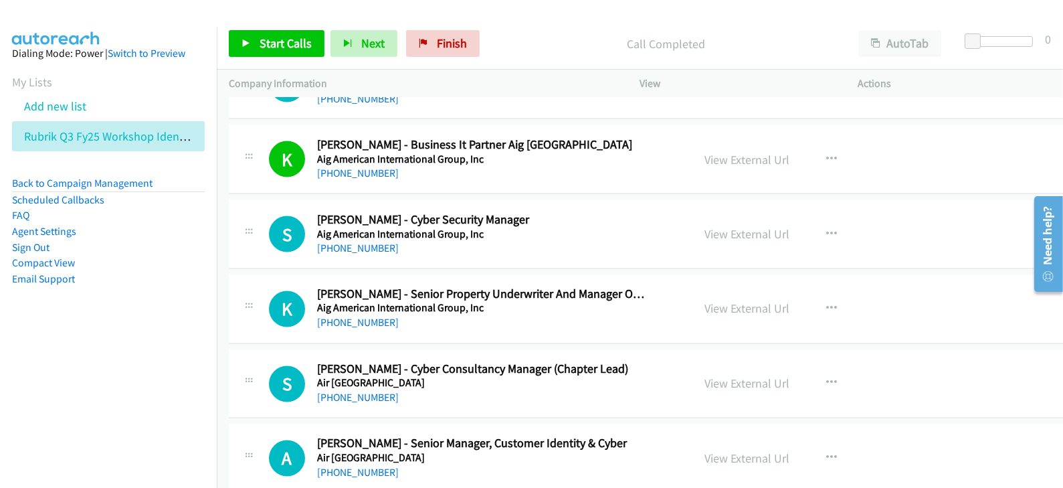
drag, startPoint x: 425, startPoint y: 245, endPoint x: 431, endPoint y: 242, distance: 7.5
click at [425, 245] on div "[PHONE_NUMBER]" at bounding box center [481, 248] width 328 height 16
click at [705, 231] on link "View External Url" at bounding box center [747, 233] width 85 height 15
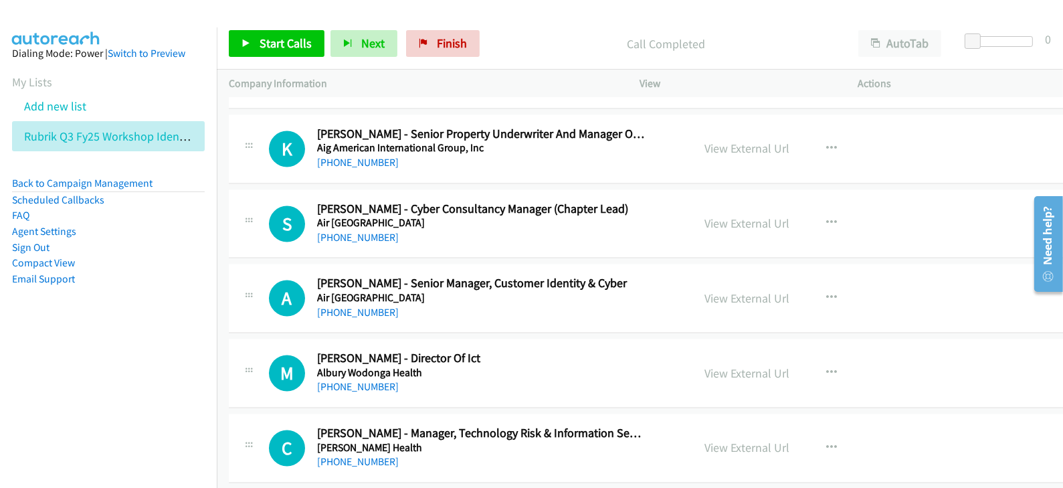
scroll to position [3177, 0]
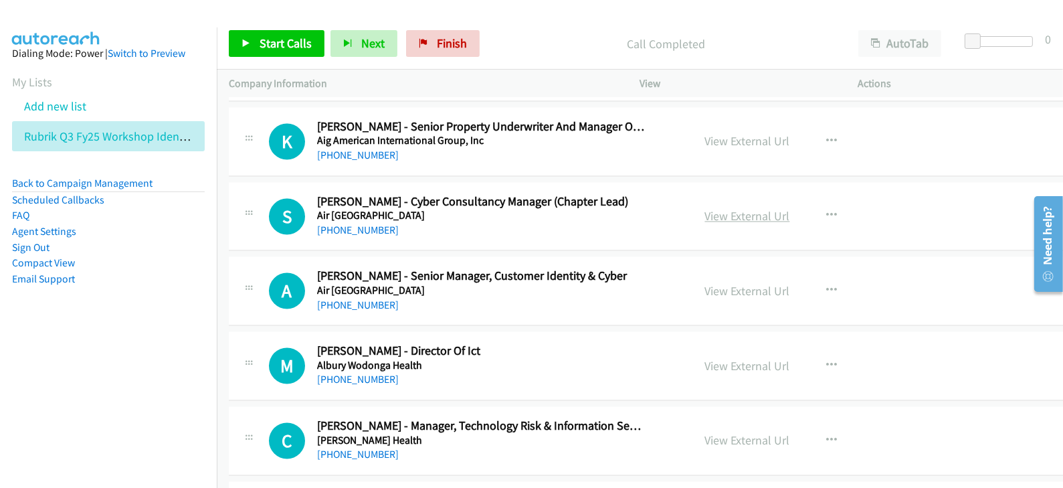
click at [745, 212] on link "View External Url" at bounding box center [747, 216] width 85 height 15
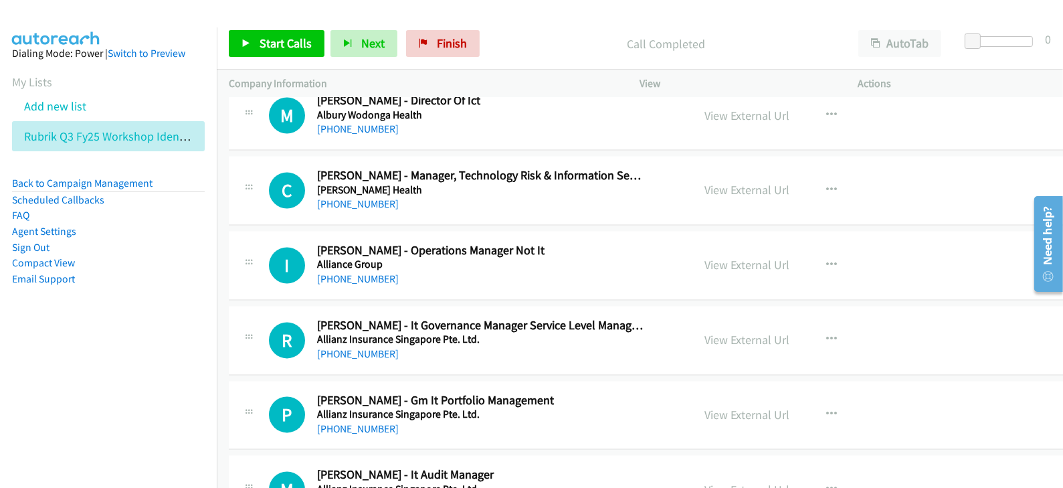
scroll to position [3512, 0]
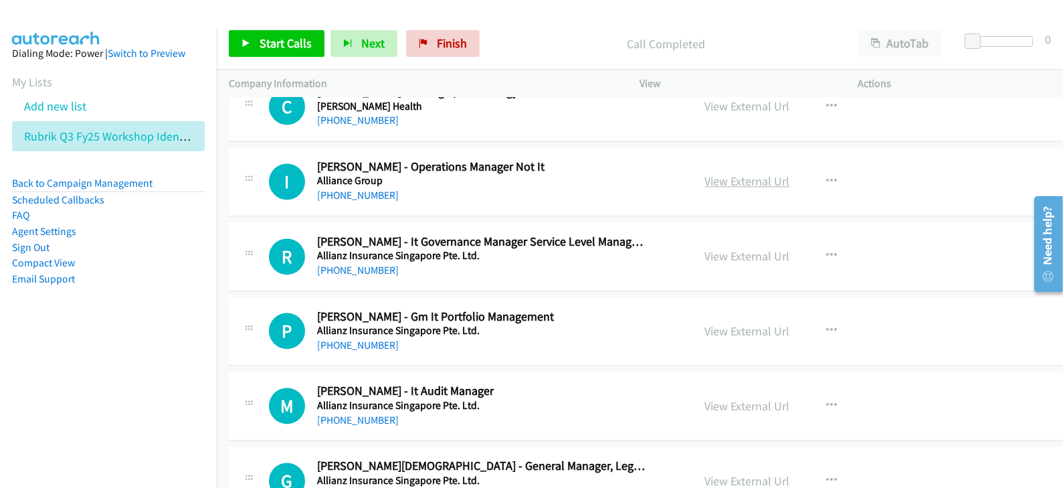
click at [705, 173] on link "View External Url" at bounding box center [747, 180] width 85 height 15
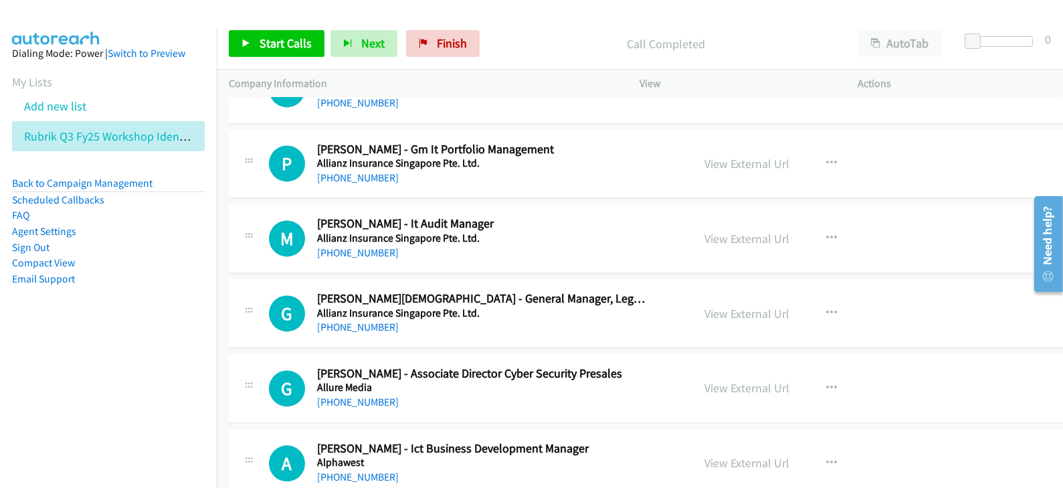
scroll to position [3595, 0]
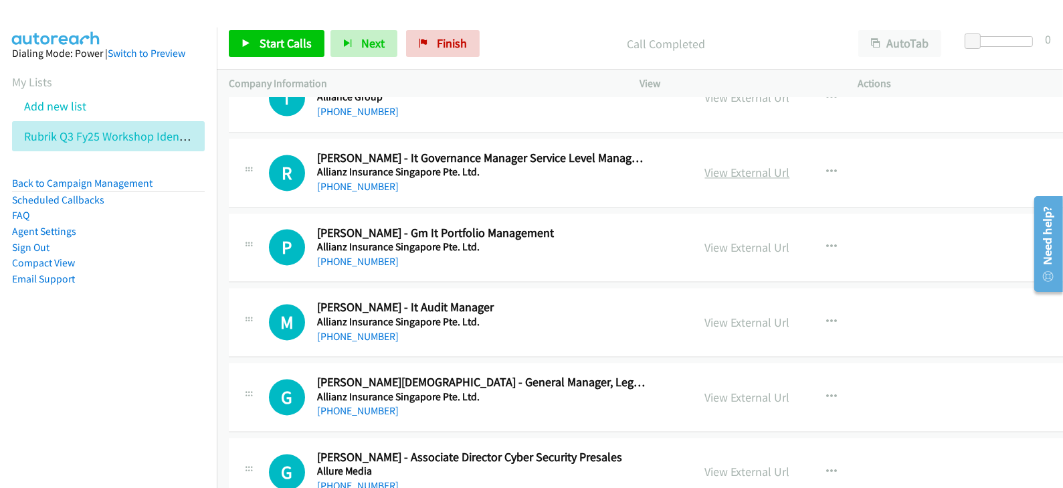
click at [717, 165] on link "View External Url" at bounding box center [747, 172] width 85 height 15
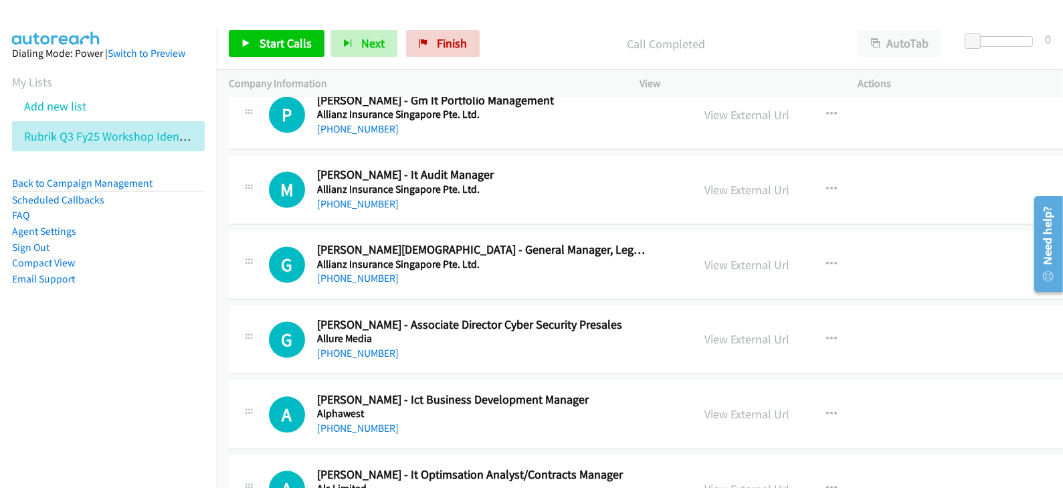
scroll to position [3763, 0]
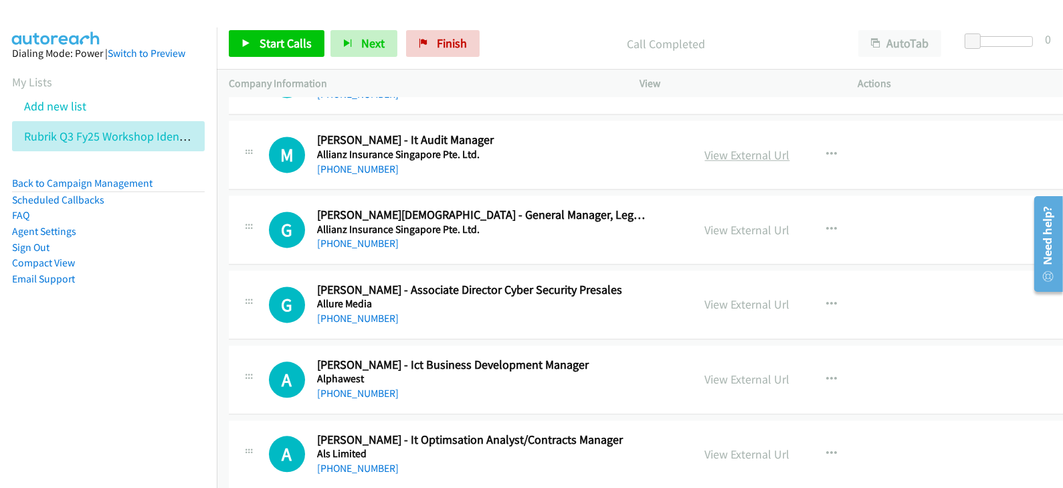
click at [722, 151] on link "View External Url" at bounding box center [747, 154] width 85 height 15
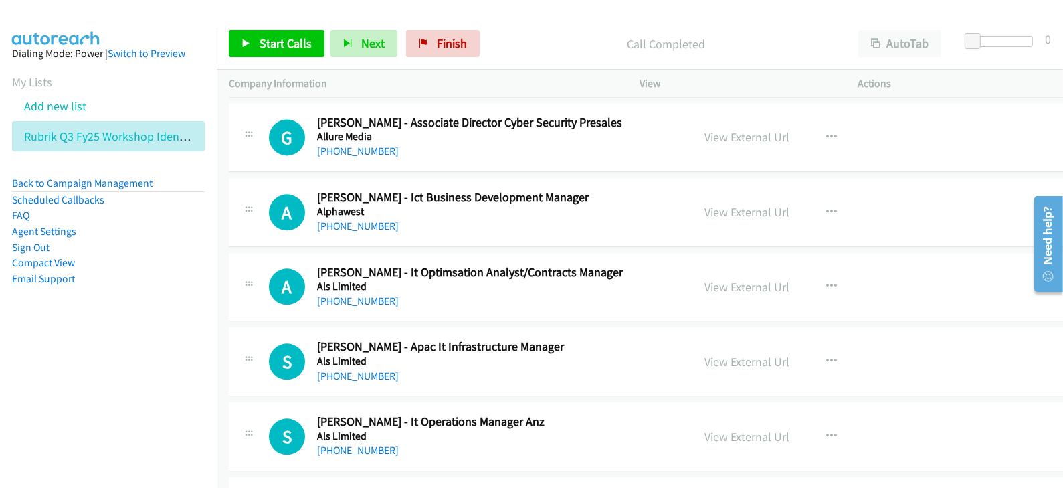
scroll to position [4014, 0]
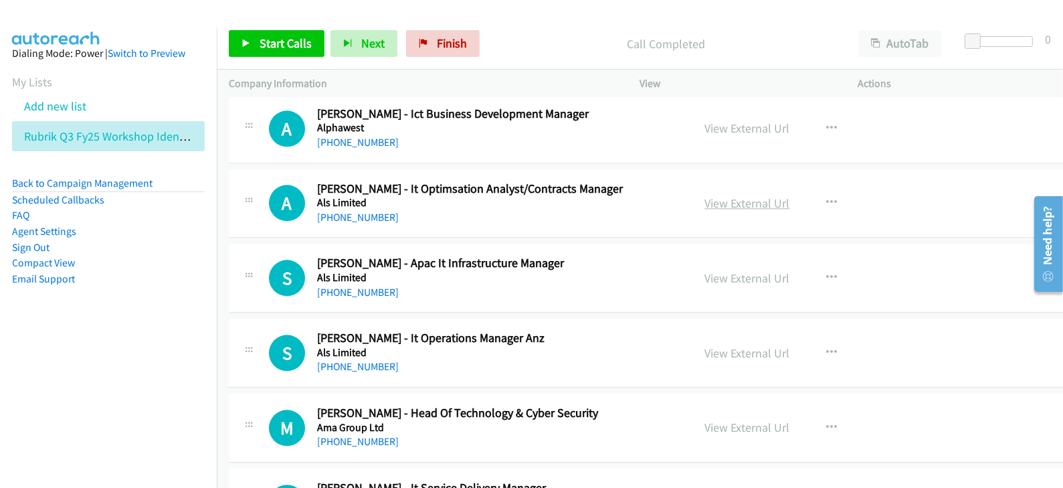
click at [711, 195] on link "View External Url" at bounding box center [747, 202] width 85 height 15
click at [707, 270] on link "View External Url" at bounding box center [747, 277] width 85 height 15
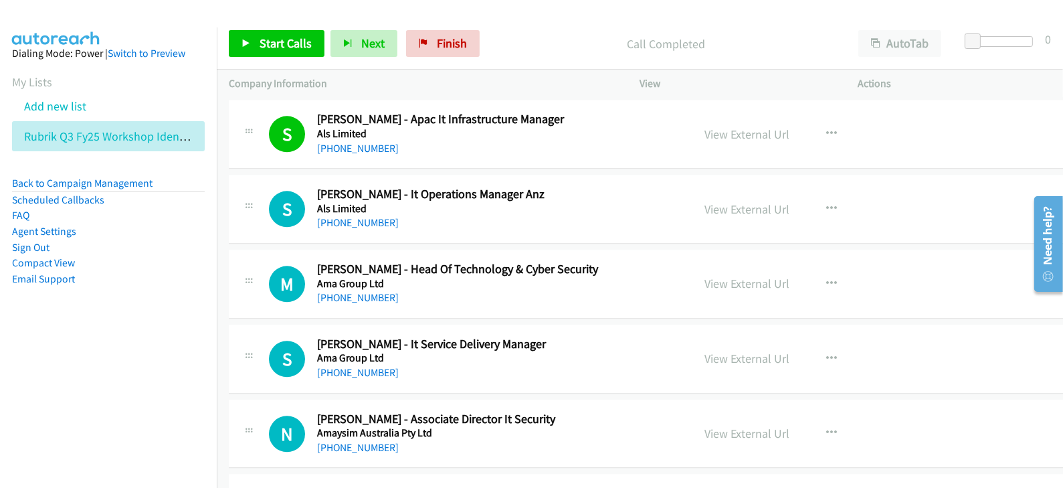
scroll to position [4180, 0]
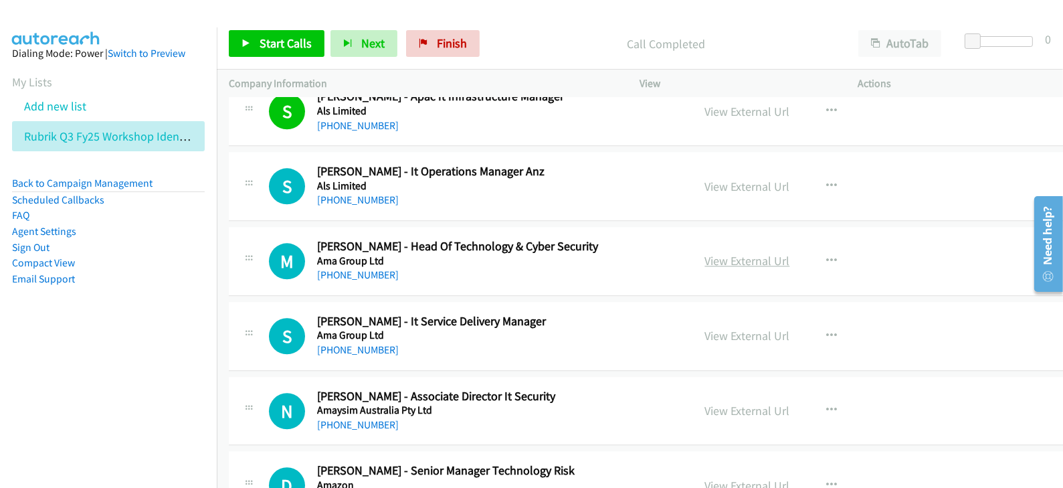
click at [731, 259] on link "View External Url" at bounding box center [747, 260] width 85 height 15
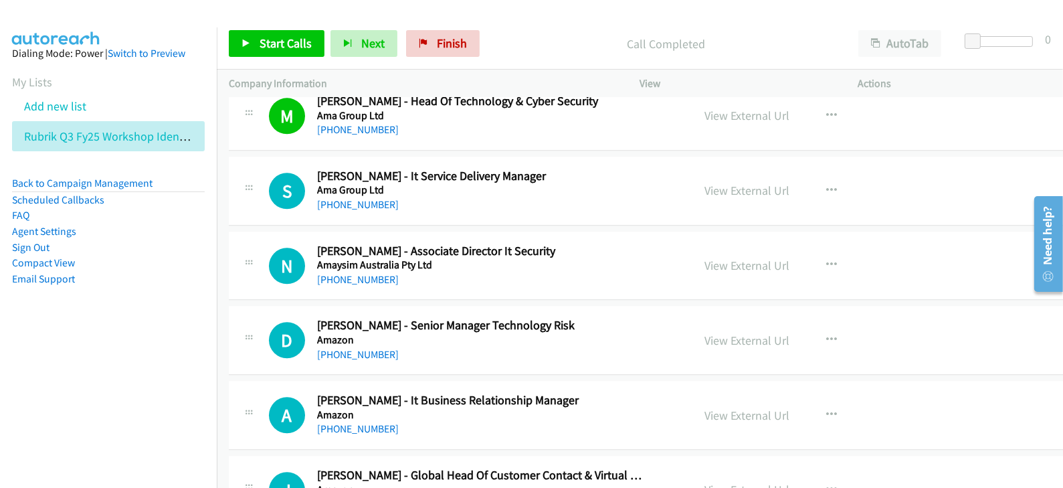
scroll to position [4347, 0]
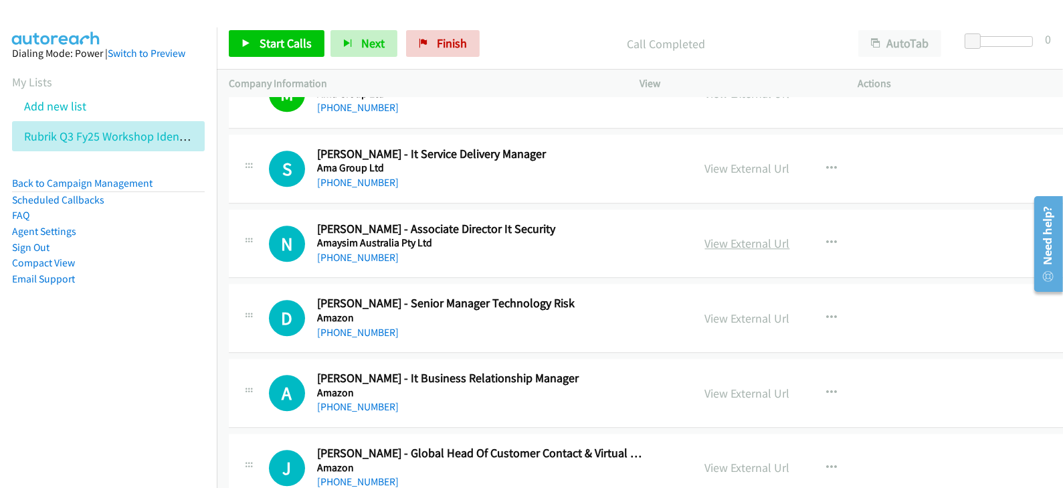
click at [736, 235] on link "View External Url" at bounding box center [747, 242] width 85 height 15
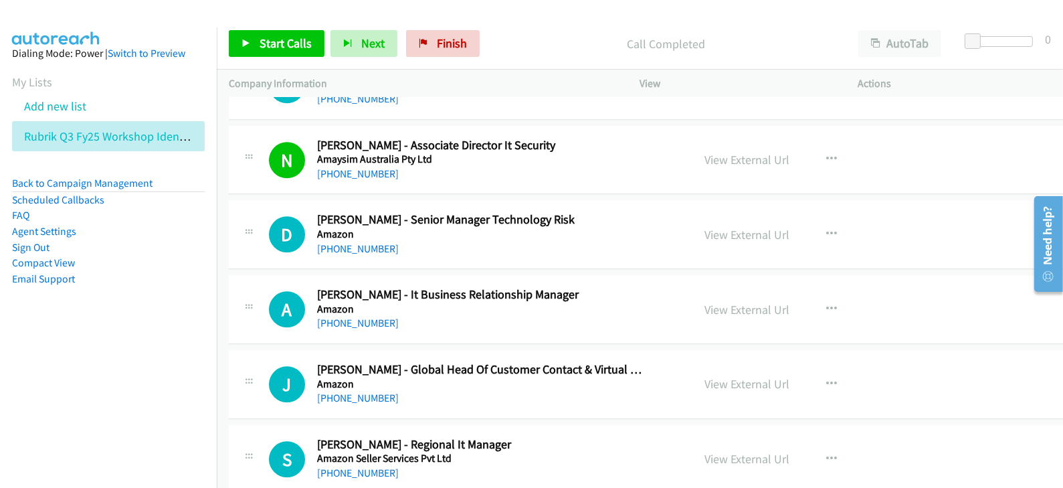
scroll to position [4515, 0]
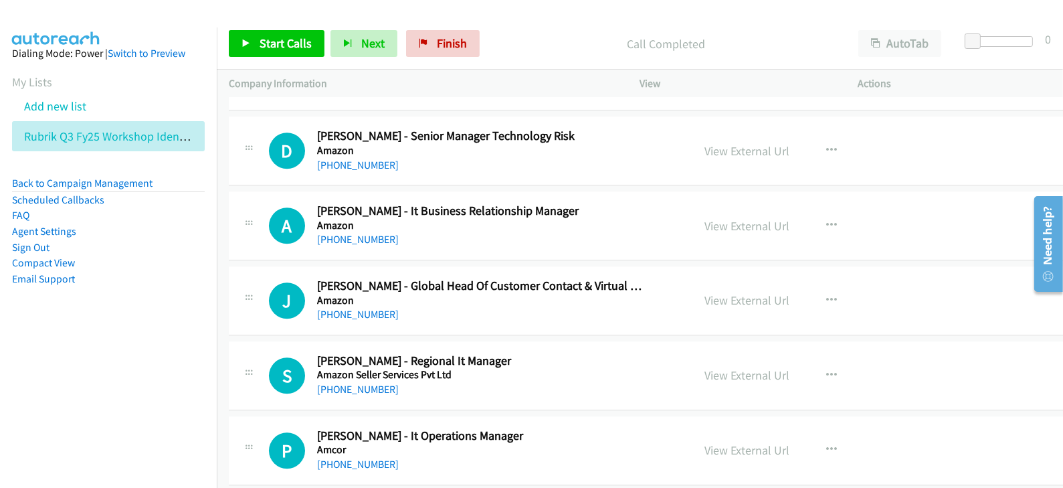
drag, startPoint x: 711, startPoint y: 138, endPoint x: 785, endPoint y: 0, distance: 156.8
click at [705, 143] on link "View External Url" at bounding box center [747, 150] width 85 height 15
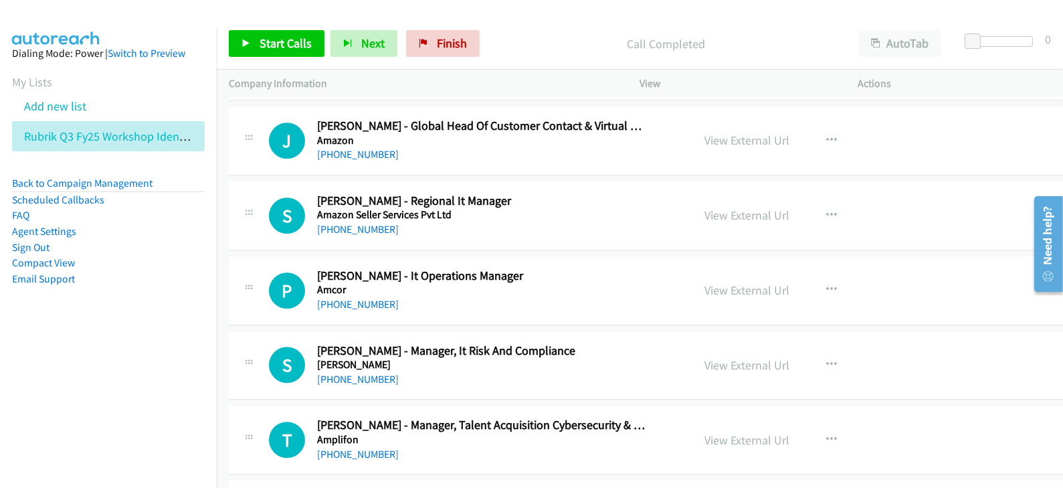
scroll to position [4682, 0]
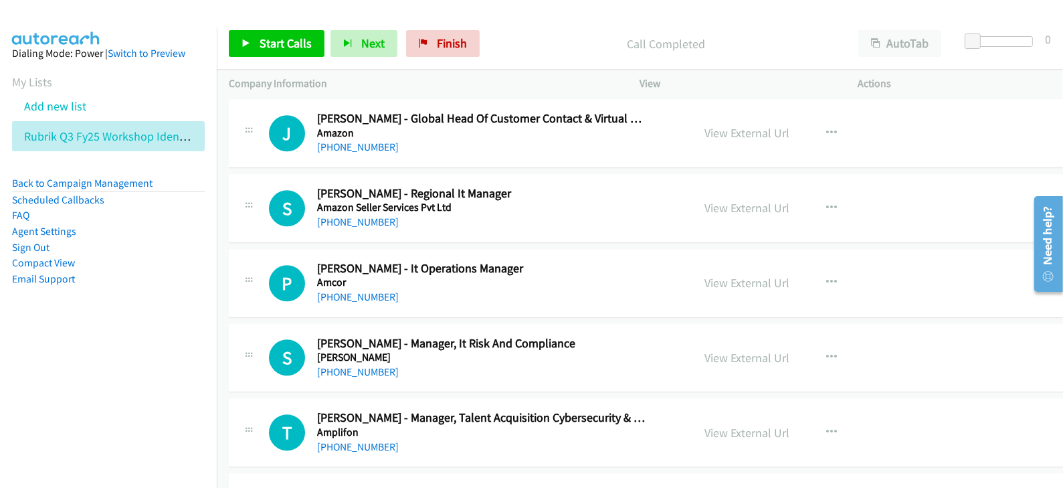
drag, startPoint x: 725, startPoint y: 268, endPoint x: 669, endPoint y: 93, distance: 184.0
click at [706, 275] on link "View External Url" at bounding box center [747, 282] width 85 height 15
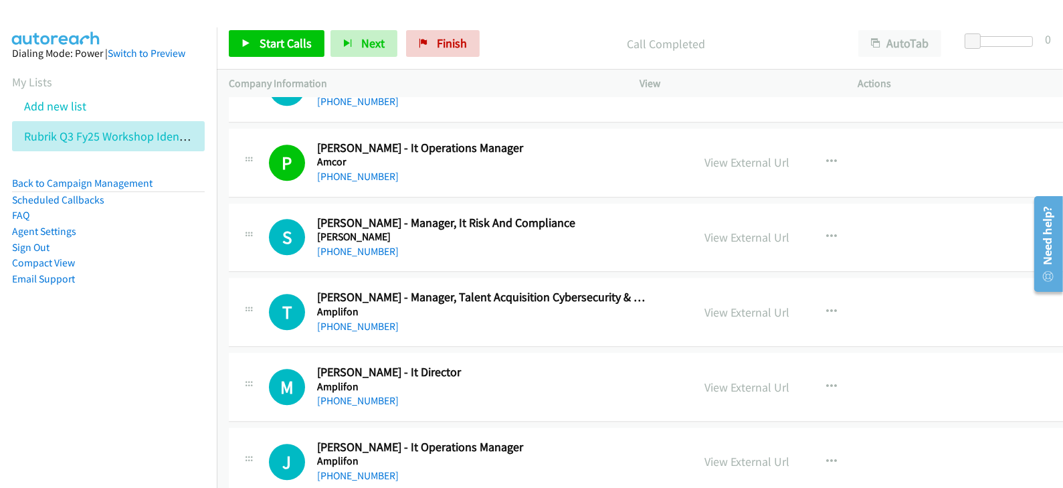
scroll to position [4849, 0]
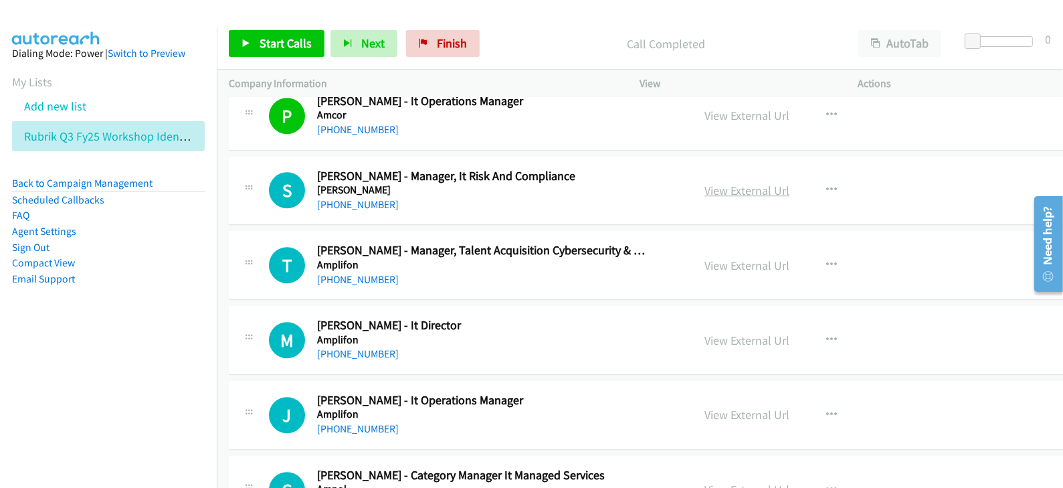
click at [705, 183] on link "View External Url" at bounding box center [747, 190] width 85 height 15
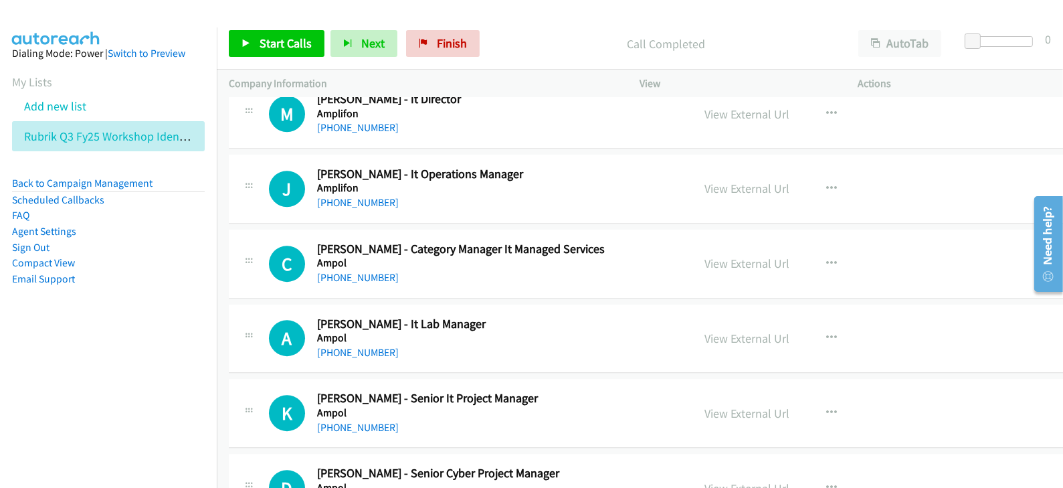
scroll to position [5100, 0]
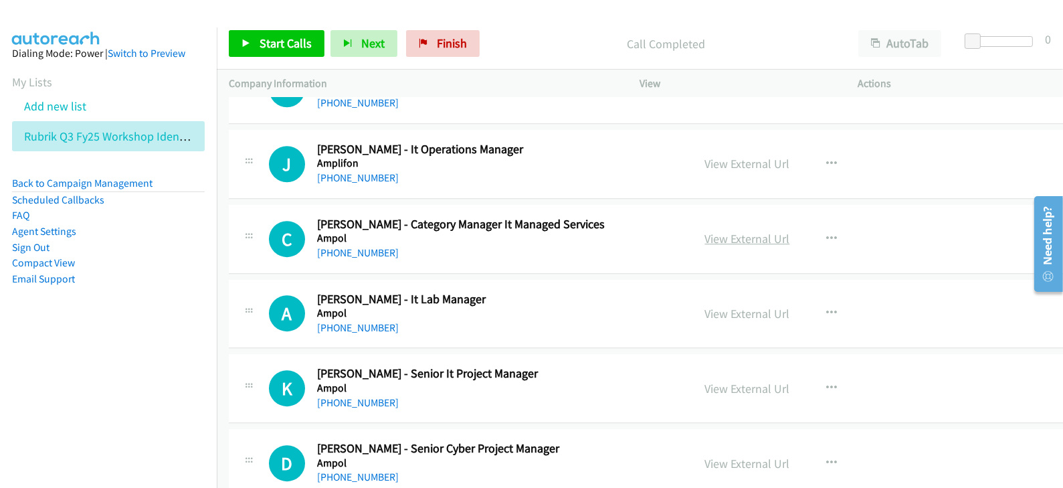
click at [705, 231] on link "View External Url" at bounding box center [747, 238] width 85 height 15
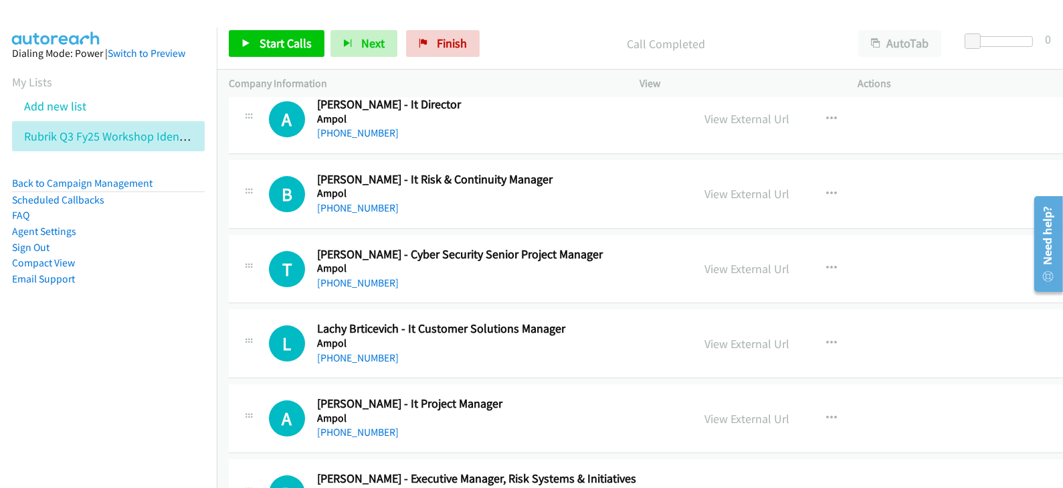
scroll to position [5602, 0]
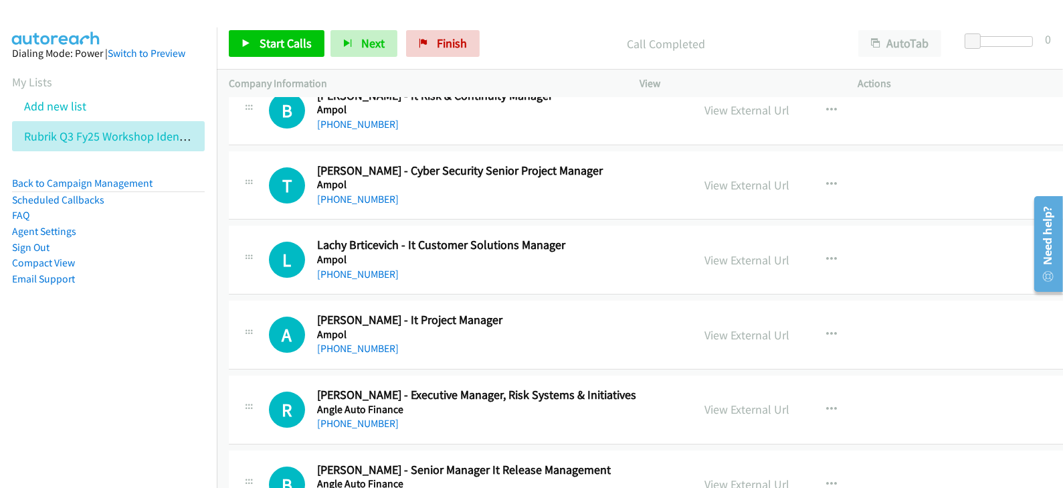
drag, startPoint x: 717, startPoint y: 183, endPoint x: 776, endPoint y: 3, distance: 189.3
click at [705, 177] on link "View External Url" at bounding box center [747, 184] width 85 height 15
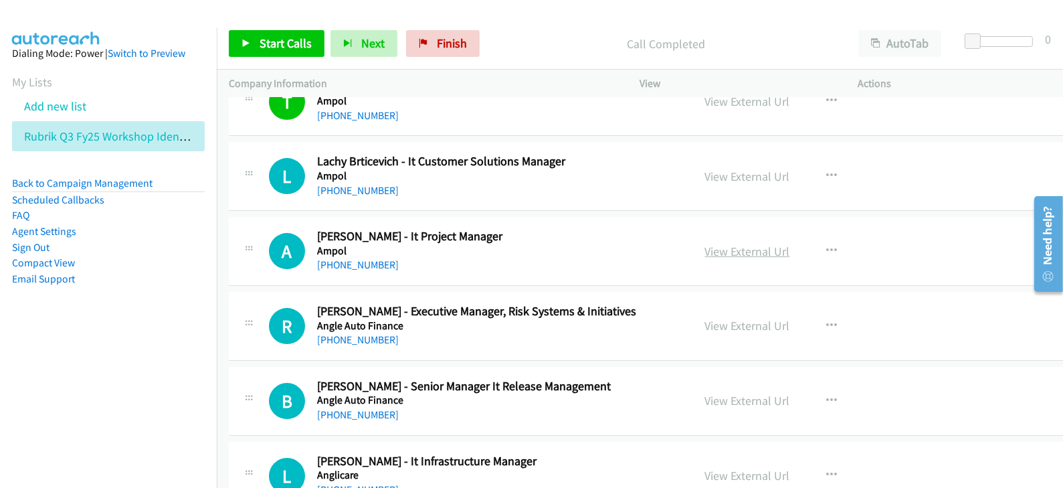
drag, startPoint x: 726, startPoint y: 233, endPoint x: 711, endPoint y: 235, distance: 15.0
click at [705, 243] on link "View External Url" at bounding box center [747, 250] width 85 height 15
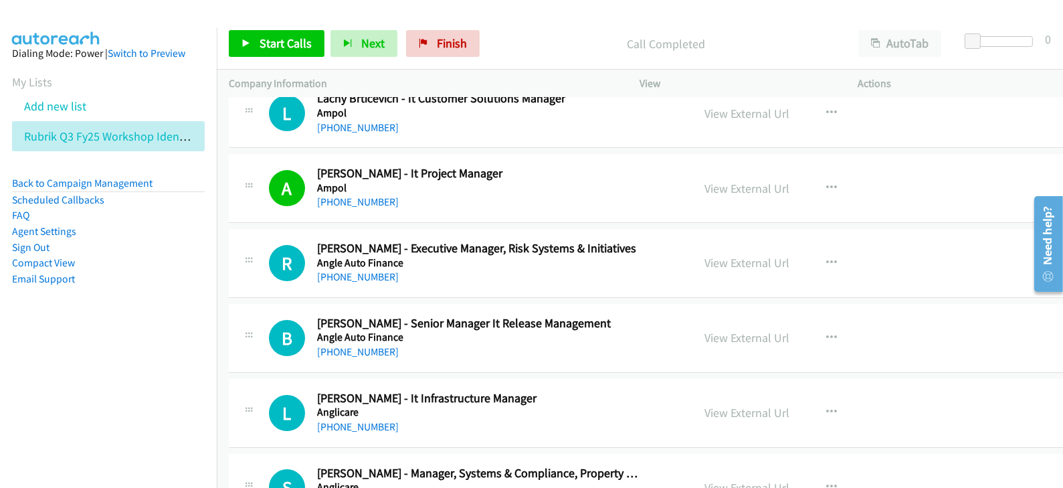
scroll to position [5769, 0]
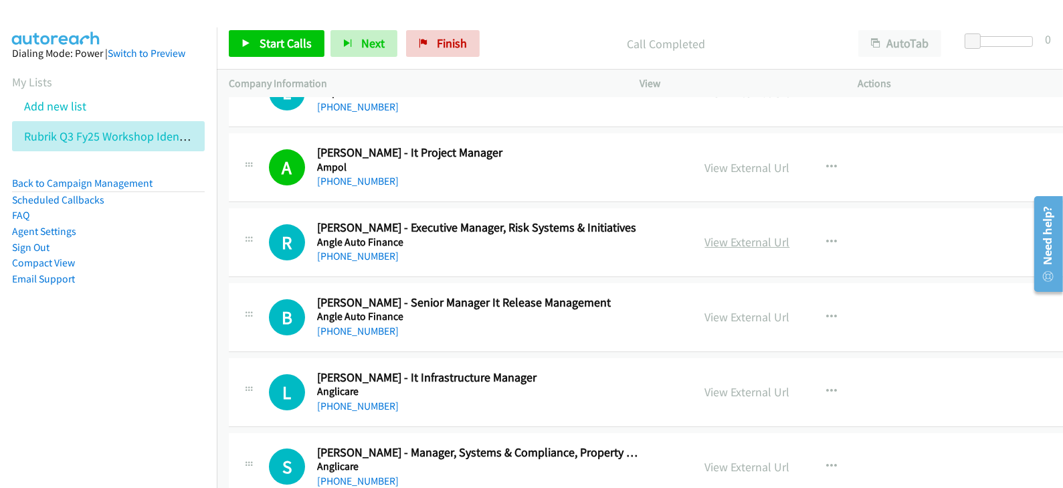
click at [729, 234] on link "View External Url" at bounding box center [747, 241] width 85 height 15
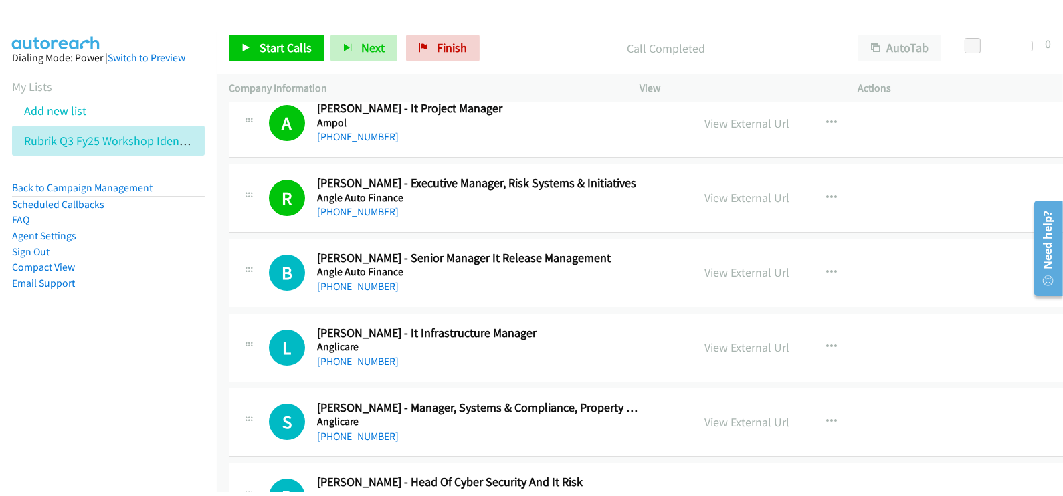
scroll to position [5853, 0]
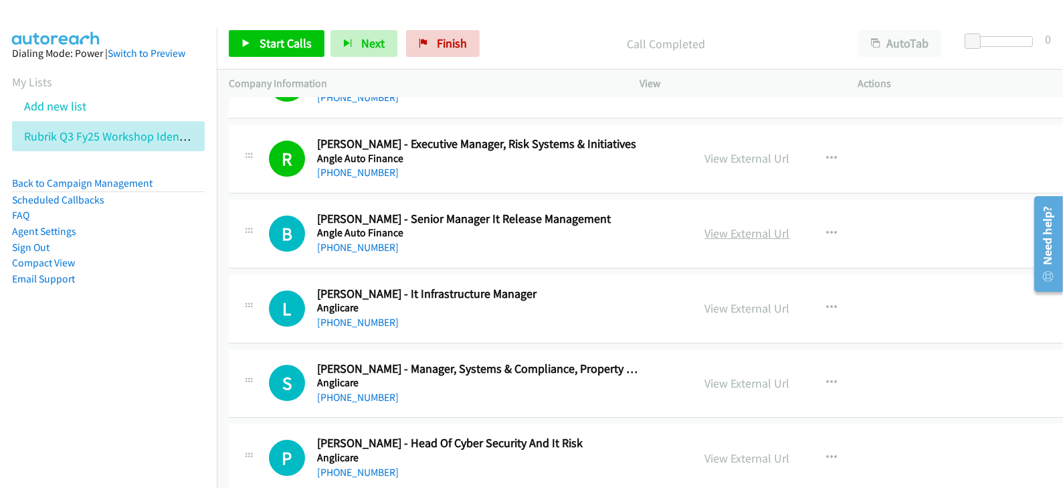
click at [726, 225] on link "View External Url" at bounding box center [747, 232] width 85 height 15
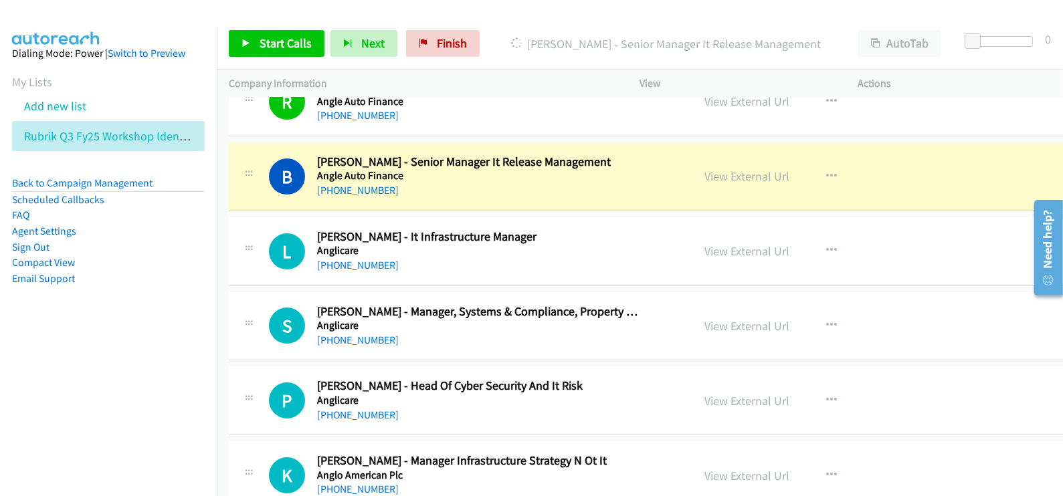
scroll to position [5937, 0]
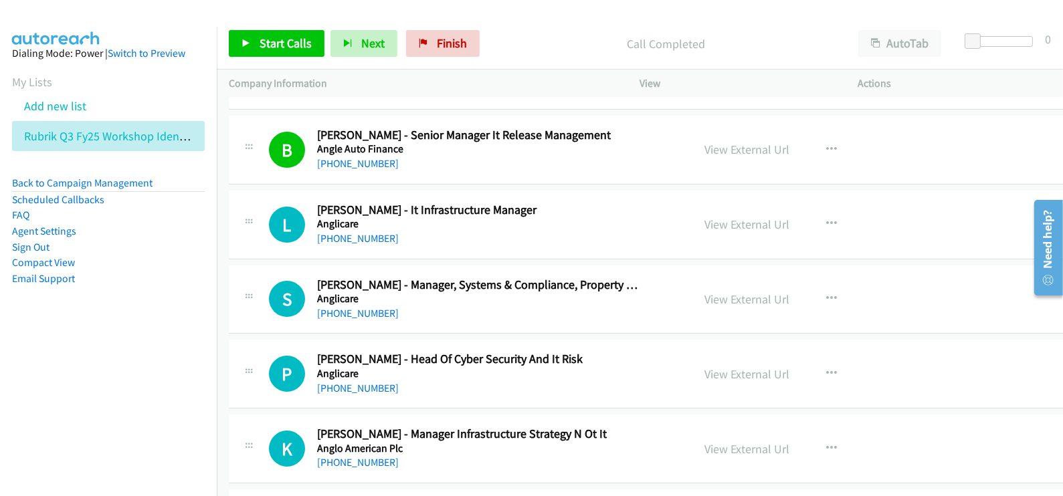
click at [138, 274] on li "Email Support" at bounding box center [108, 279] width 193 height 16
click at [705, 217] on link "View External Url" at bounding box center [747, 224] width 85 height 15
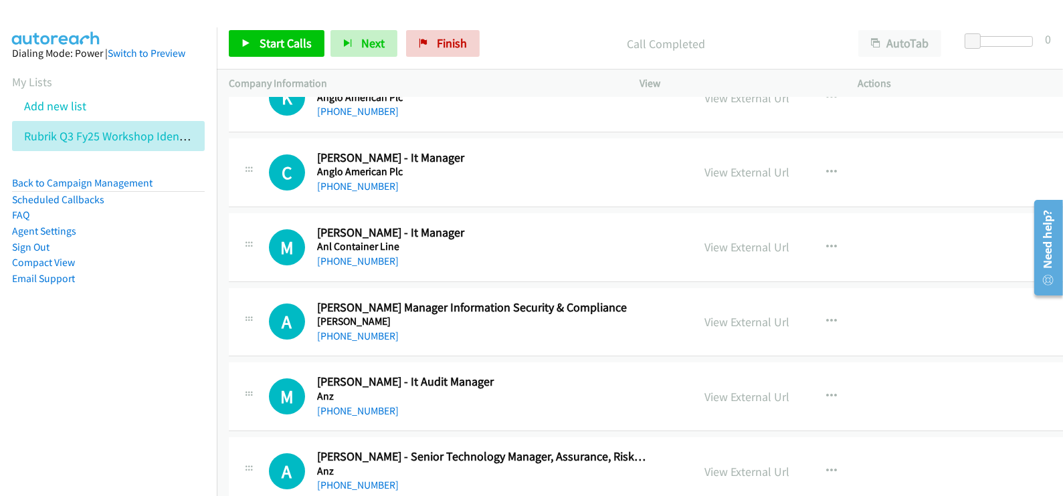
scroll to position [6355, 0]
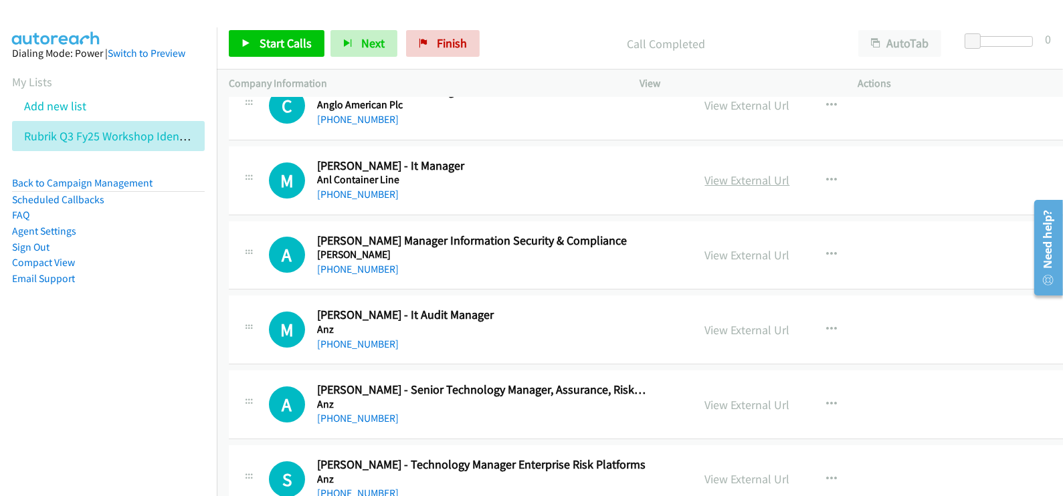
click at [709, 173] on link "View External Url" at bounding box center [747, 180] width 85 height 15
click at [705, 247] on link "View External Url" at bounding box center [747, 254] width 85 height 15
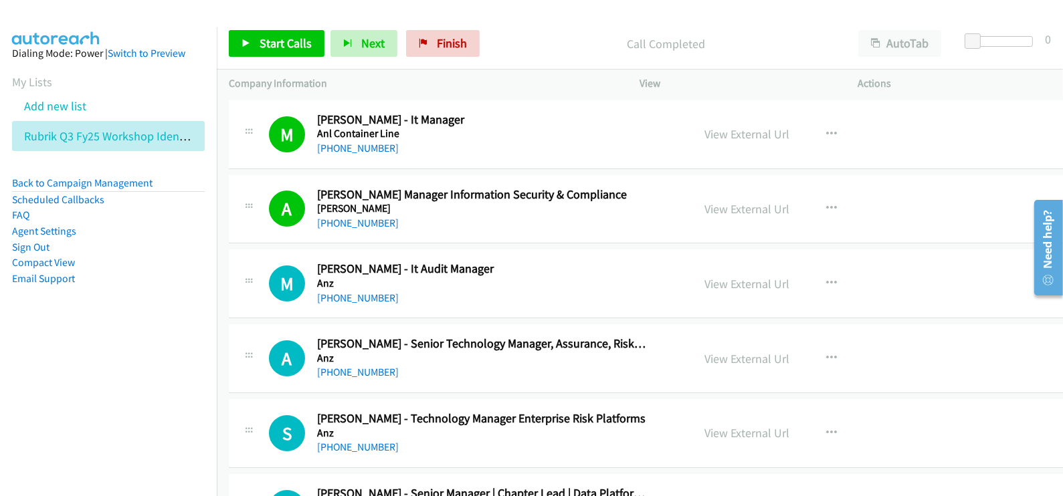
scroll to position [6438, 0]
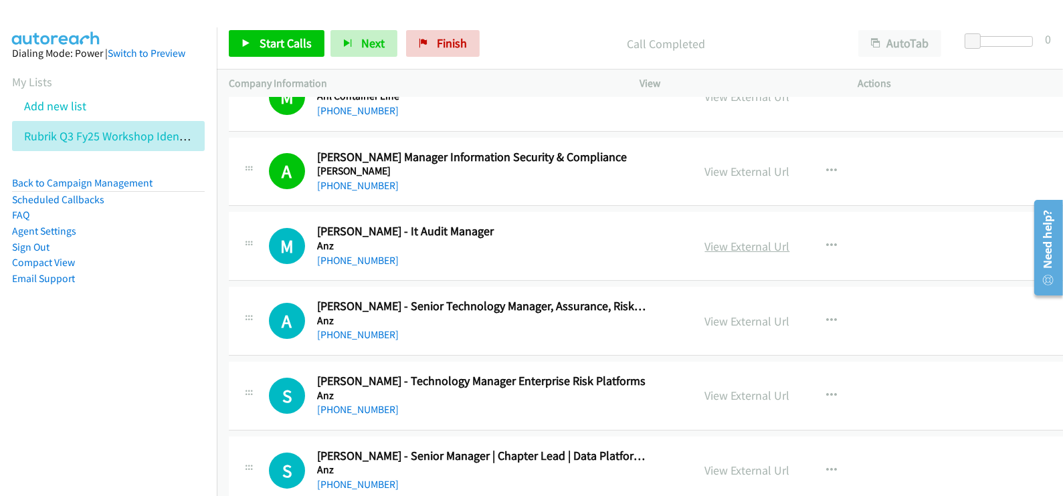
click at [740, 239] on link "View External Url" at bounding box center [747, 246] width 85 height 15
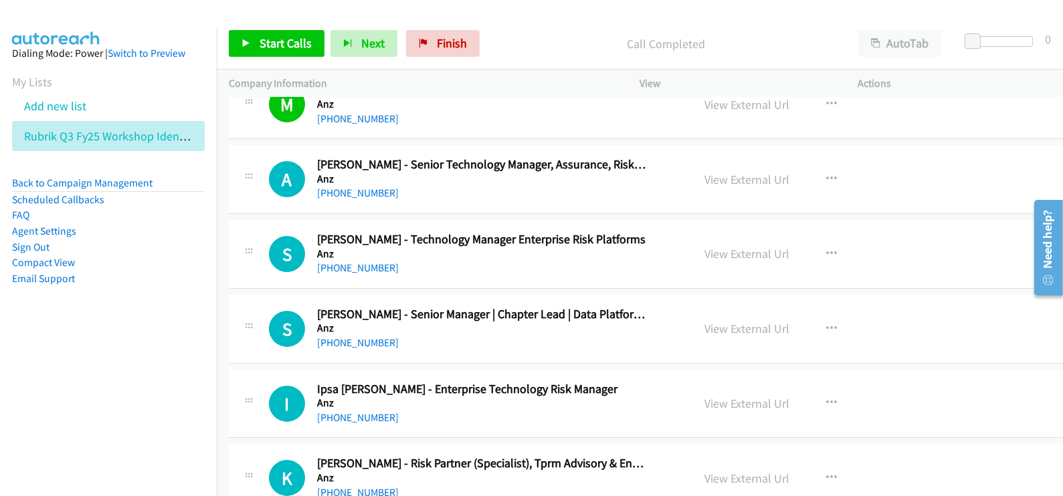
scroll to position [6606, 0]
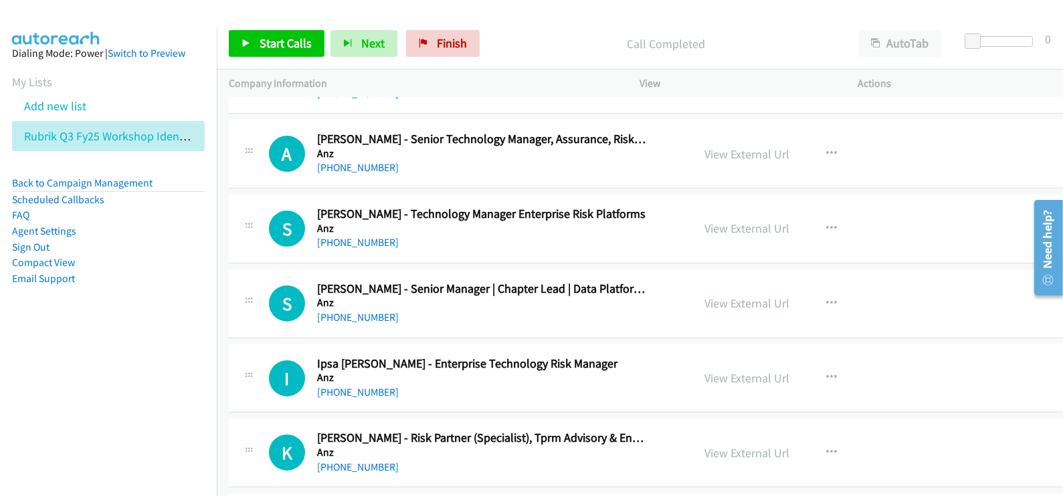
click at [707, 225] on div "View External Url View External Url Schedule/Manage Callback Start Calls Here R…" at bounding box center [815, 229] width 244 height 44
click at [707, 223] on link "View External Url" at bounding box center [747, 228] width 85 height 15
click at [705, 296] on link "View External Url" at bounding box center [747, 303] width 85 height 15
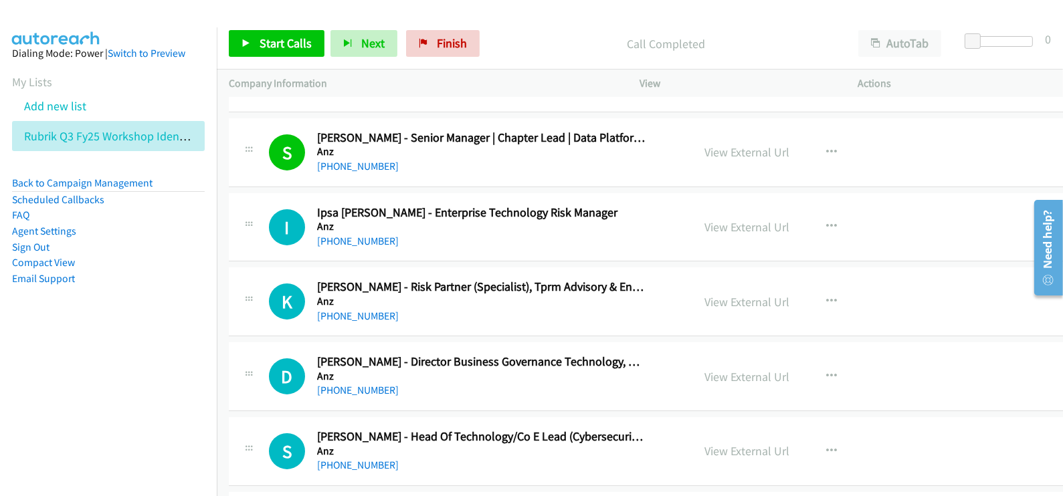
scroll to position [6773, 0]
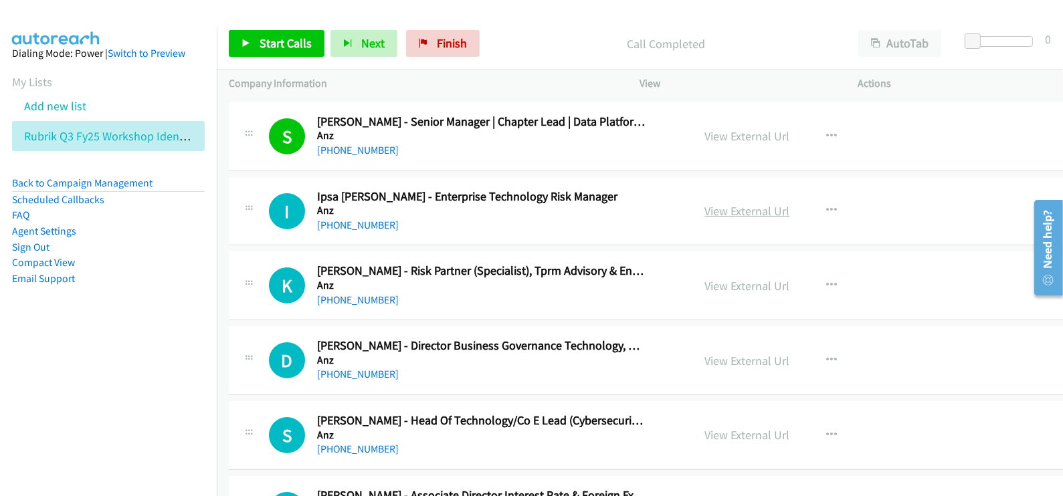
click at [711, 203] on link "View External Url" at bounding box center [747, 210] width 85 height 15
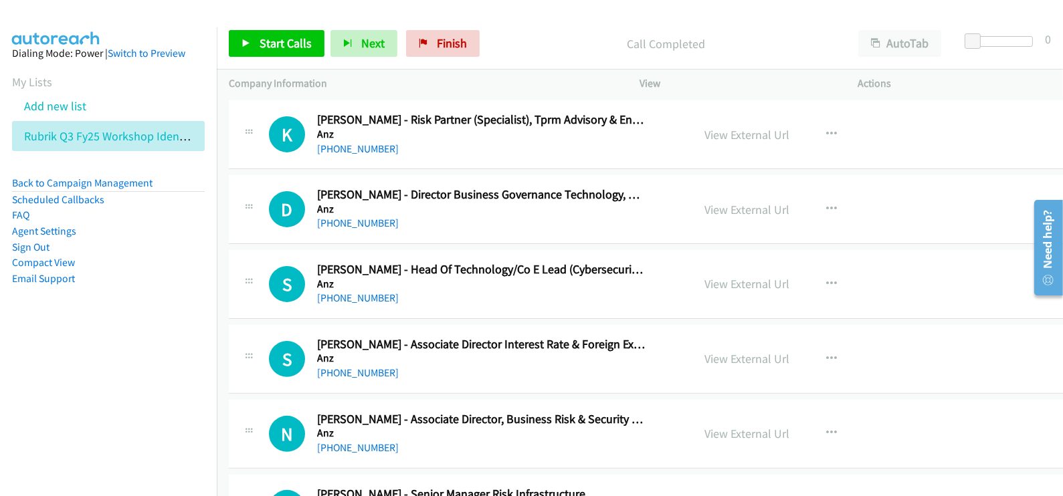
scroll to position [6940, 0]
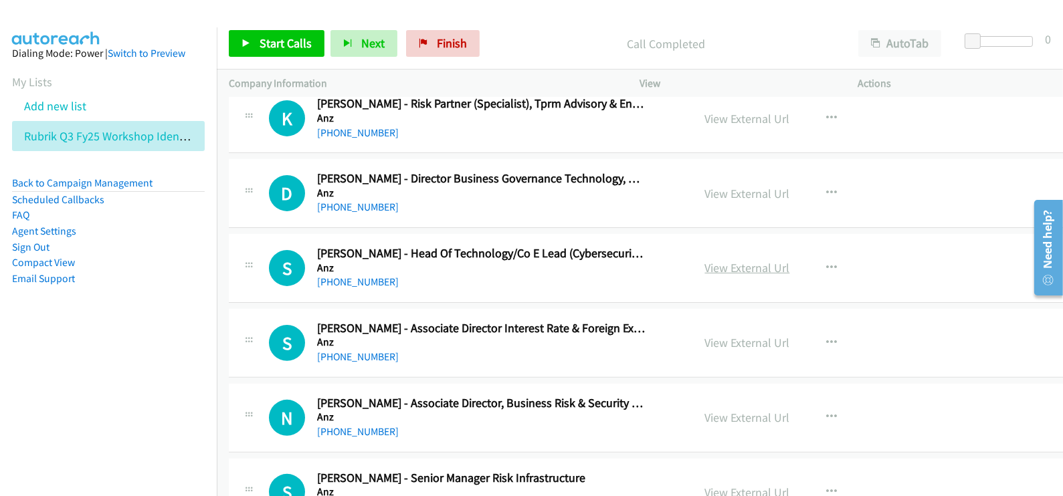
click at [745, 260] on link "View External Url" at bounding box center [747, 267] width 85 height 15
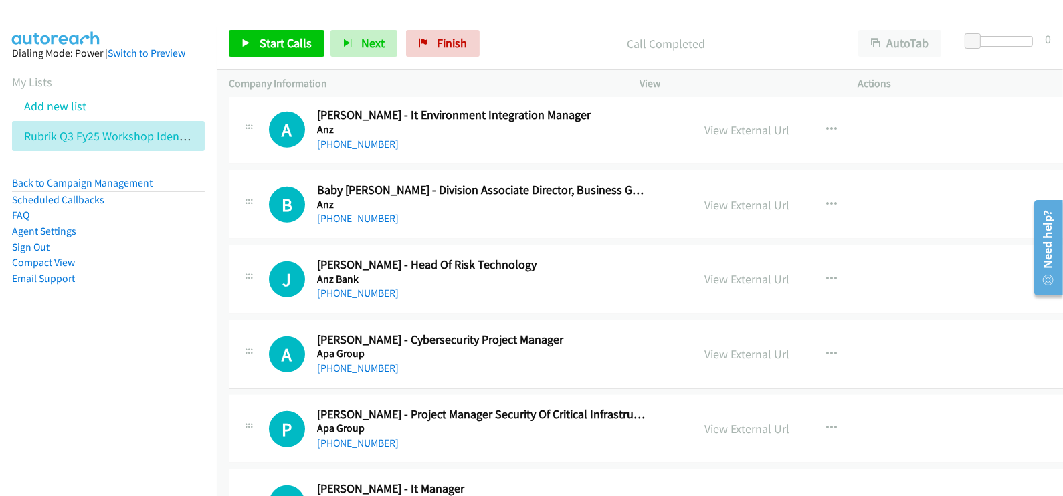
scroll to position [7776, 0]
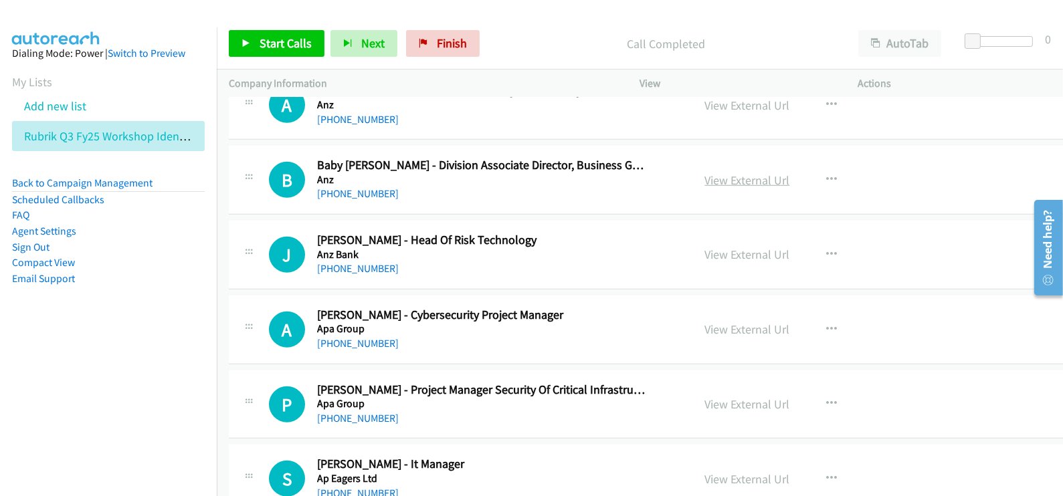
click at [705, 173] on link "View External Url" at bounding box center [747, 180] width 85 height 15
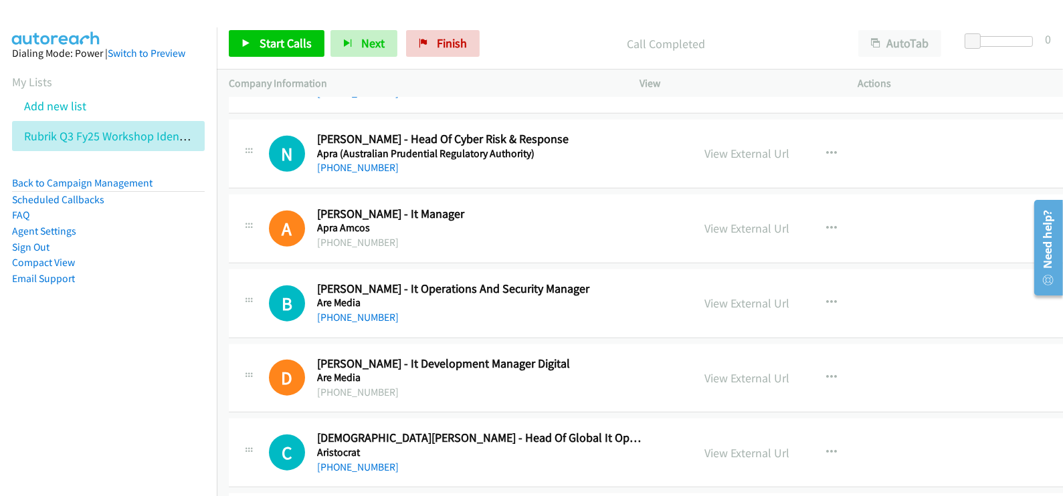
scroll to position [8277, 0]
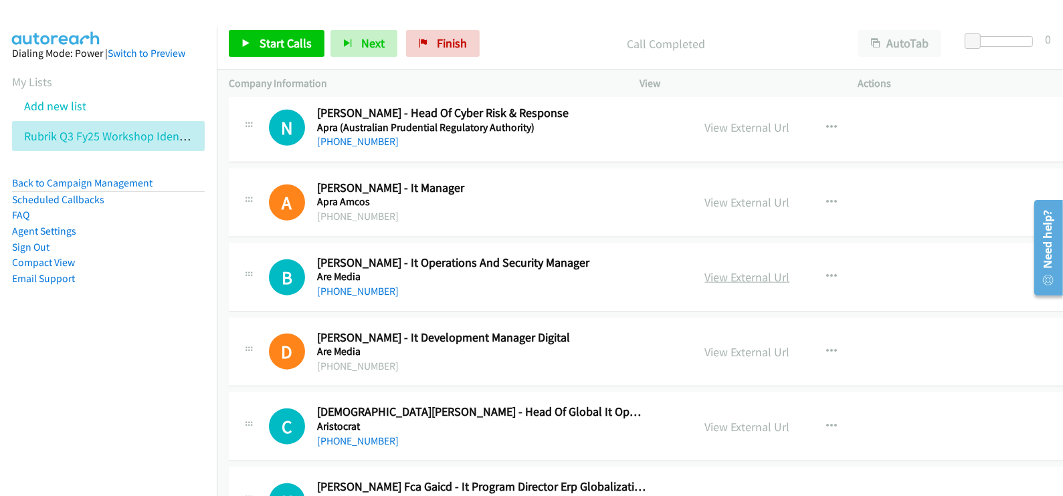
click at [707, 270] on link "View External Url" at bounding box center [747, 277] width 85 height 15
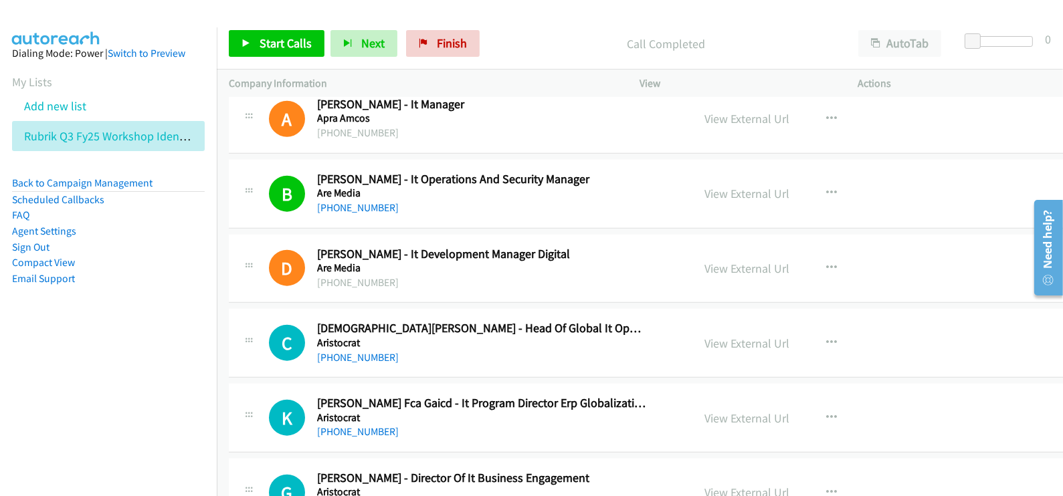
scroll to position [8444, 0]
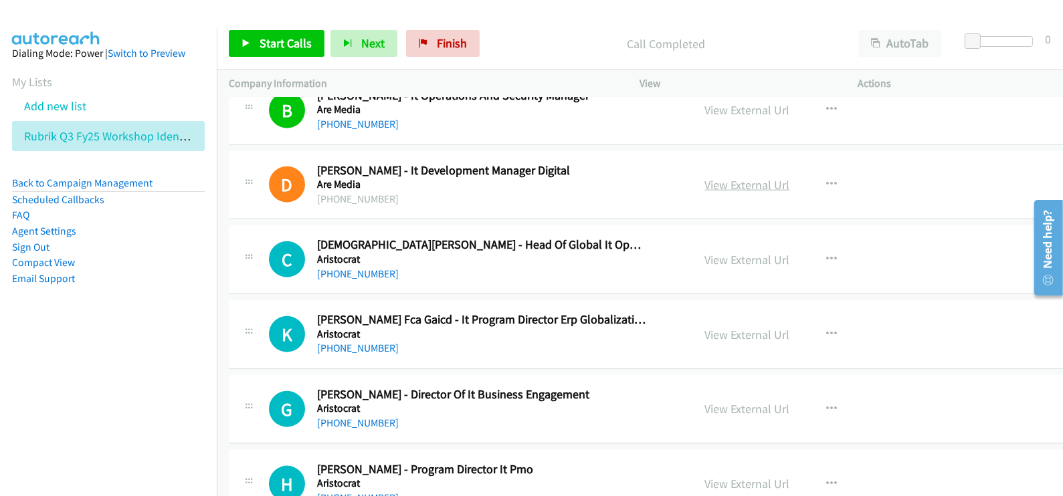
click at [732, 177] on link "View External Url" at bounding box center [747, 184] width 85 height 15
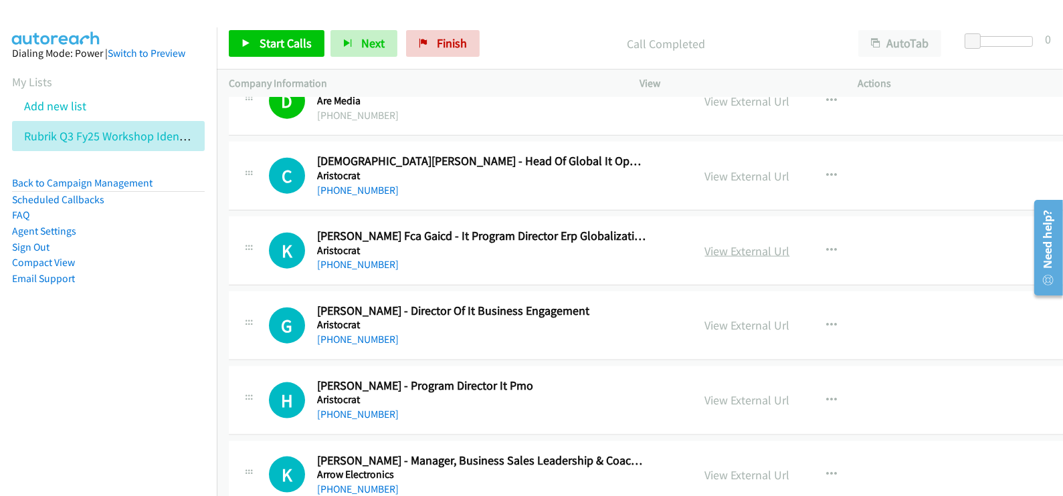
click at [745, 243] on link "View External Url" at bounding box center [747, 250] width 85 height 15
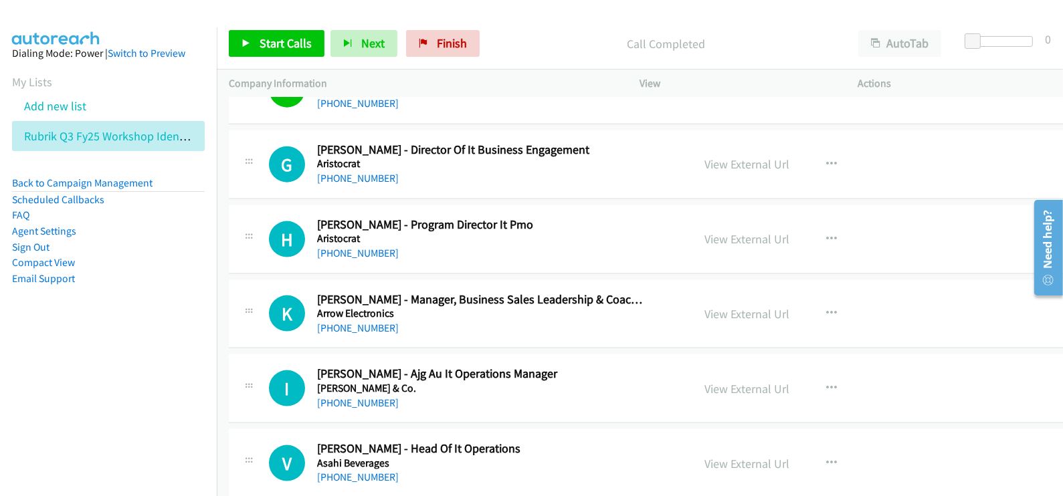
scroll to position [8695, 0]
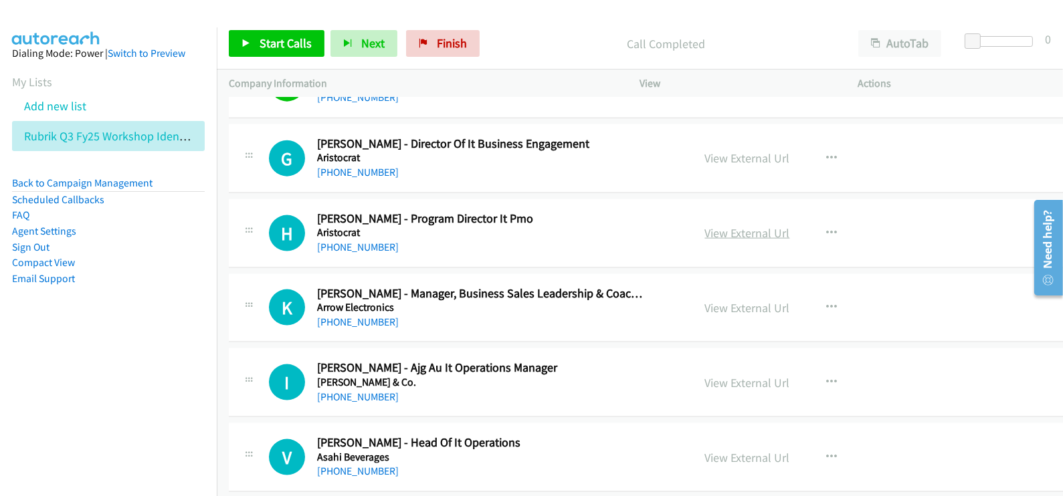
click at [716, 225] on link "View External Url" at bounding box center [747, 232] width 85 height 15
drag, startPoint x: 671, startPoint y: 290, endPoint x: 706, endPoint y: 295, distance: 35.1
click at [705, 300] on link "View External Url" at bounding box center [747, 307] width 85 height 15
click at [736, 300] on link "View External Url" at bounding box center [747, 307] width 85 height 15
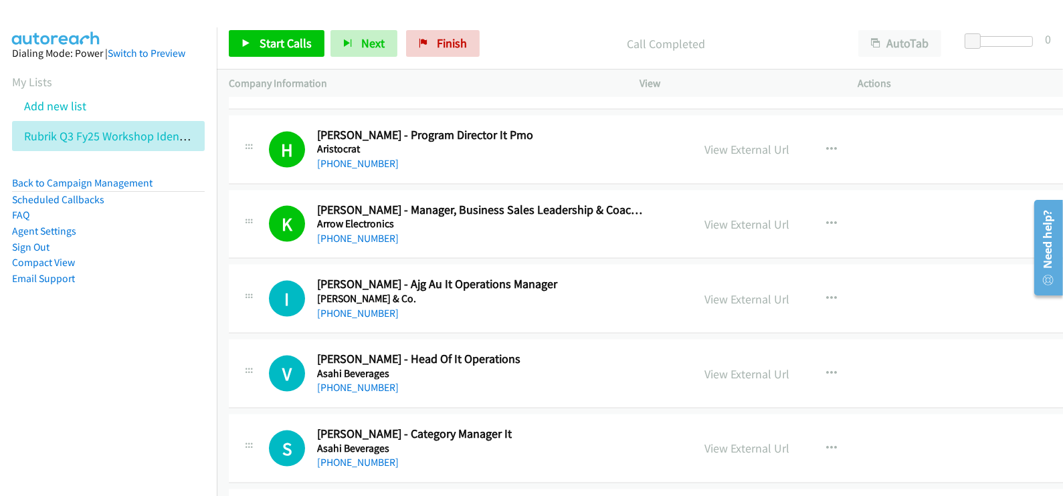
scroll to position [8862, 0]
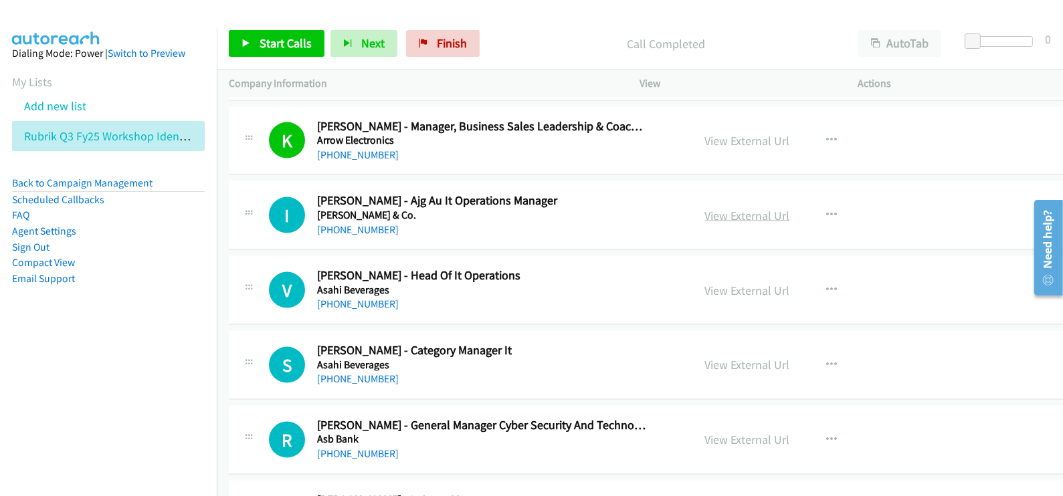
click at [712, 208] on link "View External Url" at bounding box center [747, 215] width 85 height 15
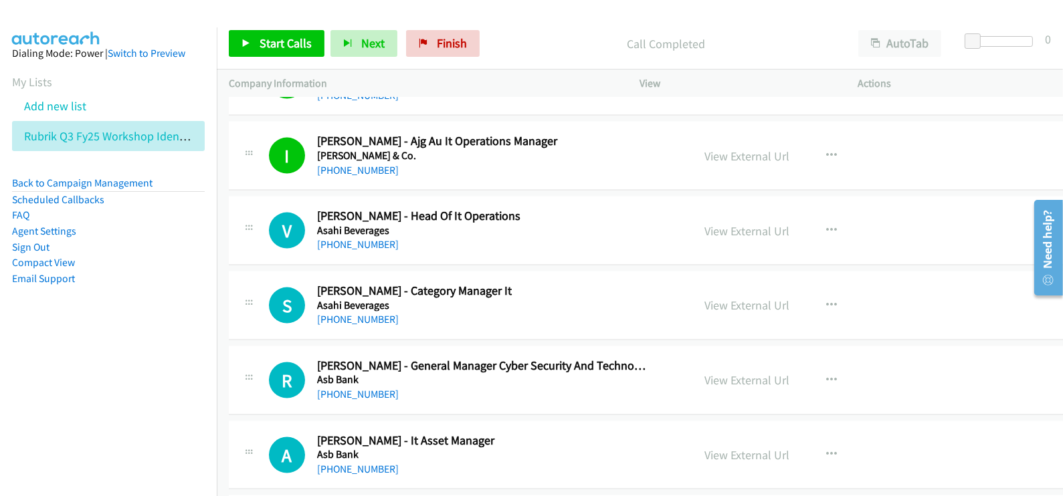
scroll to position [8946, 0]
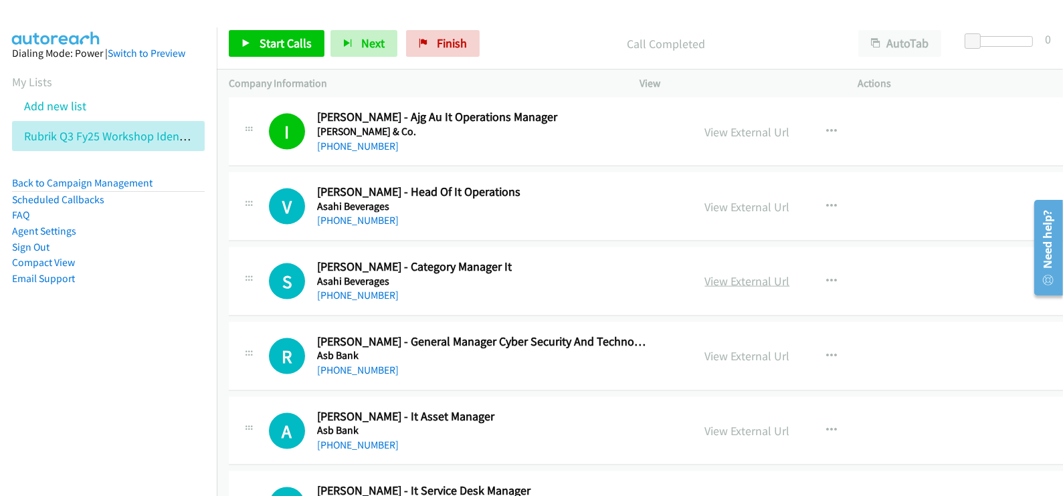
click at [726, 274] on link "View External Url" at bounding box center [747, 281] width 85 height 15
